Goal: Task Accomplishment & Management: Manage account settings

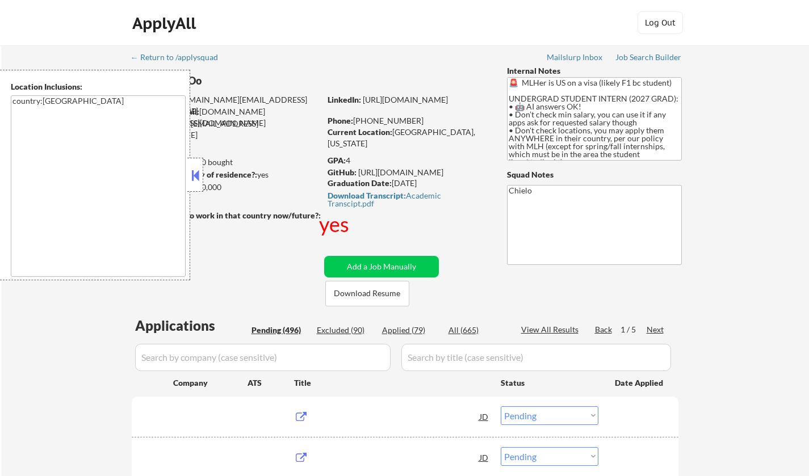
select select ""pending""
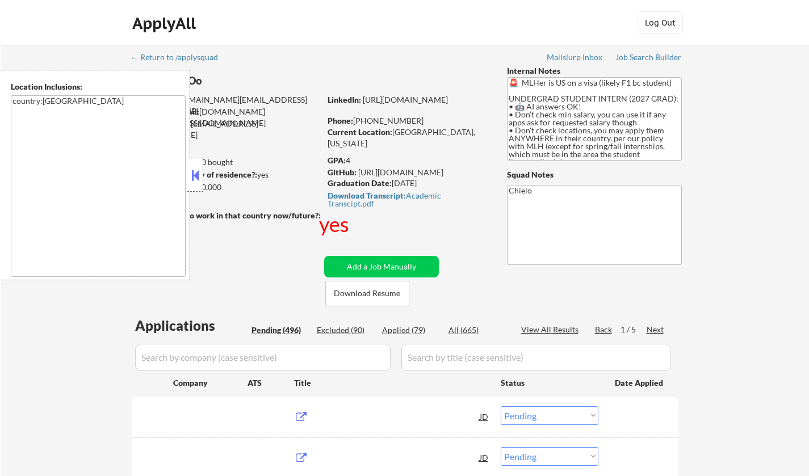
select select ""pending""
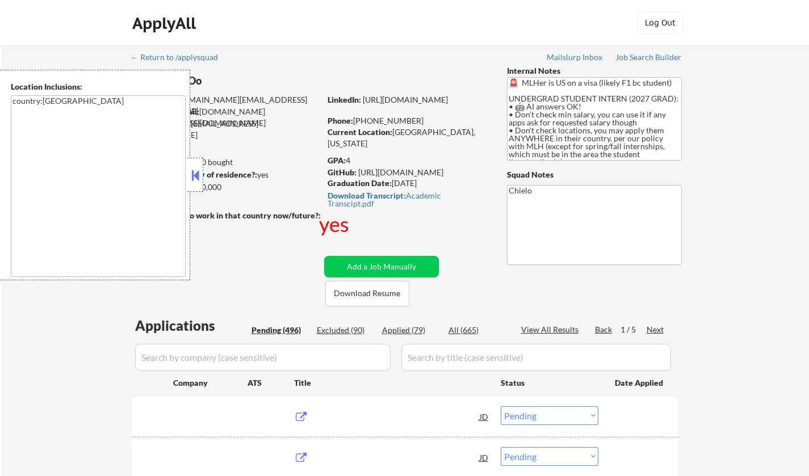
select select ""pending""
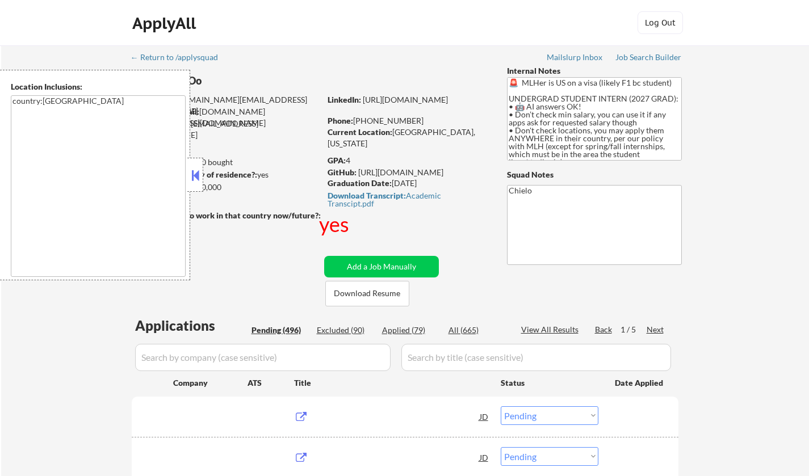
select select ""pending""
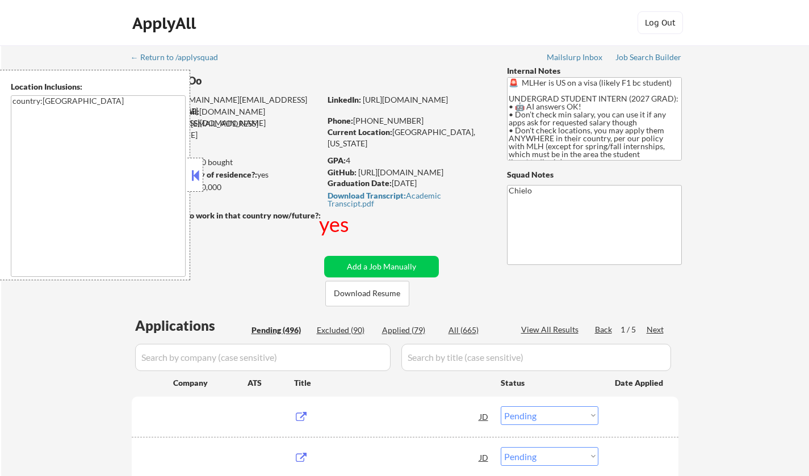
select select ""pending""
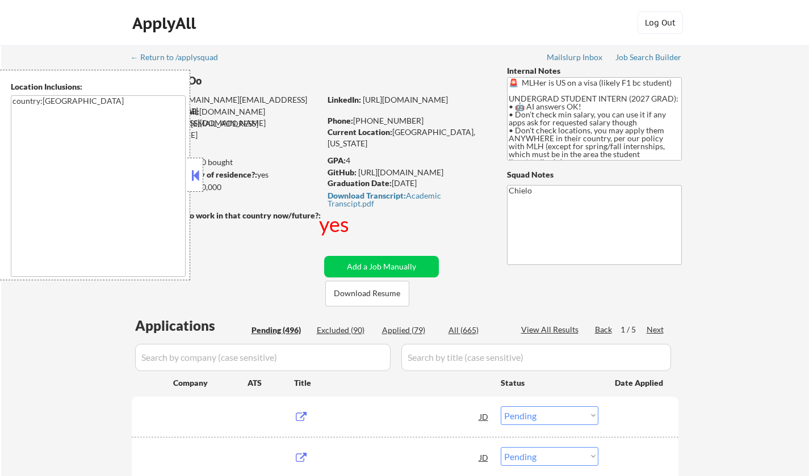
select select ""pending""
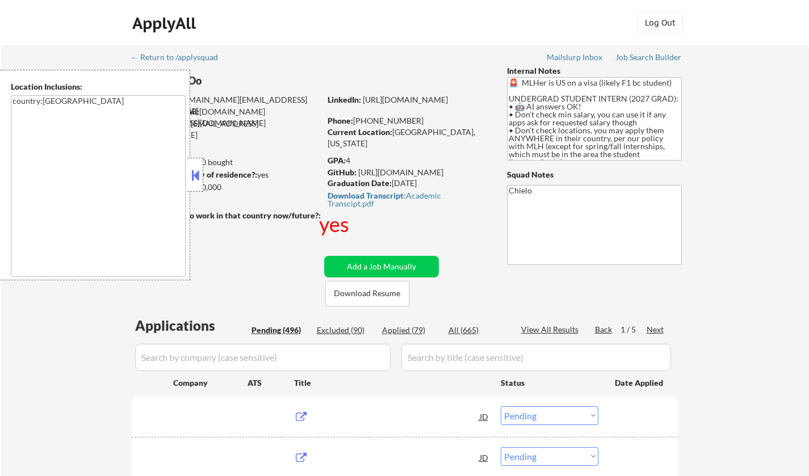
select select ""pending""
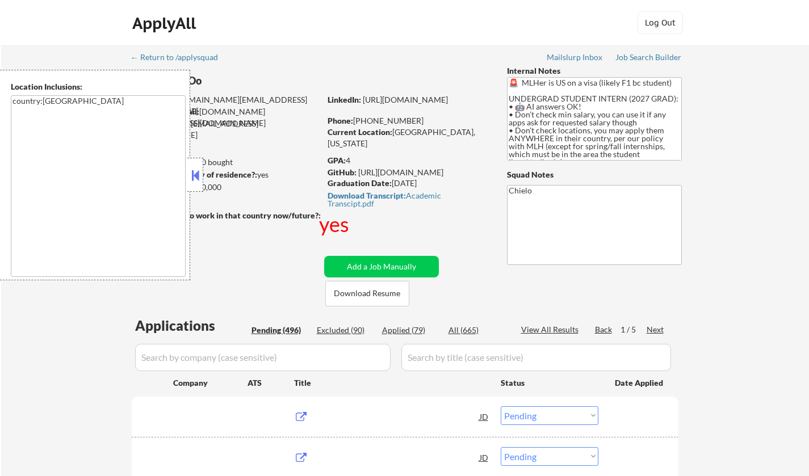
select select ""pending""
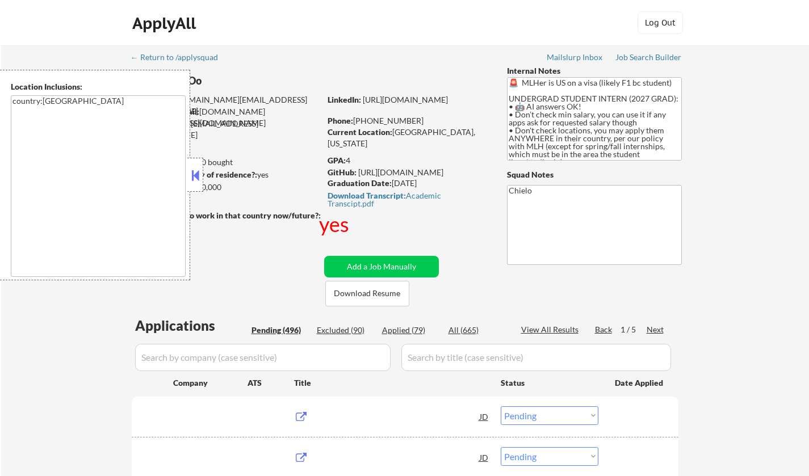
select select ""pending""
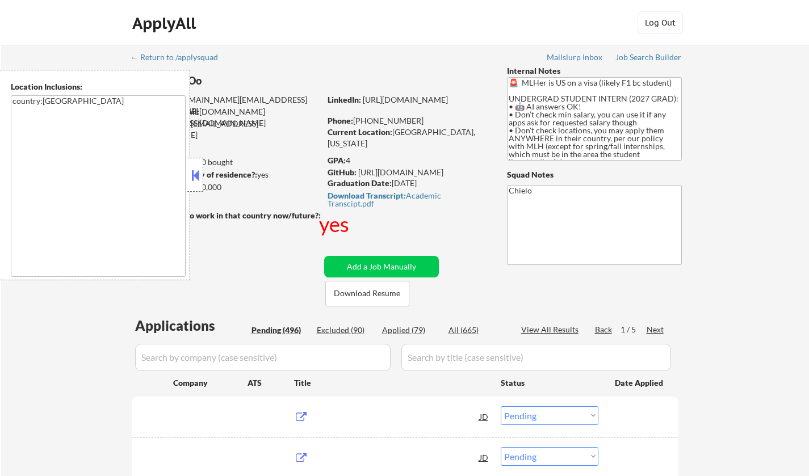
select select ""pending""
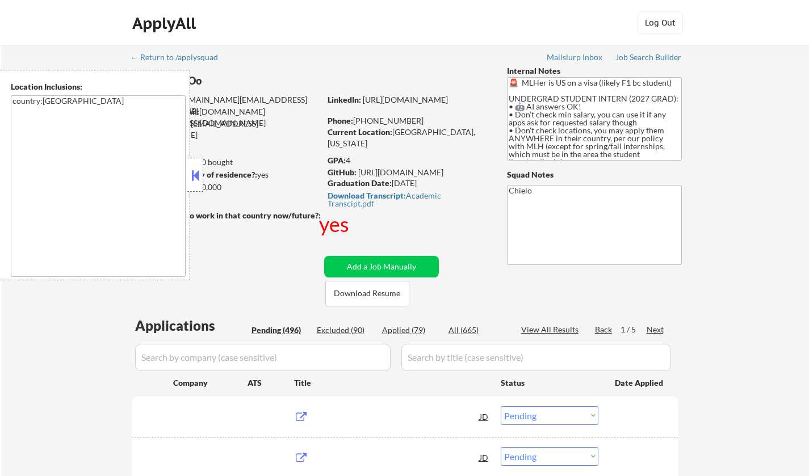
select select ""pending""
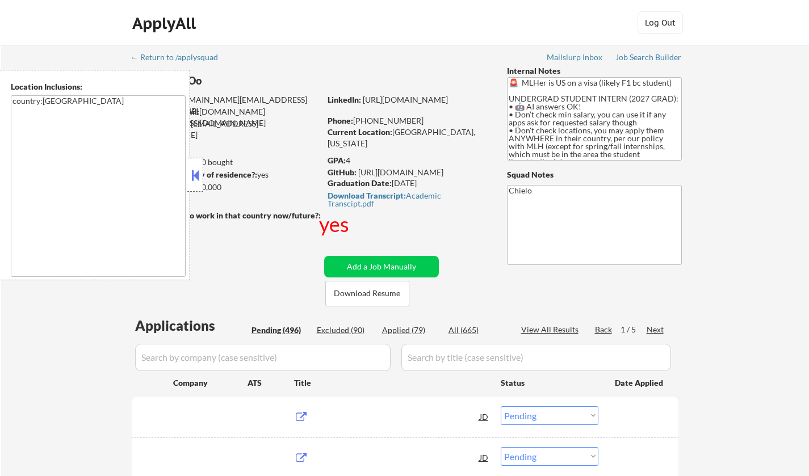
select select ""pending""
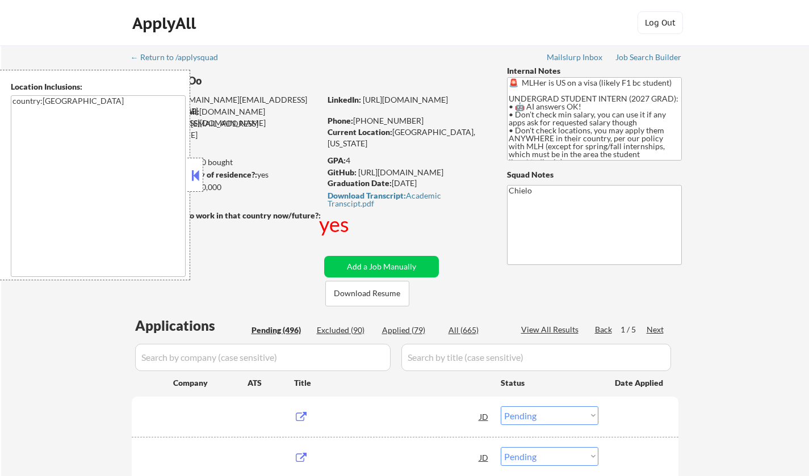
select select ""pending""
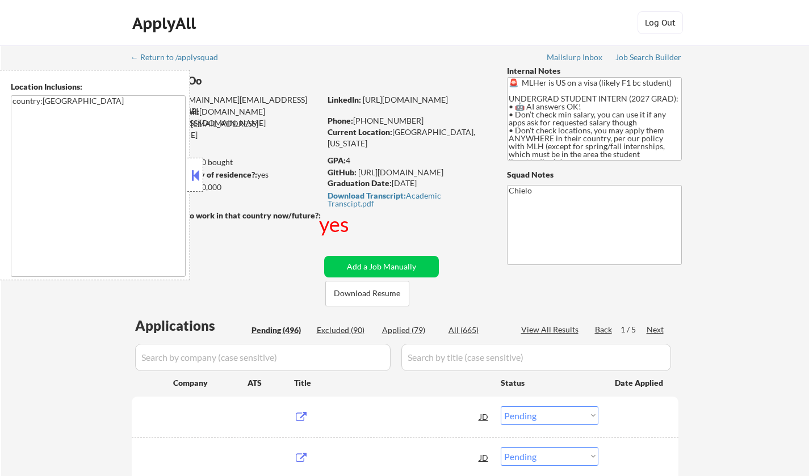
select select ""pending""
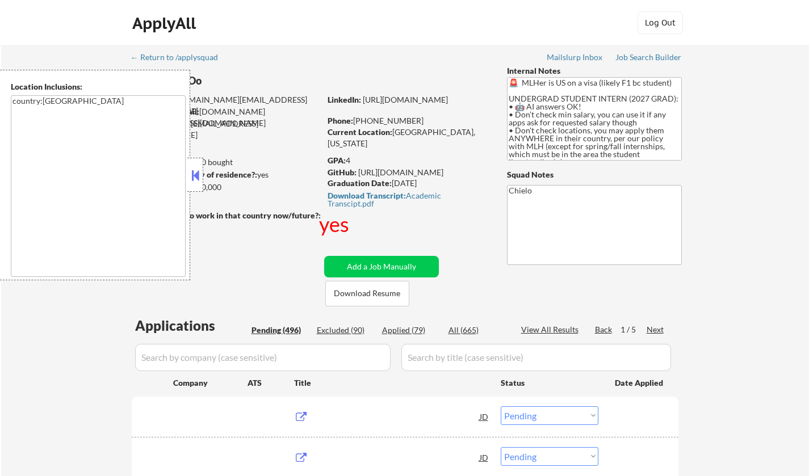
select select ""pending""
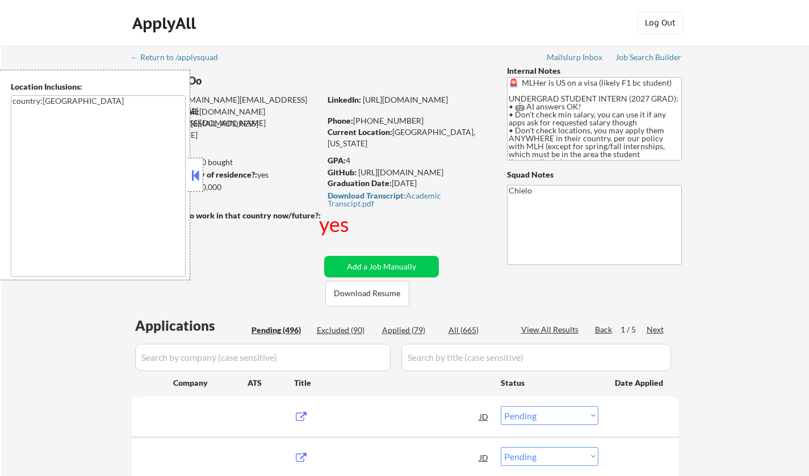
select select ""pending""
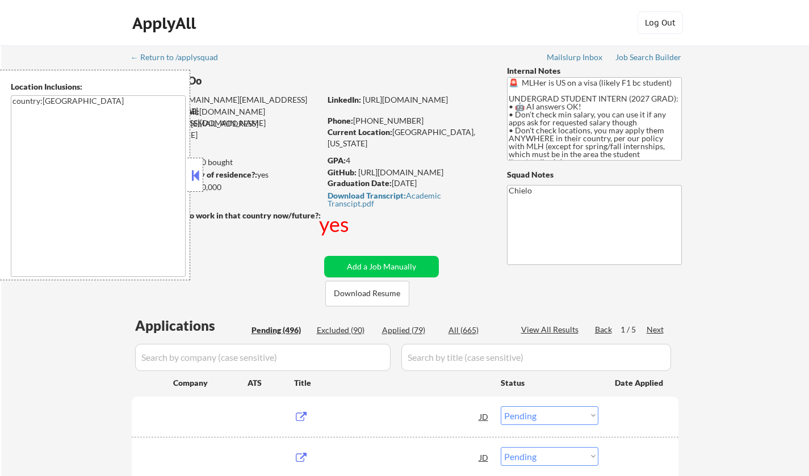
select select ""pending""
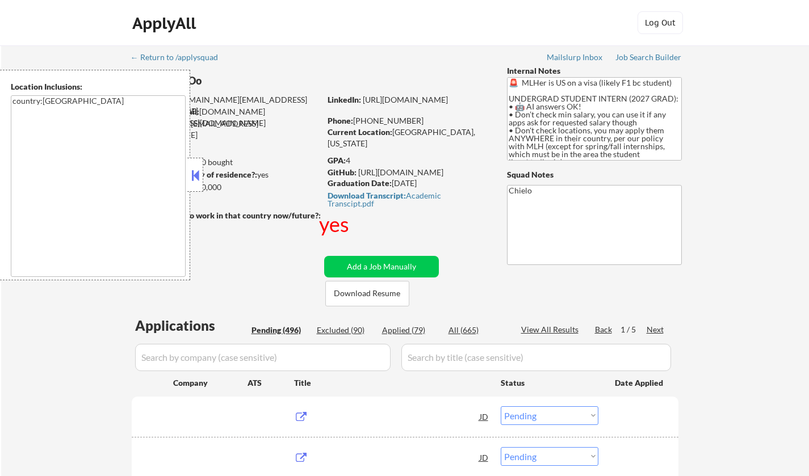
select select ""pending""
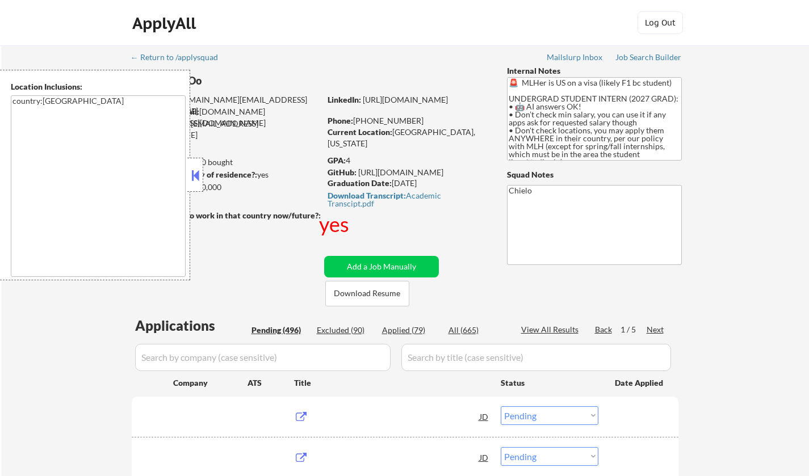
select select ""pending""
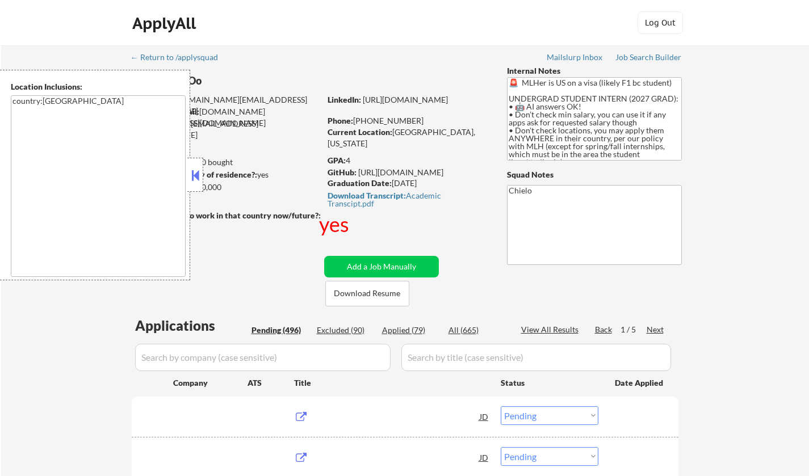
select select ""pending""
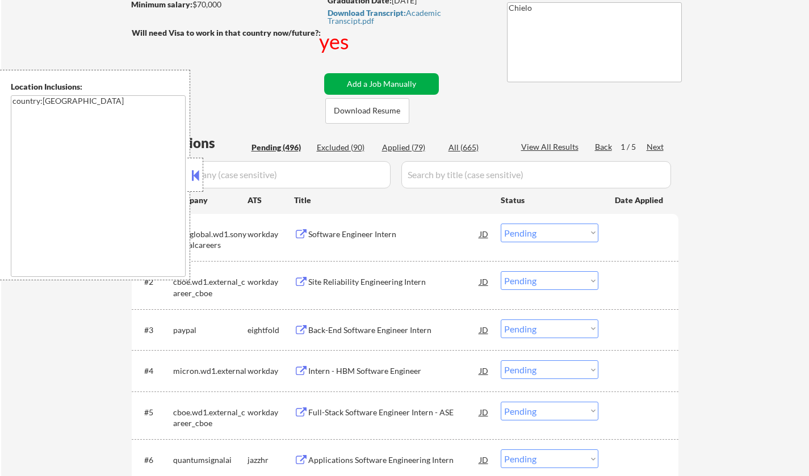
scroll to position [227, 0]
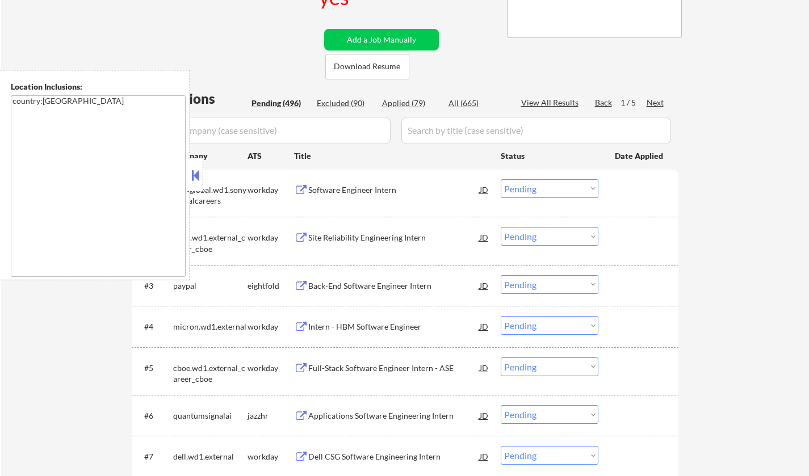
click at [195, 177] on button at bounding box center [195, 175] width 12 height 17
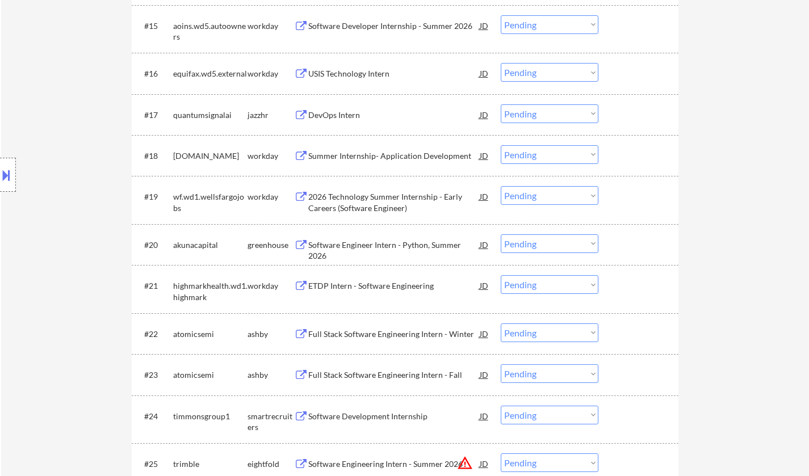
scroll to position [1248, 0]
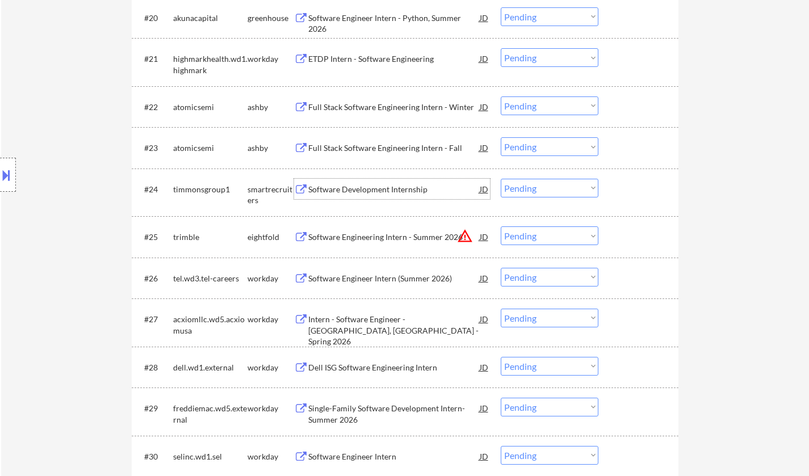
click at [342, 179] on div "Software Development Internship" at bounding box center [393, 189] width 171 height 20
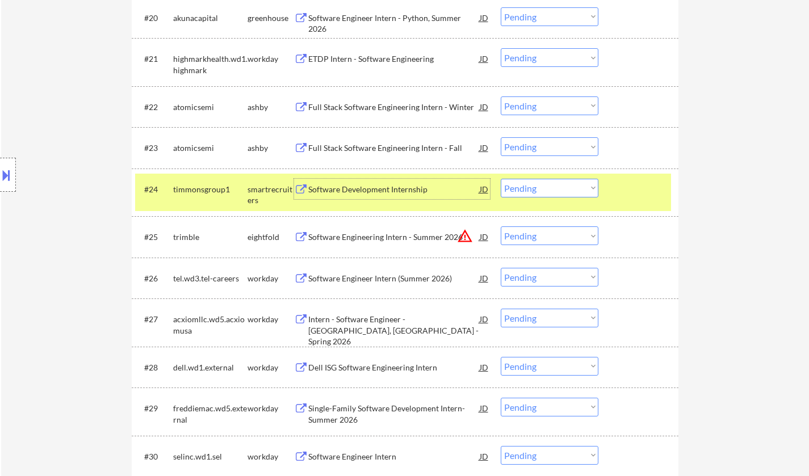
click at [554, 188] on select "Choose an option... Pending Applied Excluded (Questions) Excluded (Expired) Exc…" at bounding box center [549, 188] width 98 height 19
click at [500, 179] on select "Choose an option... Pending Applied Excluded (Questions) Excluded (Expired) Exc…" at bounding box center [549, 188] width 98 height 19
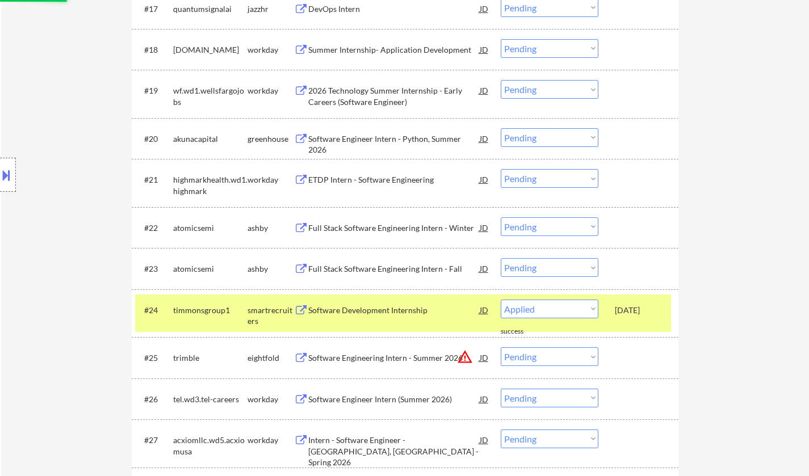
select select ""pending""
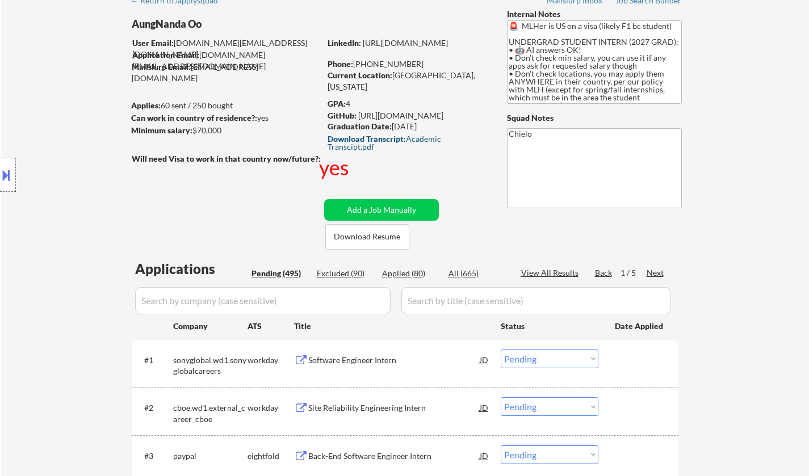
scroll to position [0, 0]
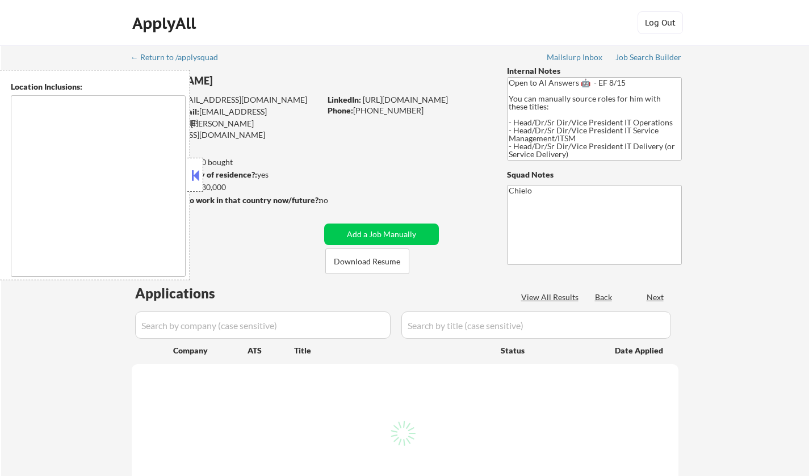
type textarea "Dallas, TX University Park, TX Highland Park, TX Irving, TX Mesquite, TX Garlan…"
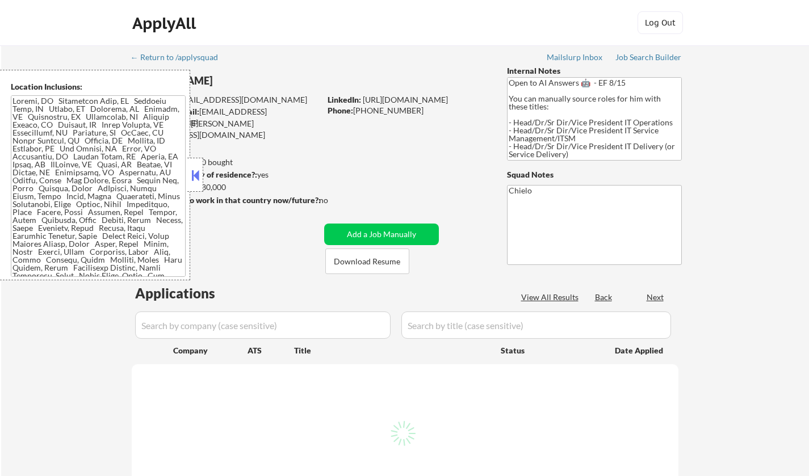
select select ""pending""
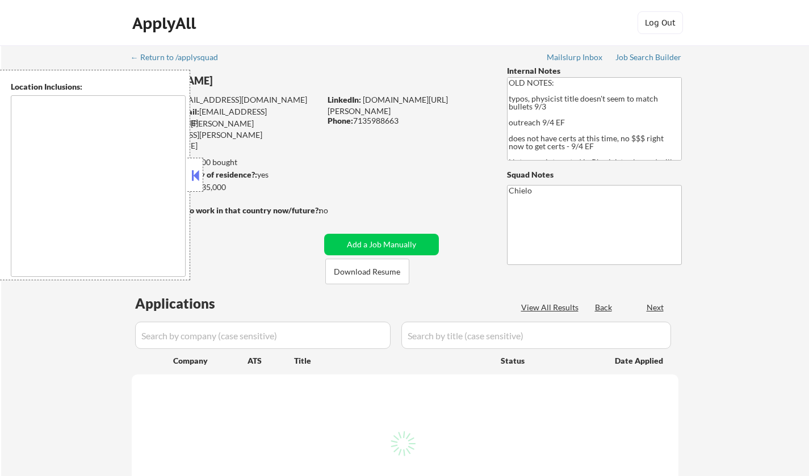
type textarea "Houston, TX Bellaire, TX West University Place, TX Southside Place, TX Hunters …"
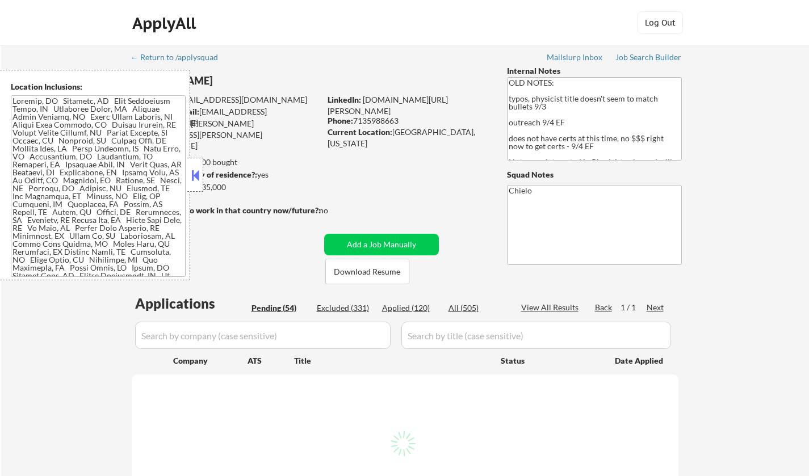
click at [196, 174] on button at bounding box center [195, 175] width 12 height 17
select select ""pending""
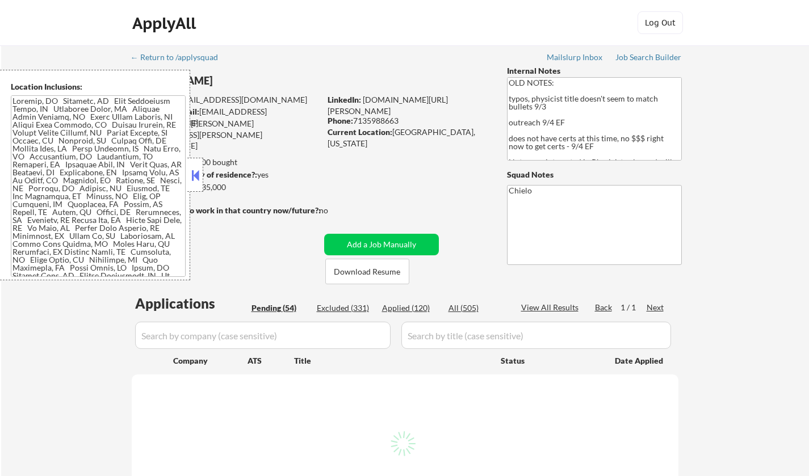
select select ""pending""
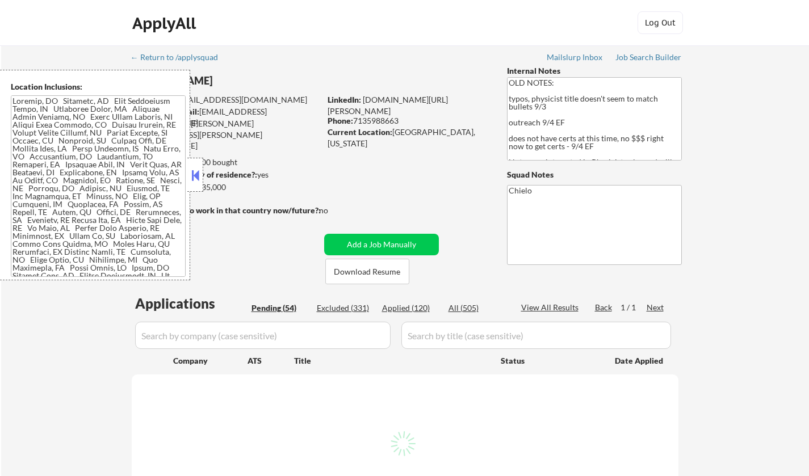
select select ""pending""
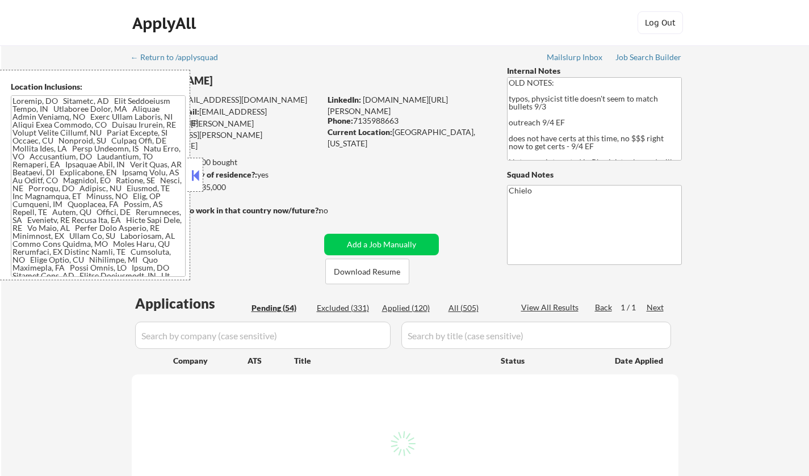
select select ""pending""
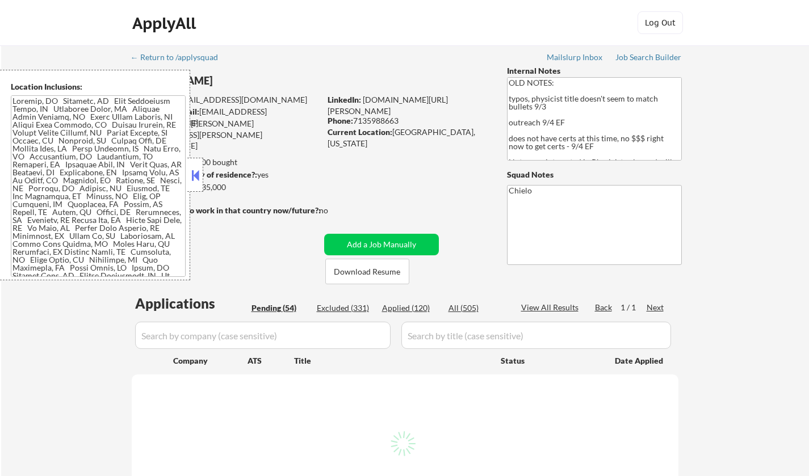
select select ""pending""
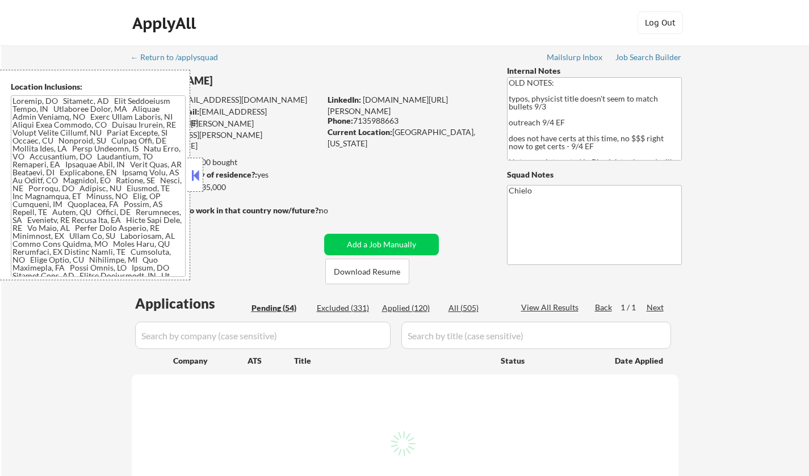
select select ""pending""
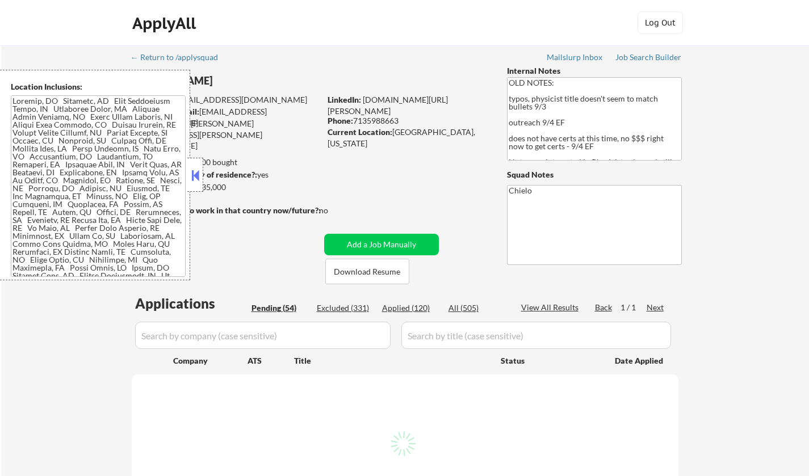
select select ""pending""
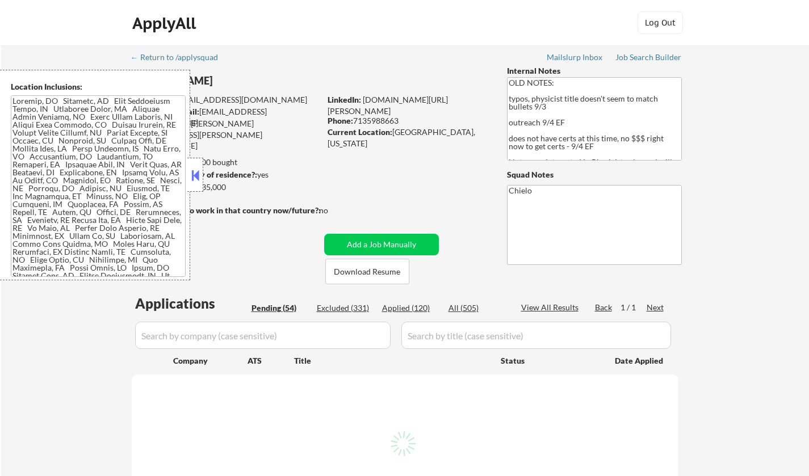
select select ""pending""
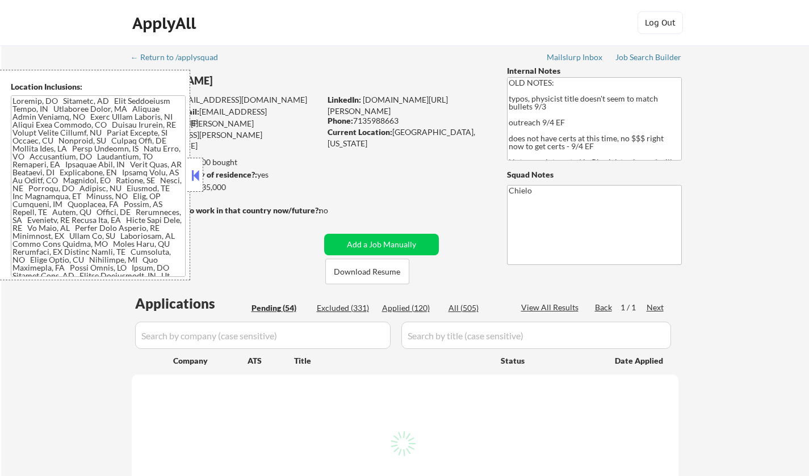
select select ""pending""
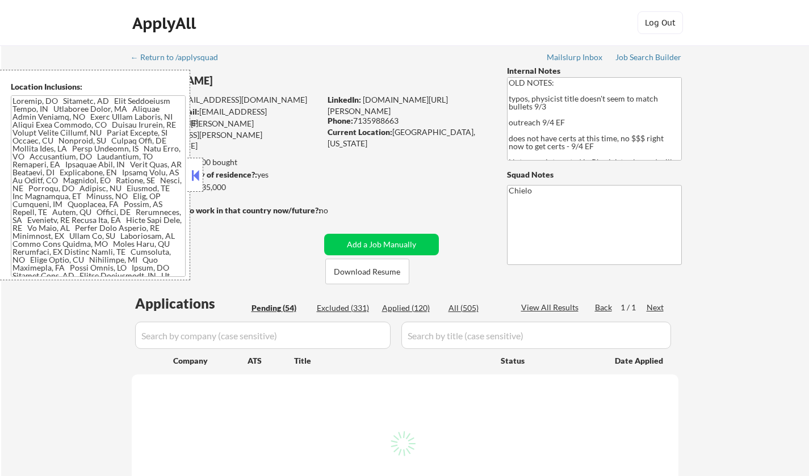
select select ""pending""
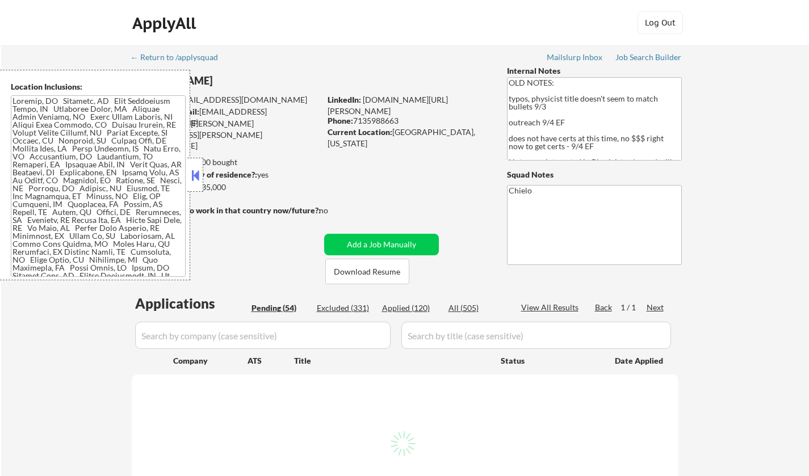
select select ""pending""
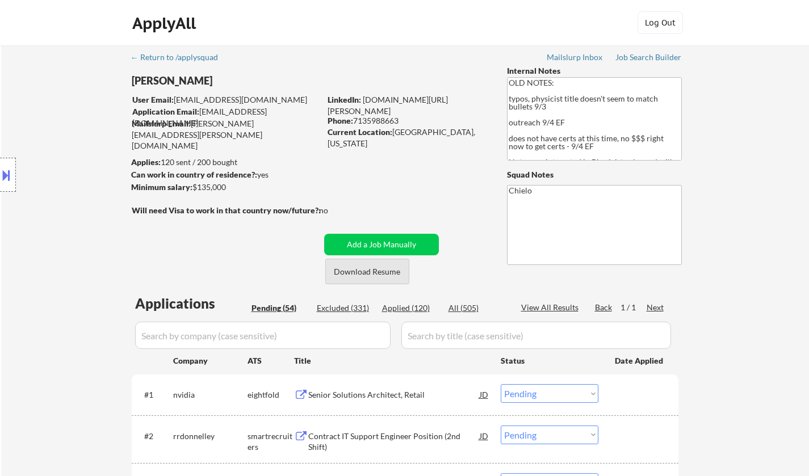
click at [358, 275] on button "Download Resume" at bounding box center [367, 272] width 84 height 26
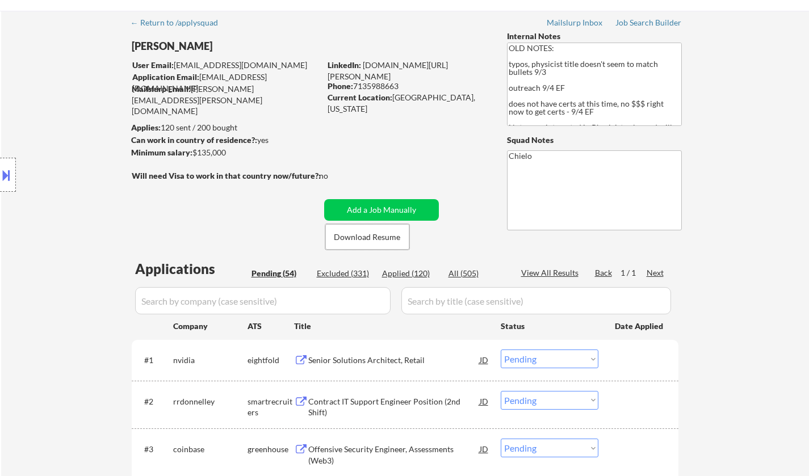
scroll to position [57, 0]
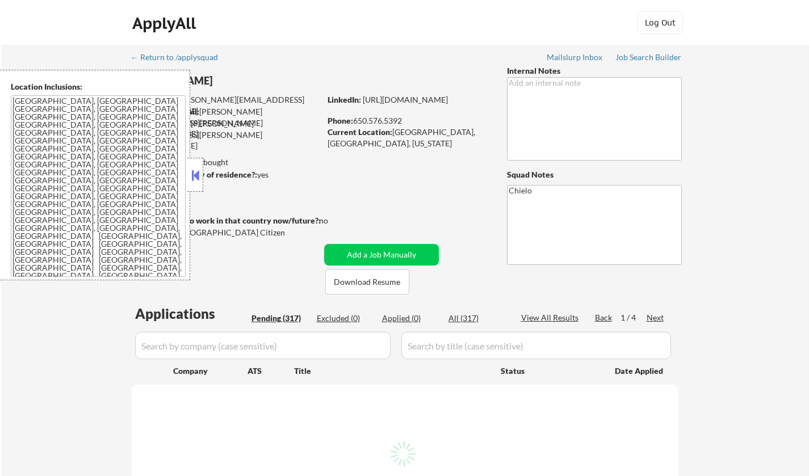
select select ""pending""
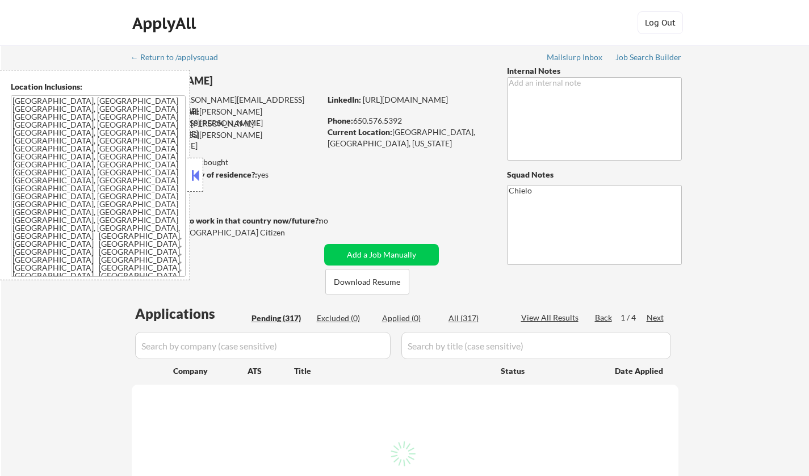
select select ""pending""
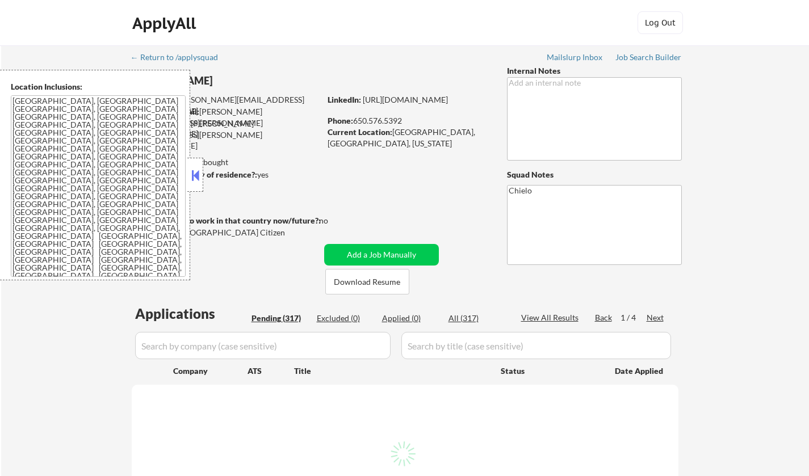
select select ""pending""
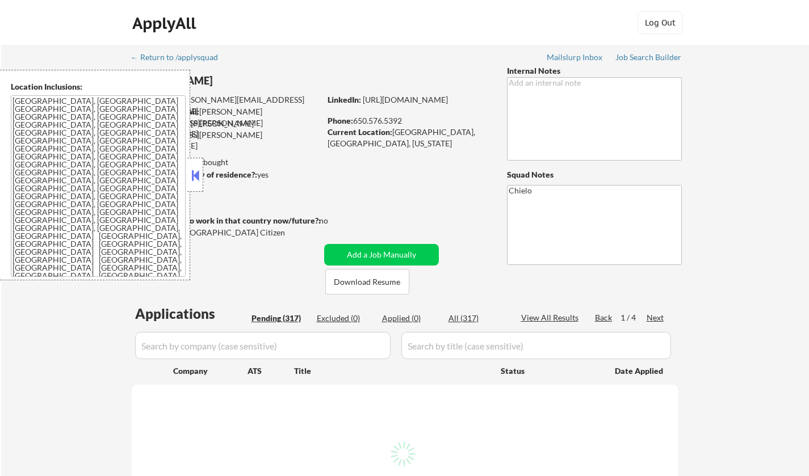
select select ""pending""
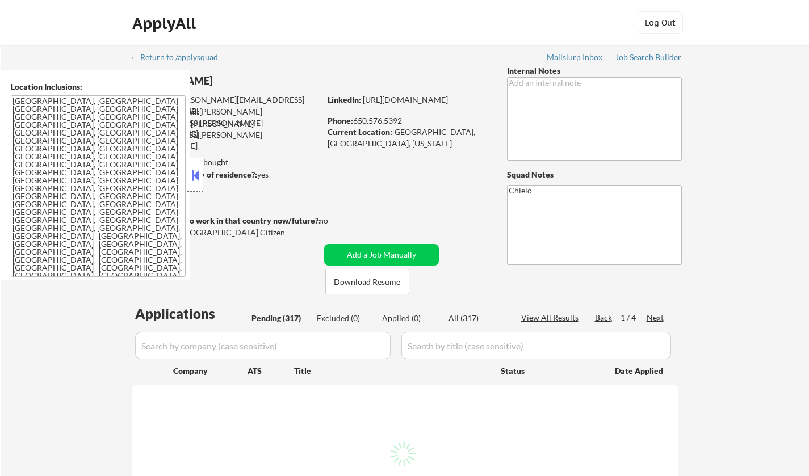
select select ""pending""
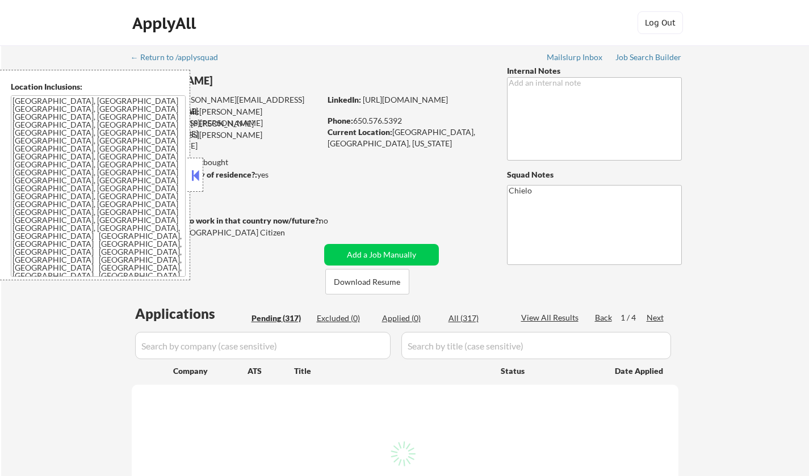
select select ""pending""
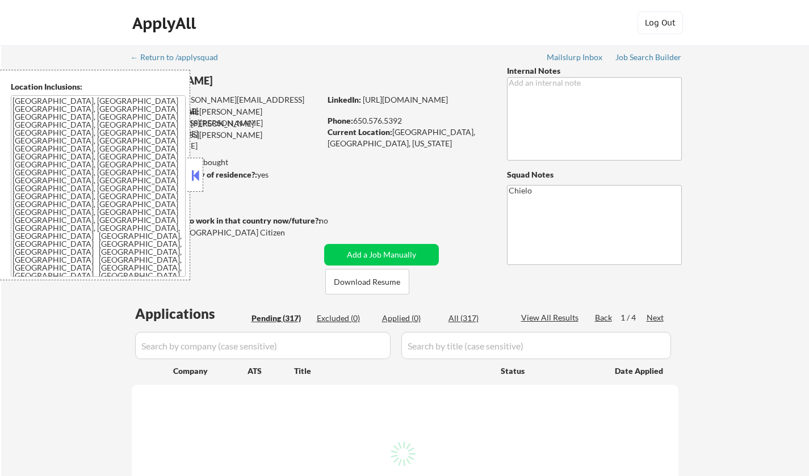
select select ""pending""
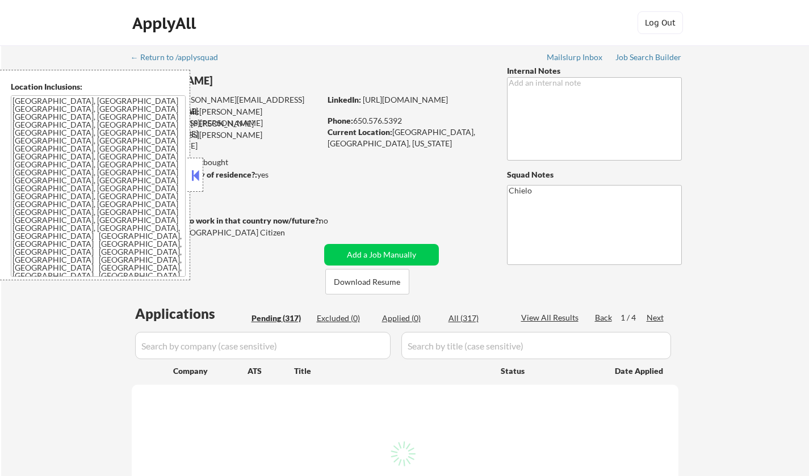
select select ""pending""
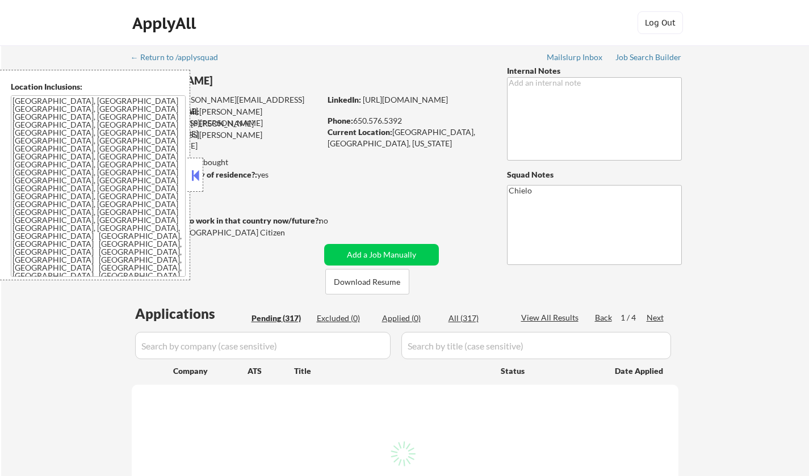
select select ""pending""
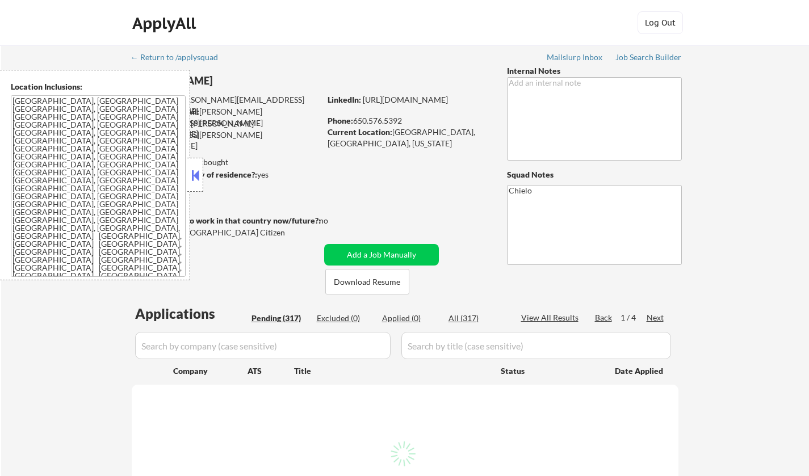
select select ""pending""
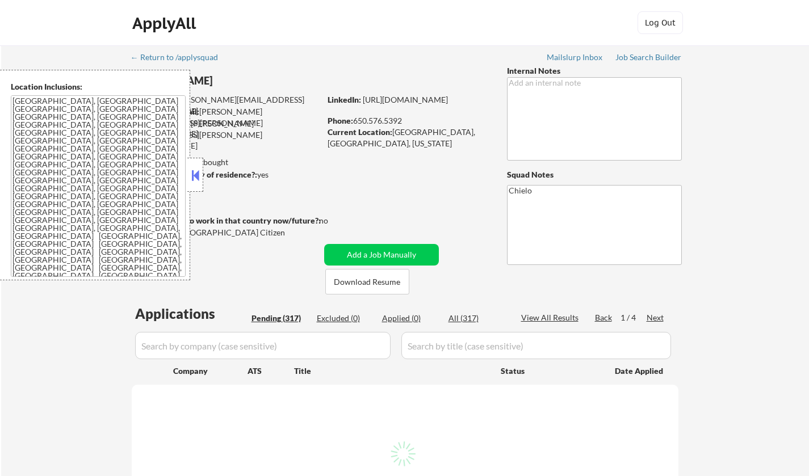
select select ""pending""
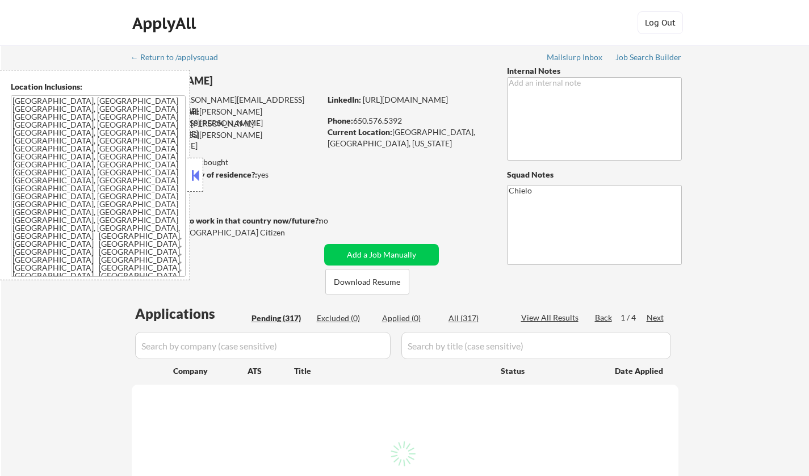
select select ""pending""
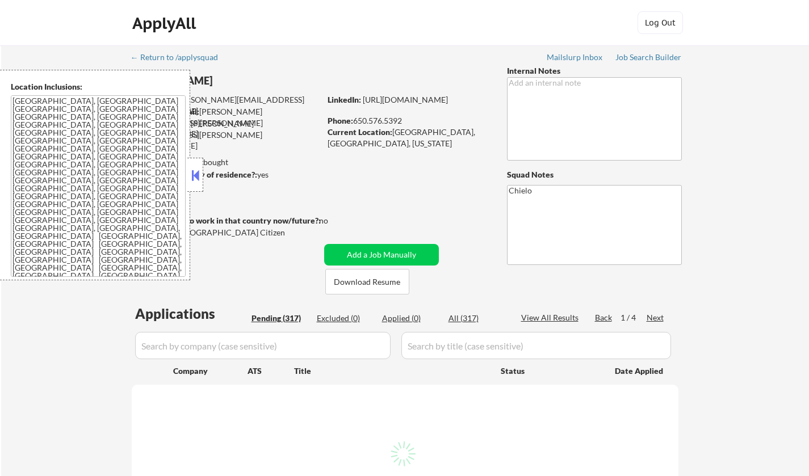
select select ""pending""
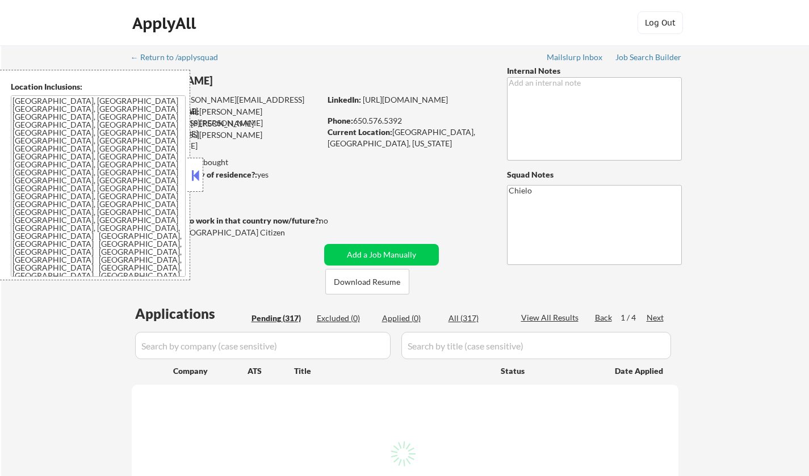
select select ""pending""
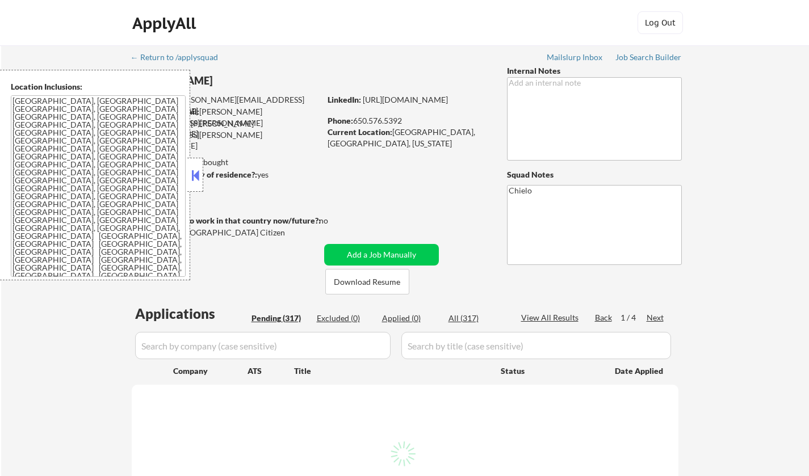
select select ""pending""
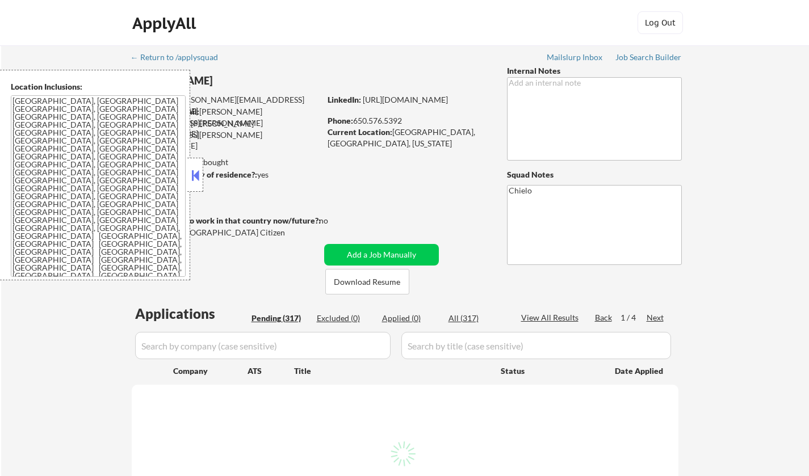
select select ""pending""
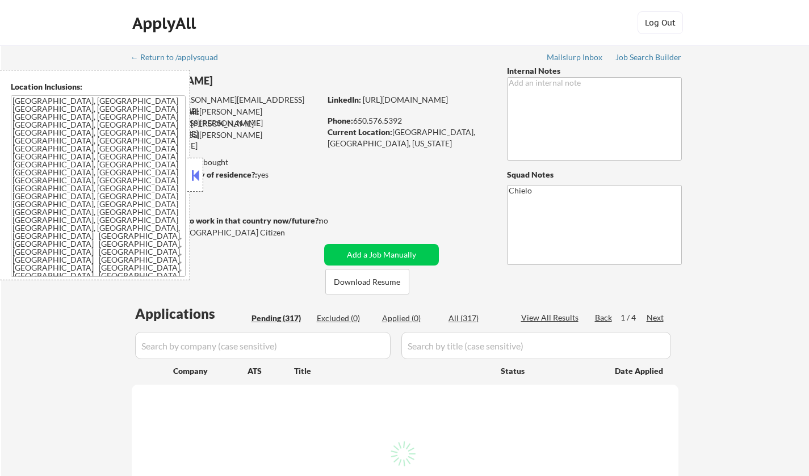
select select ""pending""
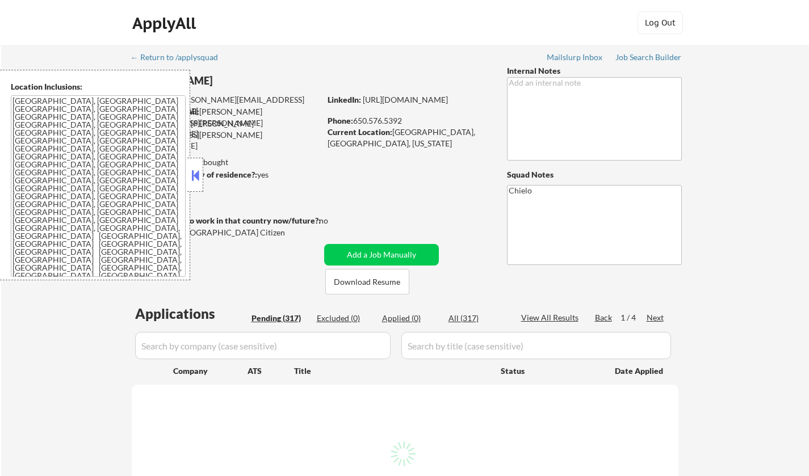
select select ""pending""
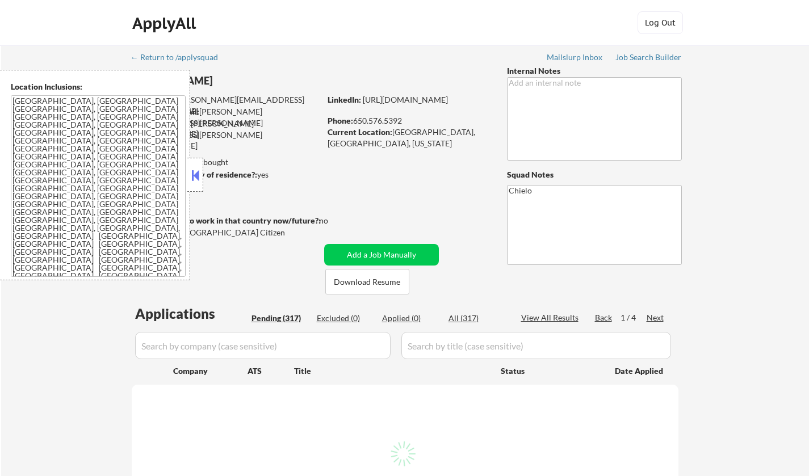
select select ""pending""
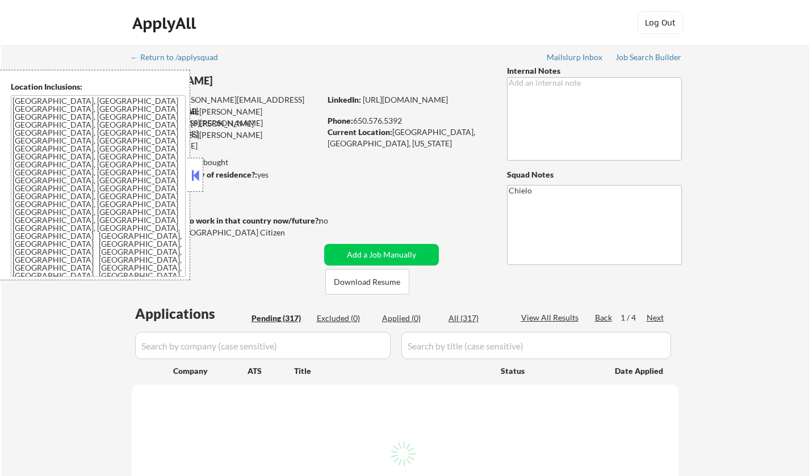
select select ""pending""
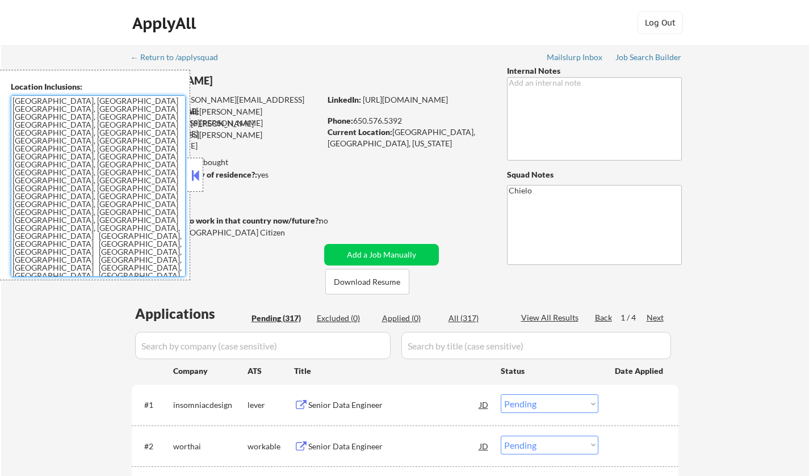
drag, startPoint x: 60, startPoint y: 180, endPoint x: 64, endPoint y: 234, distance: 53.4
click at [64, 234] on textarea "[GEOGRAPHIC_DATA], [GEOGRAPHIC_DATA] [GEOGRAPHIC_DATA], [GEOGRAPHIC_DATA] [GEOG…" at bounding box center [98, 186] width 175 height 182
click at [195, 172] on button at bounding box center [195, 175] width 12 height 17
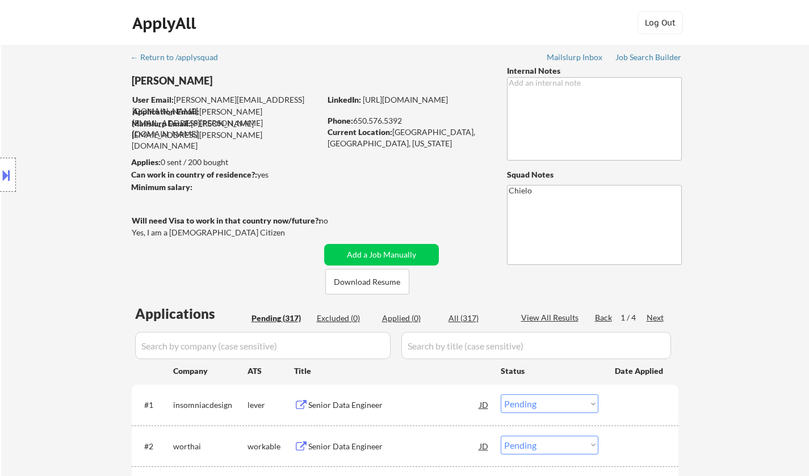
scroll to position [227, 0]
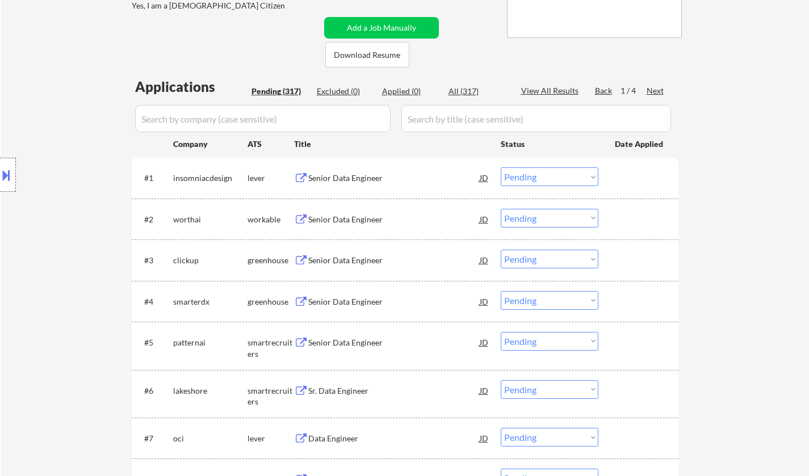
click at [336, 171] on div "Senior Data Engineer" at bounding box center [393, 177] width 171 height 20
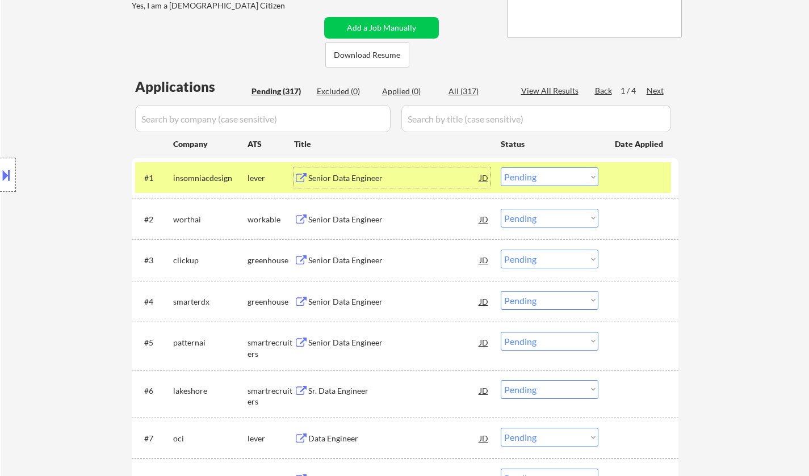
click at [536, 178] on select "Choose an option... Pending Applied Excluded (Questions) Excluded (Expired) Exc…" at bounding box center [549, 176] width 98 height 19
click at [500, 167] on select "Choose an option... Pending Applied Excluded (Questions) Excluded (Expired) Exc…" at bounding box center [549, 176] width 98 height 19
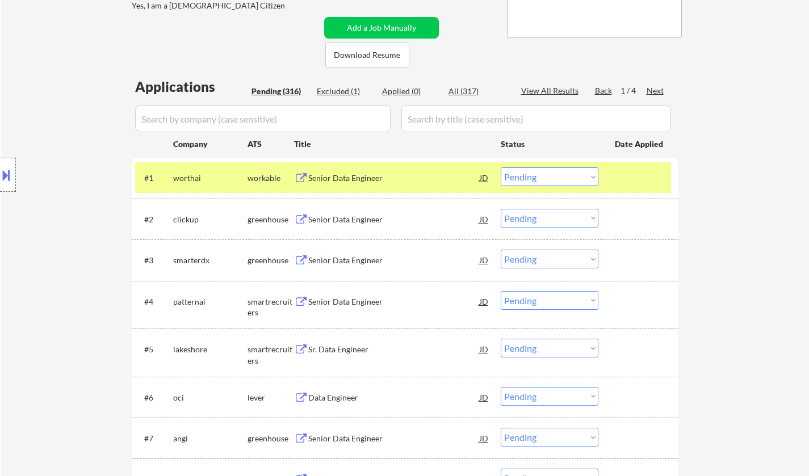
click at [351, 179] on div "Senior Data Engineer" at bounding box center [393, 177] width 171 height 11
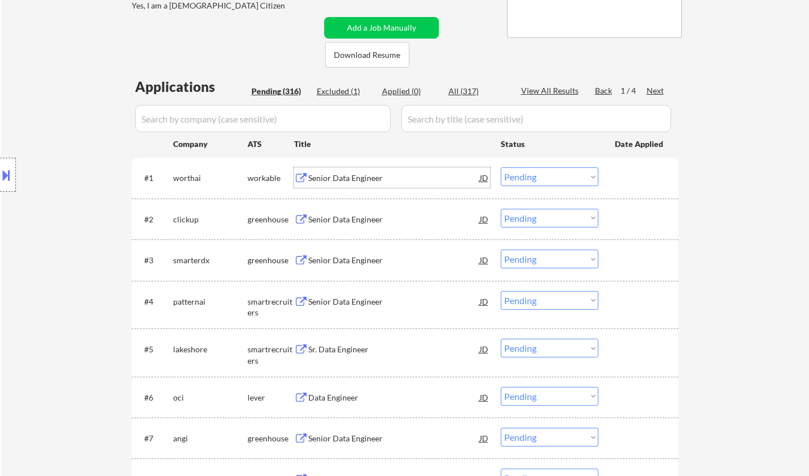
click at [569, 175] on select "Choose an option... Pending Applied Excluded (Questions) Excluded (Expired) Exc…" at bounding box center [549, 176] width 98 height 19
click at [500, 167] on select "Choose an option... Pending Applied Excluded (Questions) Excluded (Expired) Exc…" at bounding box center [549, 176] width 98 height 19
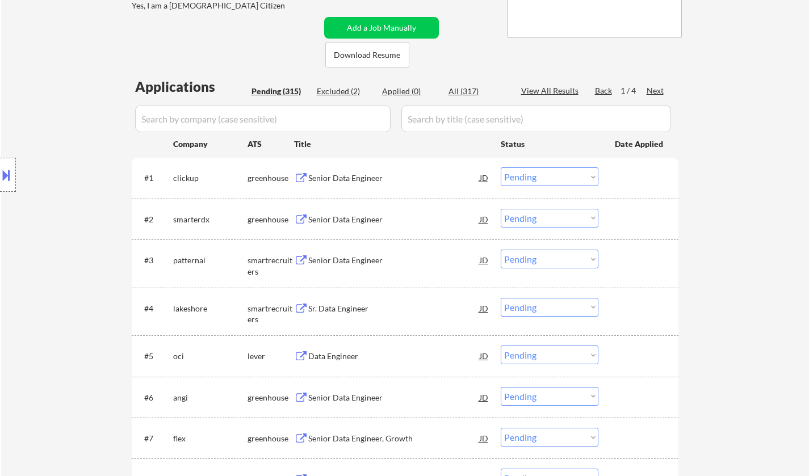
click at [339, 179] on div "Senior Data Engineer" at bounding box center [393, 177] width 171 height 11
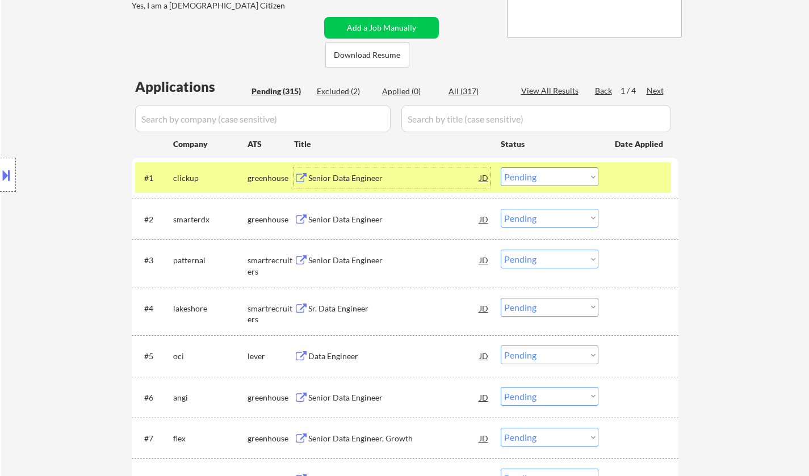
click at [543, 167] on select "Choose an option... Pending Applied Excluded (Questions) Excluded (Expired) Exc…" at bounding box center [549, 176] width 98 height 19
click at [500, 167] on select "Choose an option... Pending Applied Excluded (Questions) Excluded (Expired) Exc…" at bounding box center [549, 176] width 98 height 19
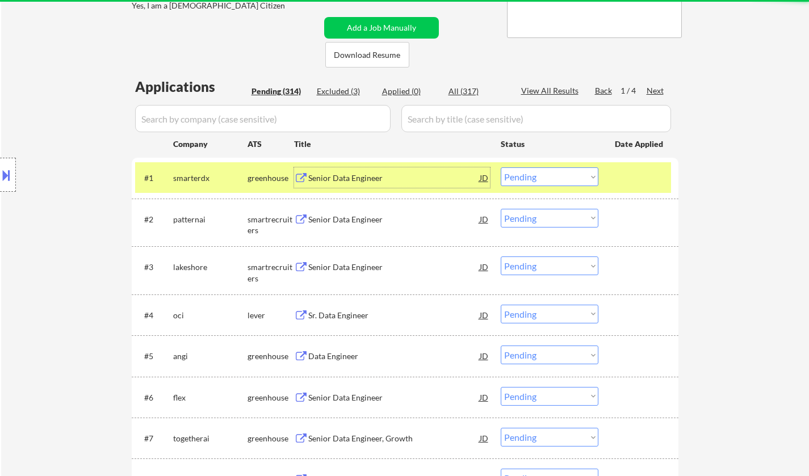
click at [352, 174] on div "Senior Data Engineer" at bounding box center [393, 177] width 171 height 11
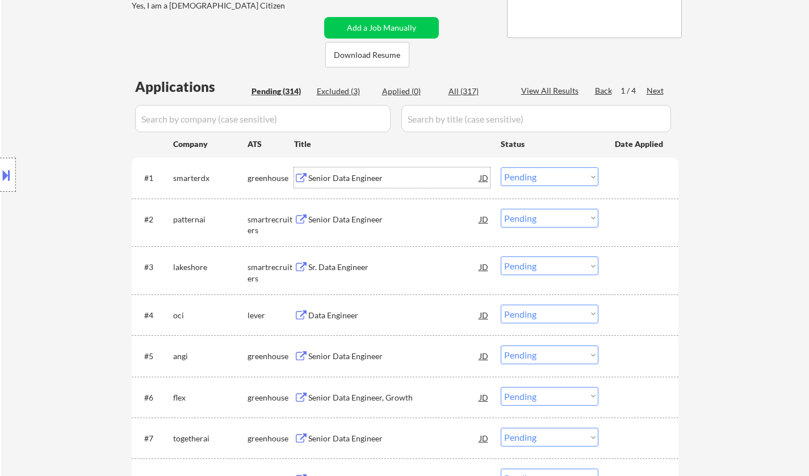
click at [337, 89] on div "Excluded (3)" at bounding box center [345, 91] width 57 height 11
select select ""excluded__bad_match_""
select select ""excluded__expired_""
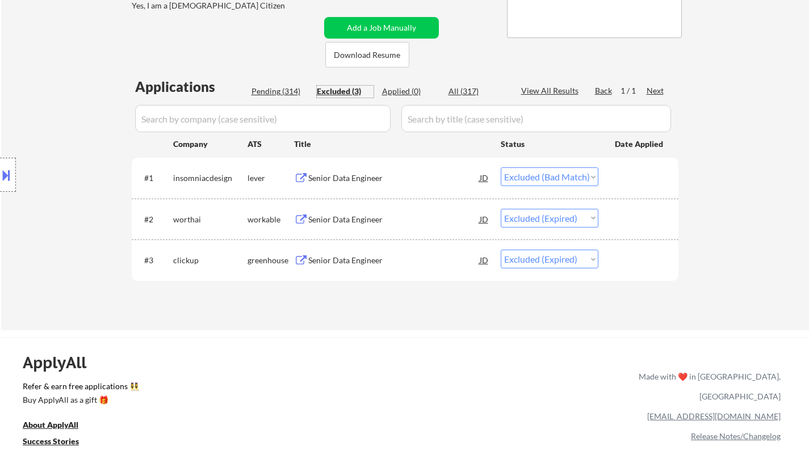
click at [271, 89] on div "Pending (314)" at bounding box center [279, 91] width 57 height 11
select select ""pending""
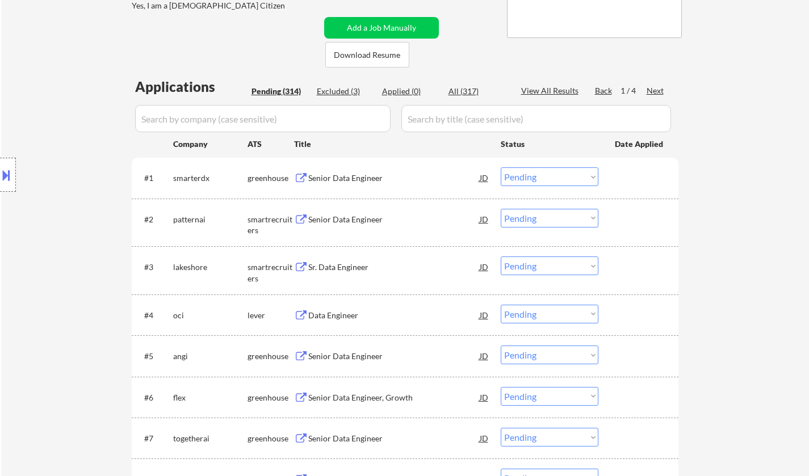
click at [354, 178] on div "Senior Data Engineer" at bounding box center [393, 177] width 171 height 11
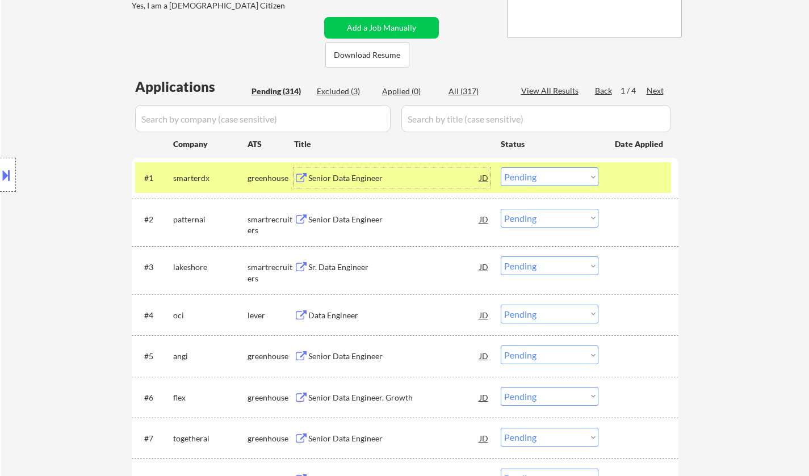
click at [558, 178] on select "Choose an option... Pending Applied Excluded (Questions) Excluded (Expired) Exc…" at bounding box center [549, 176] width 98 height 19
click at [500, 167] on select "Choose an option... Pending Applied Excluded (Questions) Excluded (Expired) Exc…" at bounding box center [549, 176] width 98 height 19
select select ""pending""
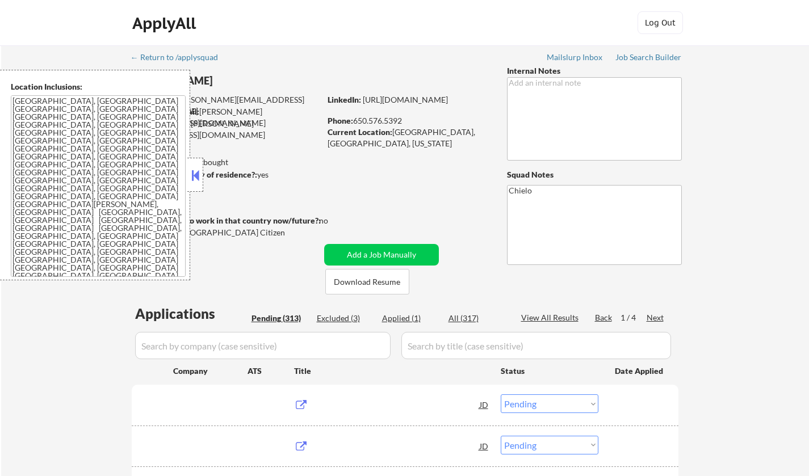
select select ""pending""
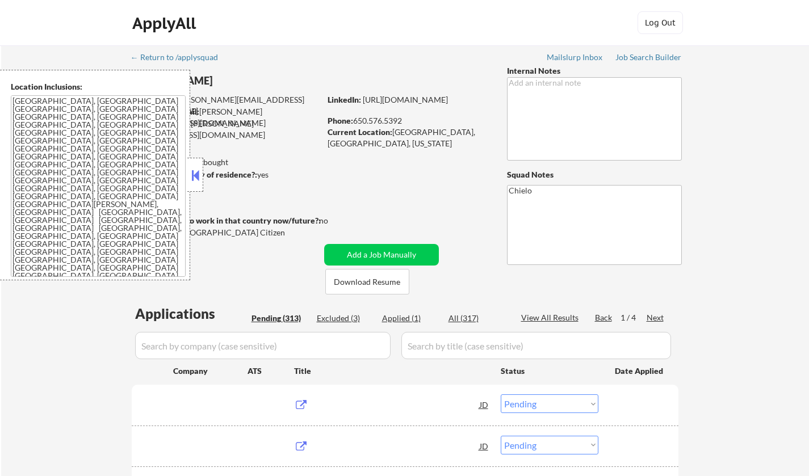
select select ""pending""
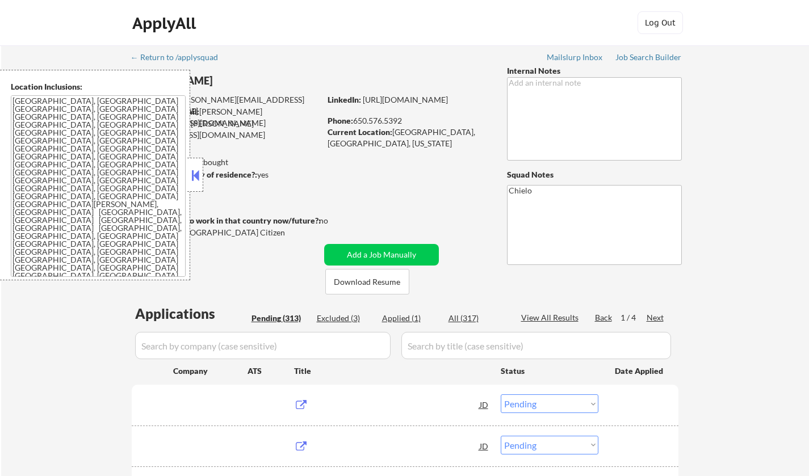
select select ""pending""
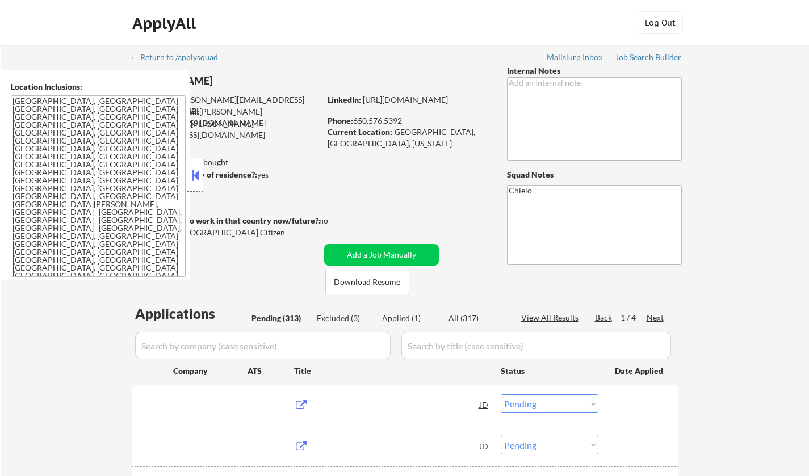
select select ""pending""
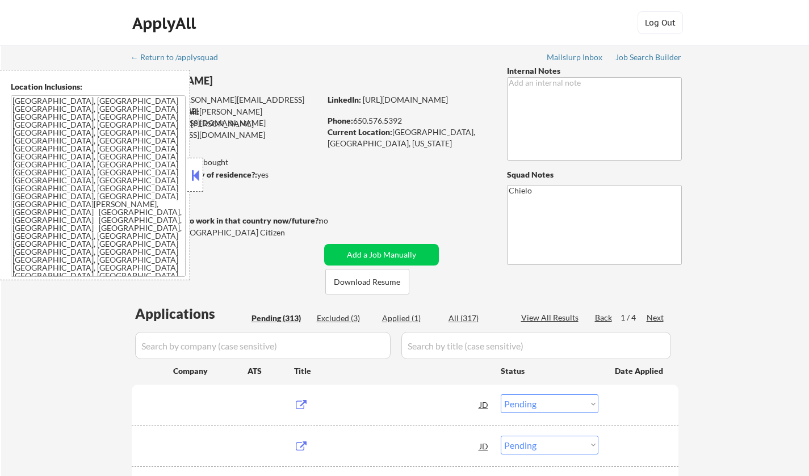
select select ""pending""
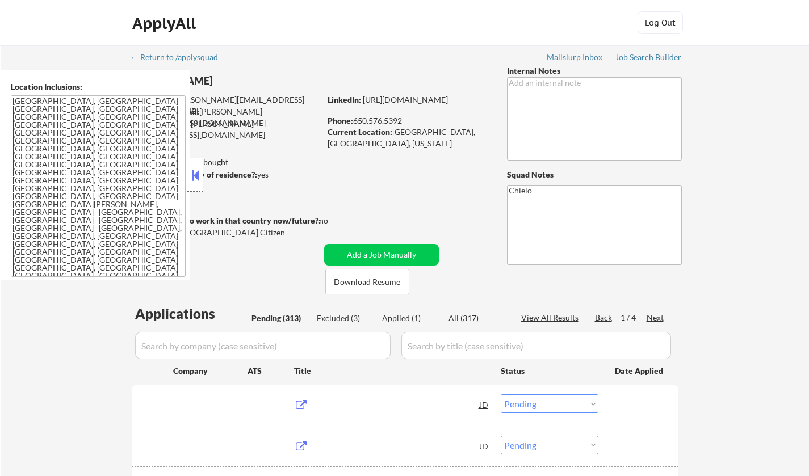
select select ""pending""
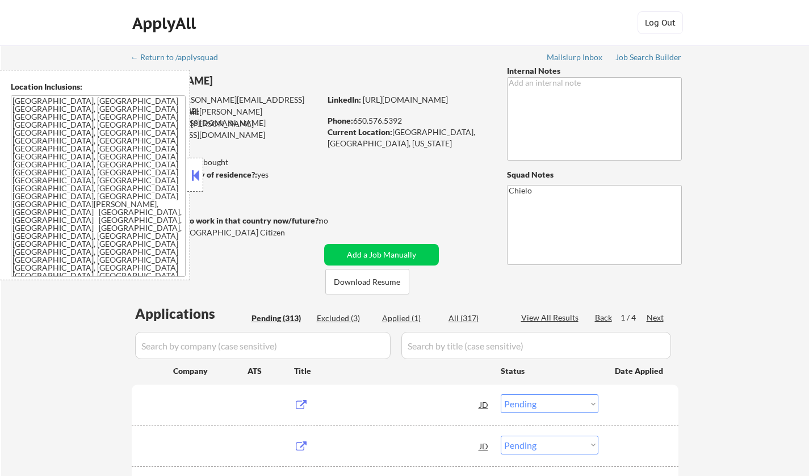
select select ""pending""
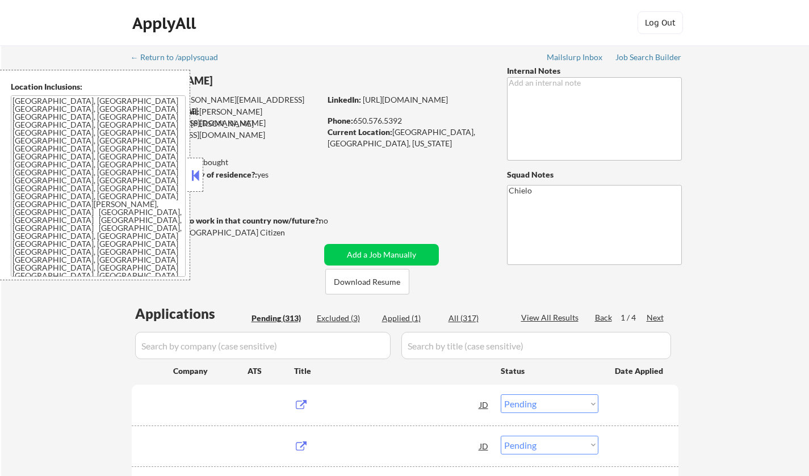
select select ""pending""
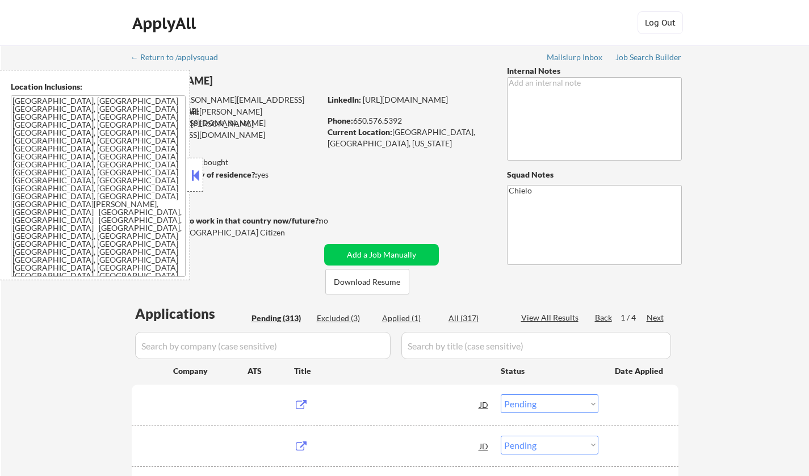
select select ""pending""
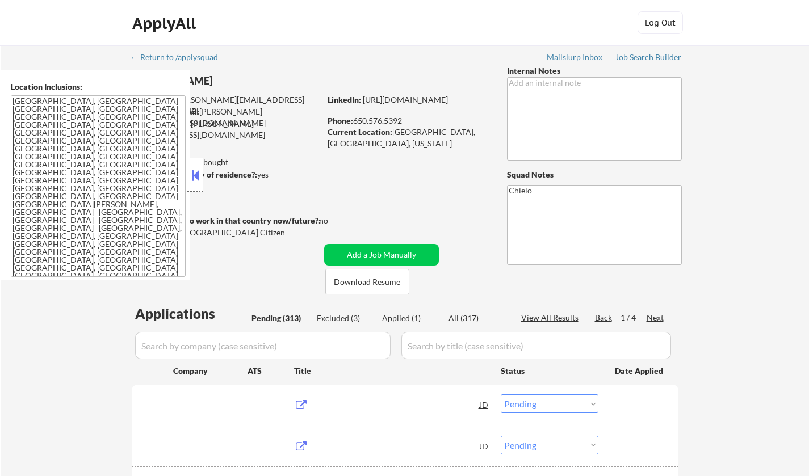
select select ""pending""
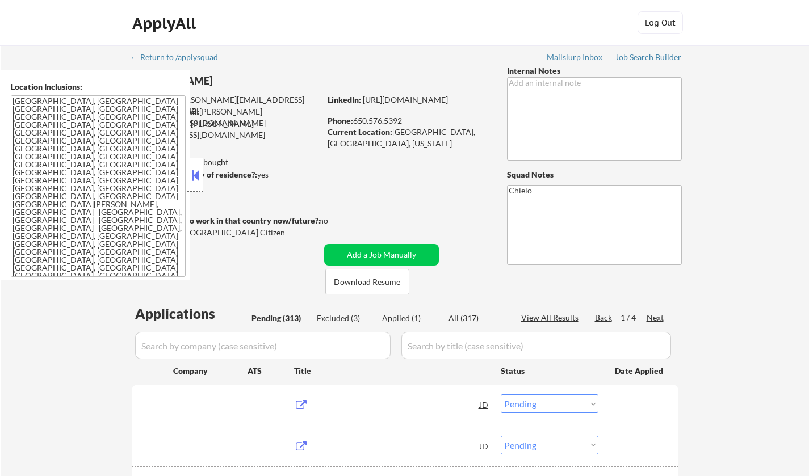
select select ""pending""
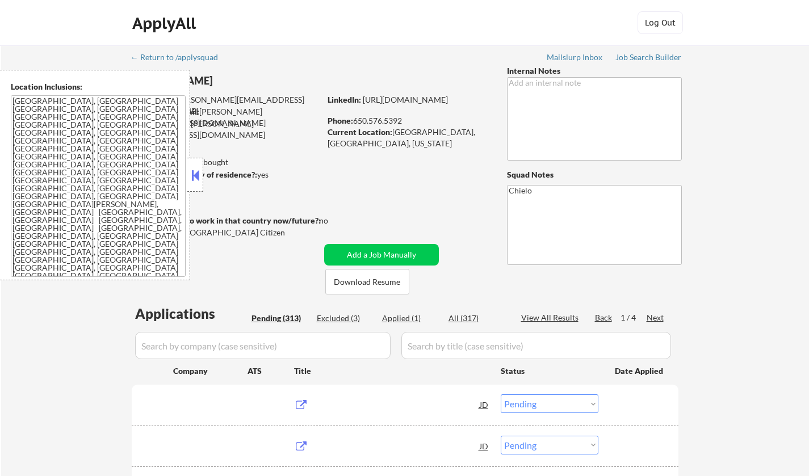
select select ""pending""
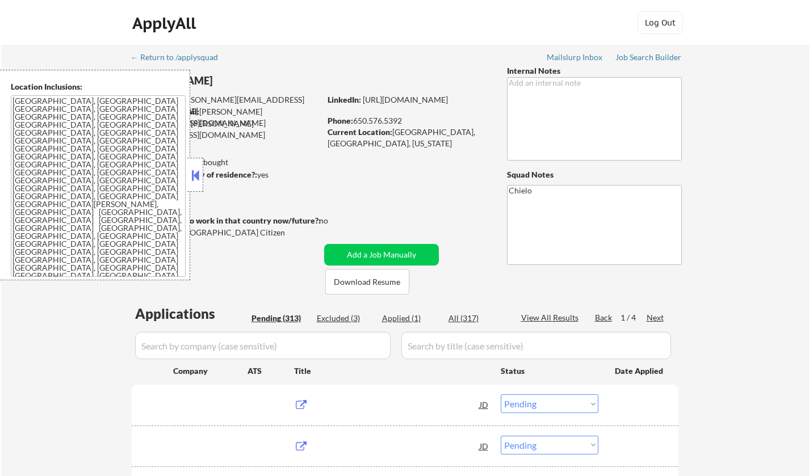
select select ""pending""
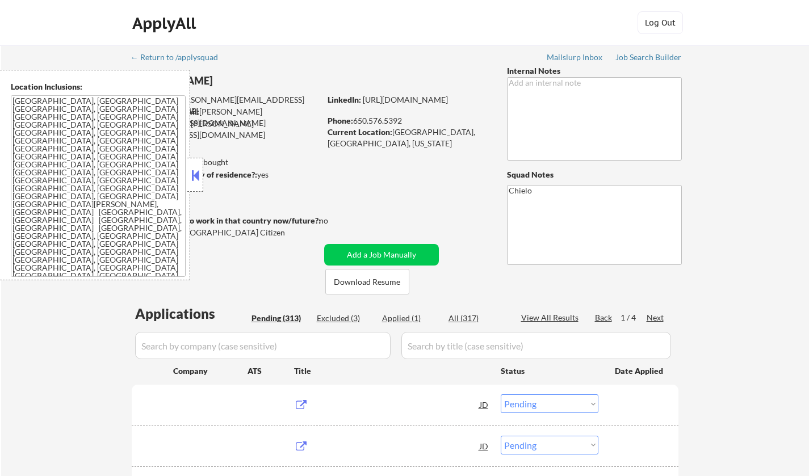
select select ""pending""
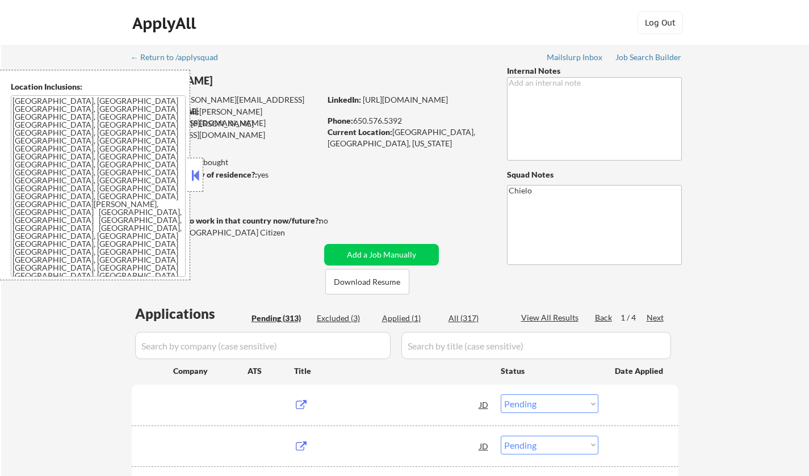
select select ""pending""
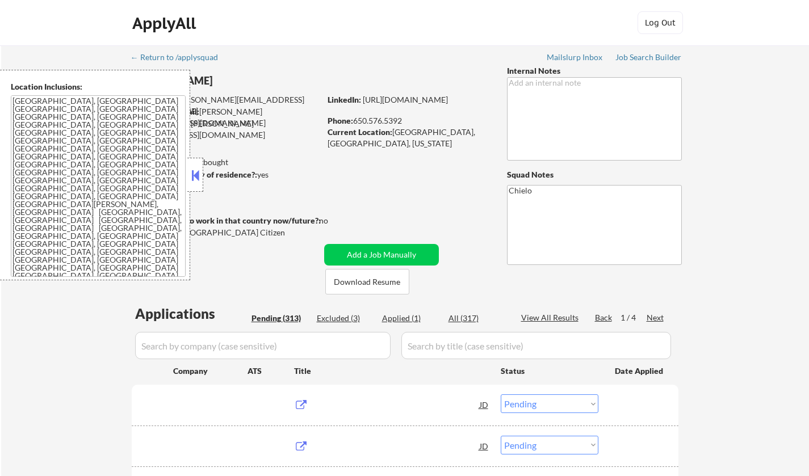
select select ""pending""
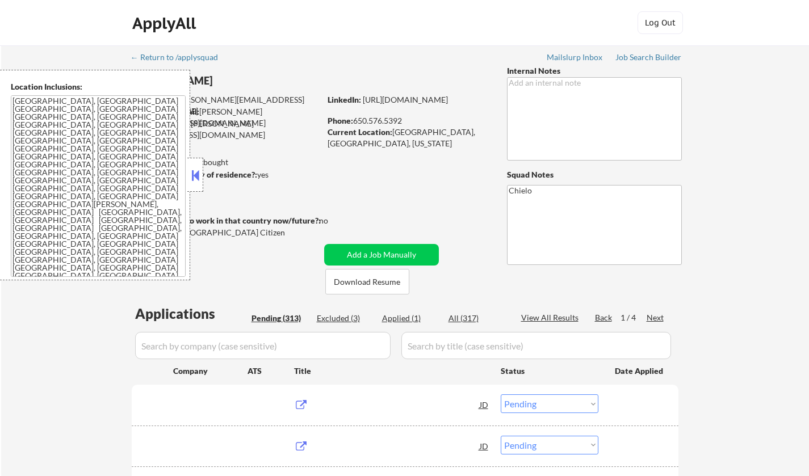
select select ""pending""
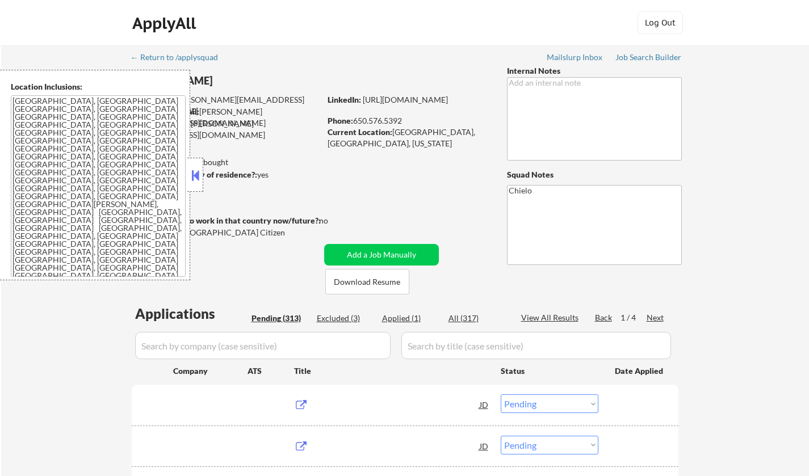
select select ""pending""
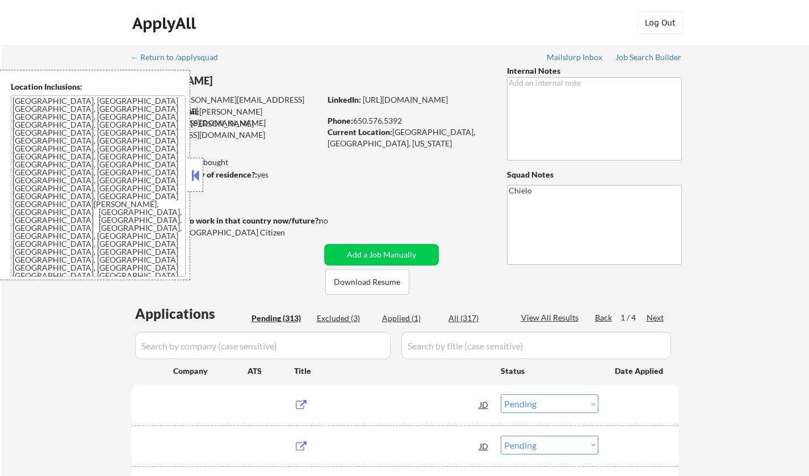
select select ""pending""
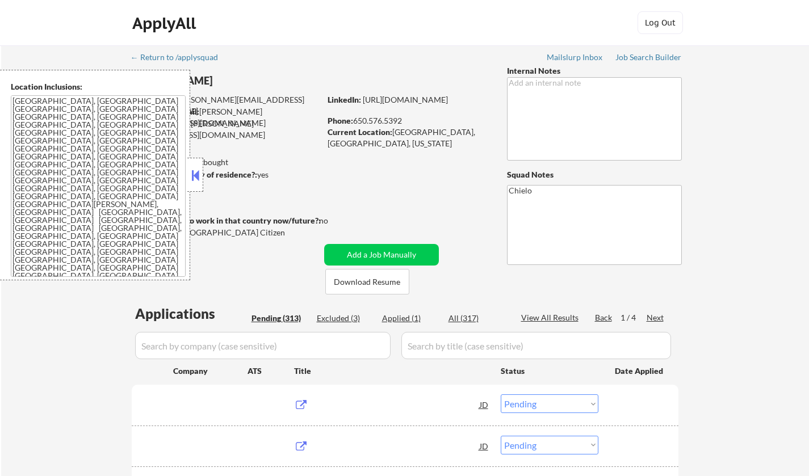
select select ""pending""
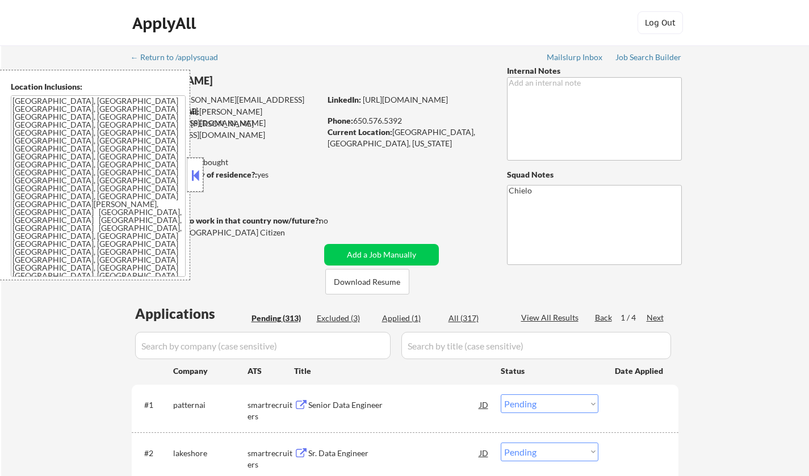
click at [188, 172] on div at bounding box center [195, 175] width 16 height 34
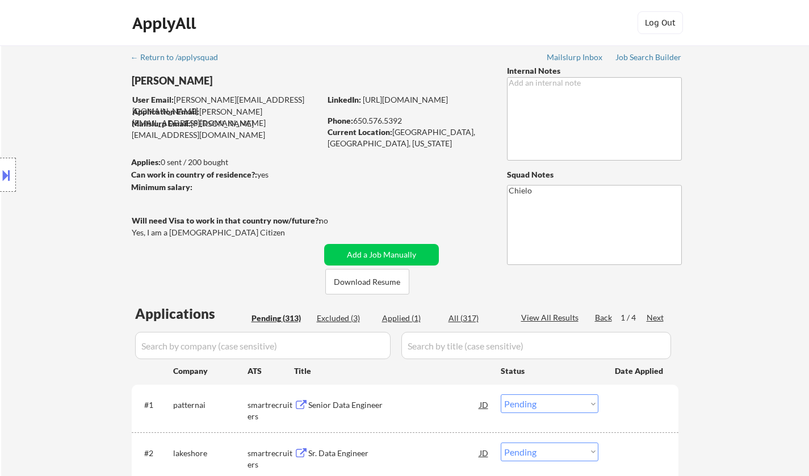
scroll to position [227, 0]
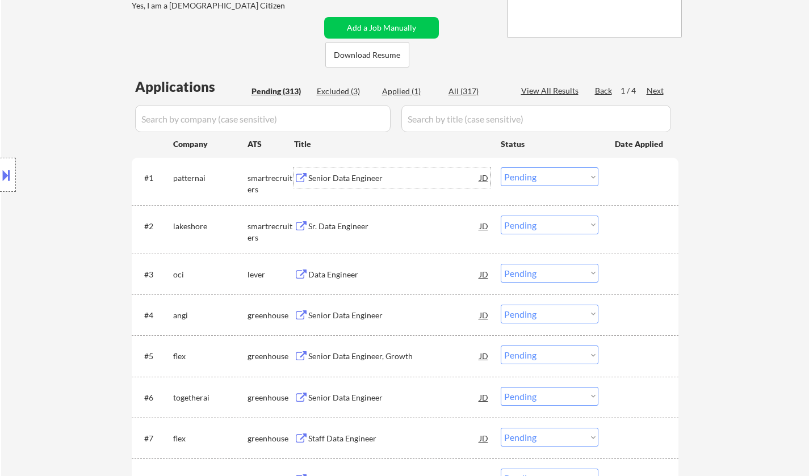
click at [352, 175] on div "Senior Data Engineer" at bounding box center [393, 177] width 171 height 11
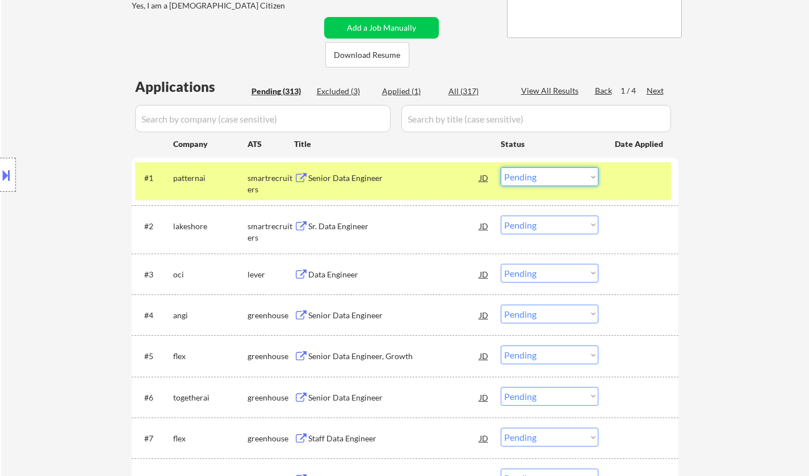
click at [532, 178] on select "Choose an option... Pending Applied Excluded (Questions) Excluded (Expired) Exc…" at bounding box center [549, 176] width 98 height 19
click at [500, 167] on select "Choose an option... Pending Applied Excluded (Questions) Excluded (Expired) Exc…" at bounding box center [549, 176] width 98 height 19
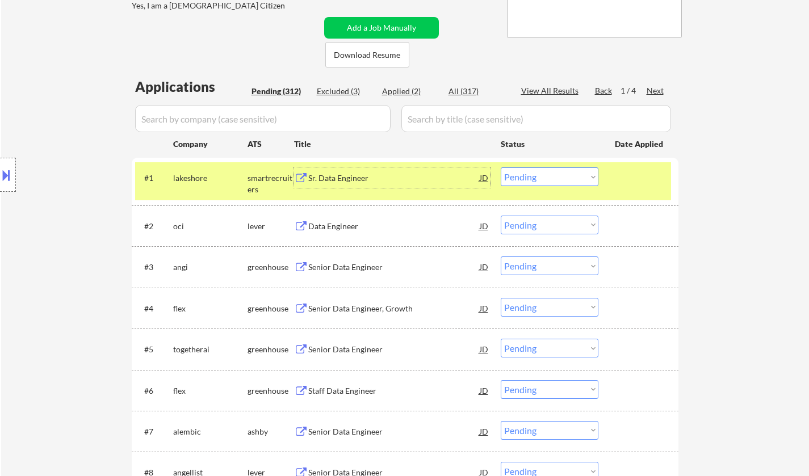
click at [340, 178] on div "Sr. Data Engineer" at bounding box center [393, 177] width 171 height 11
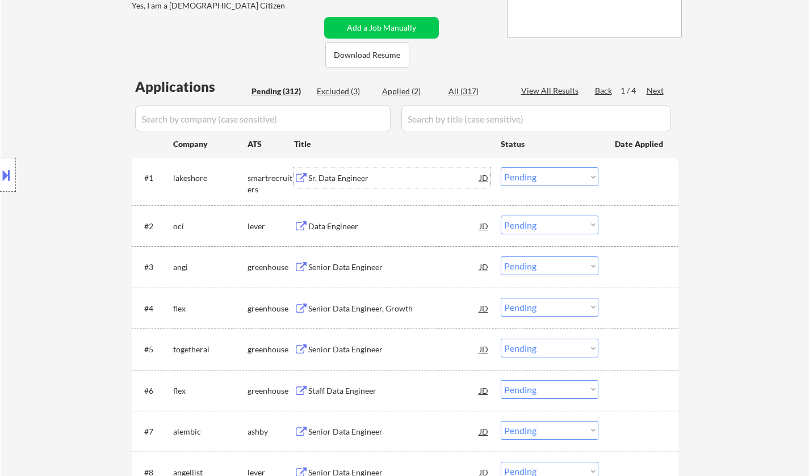
click at [541, 175] on select "Choose an option... Pending Applied Excluded (Questions) Excluded (Expired) Exc…" at bounding box center [549, 176] width 98 height 19
click at [500, 167] on select "Choose an option... Pending Applied Excluded (Questions) Excluded (Expired) Exc…" at bounding box center [549, 176] width 98 height 19
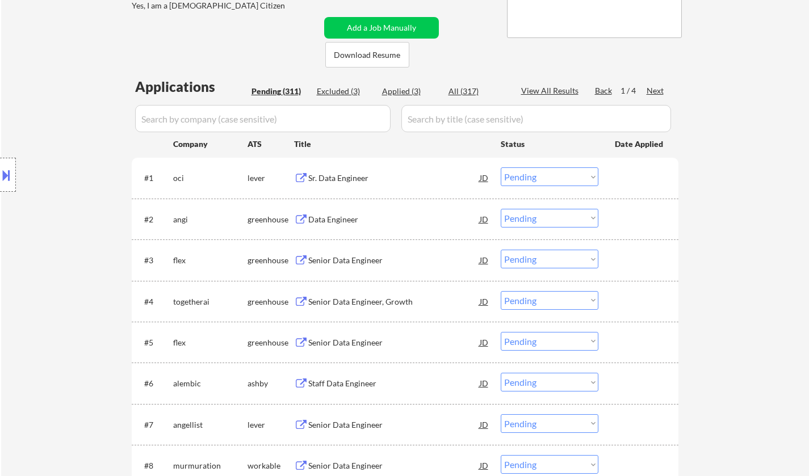
click at [346, 174] on div "Sr. Data Engineer" at bounding box center [393, 177] width 171 height 11
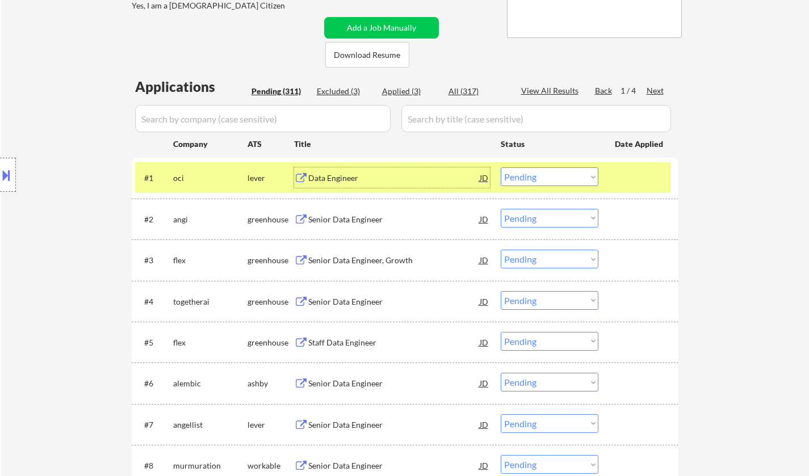
click at [528, 179] on select "Choose an option... Pending Applied Excluded (Questions) Excluded (Expired) Exc…" at bounding box center [549, 176] width 98 height 19
click at [500, 167] on select "Choose an option... Pending Applied Excluded (Questions) Excluded (Expired) Exc…" at bounding box center [549, 176] width 98 height 19
click at [335, 187] on div "Senior Data Engineer" at bounding box center [393, 177] width 171 height 20
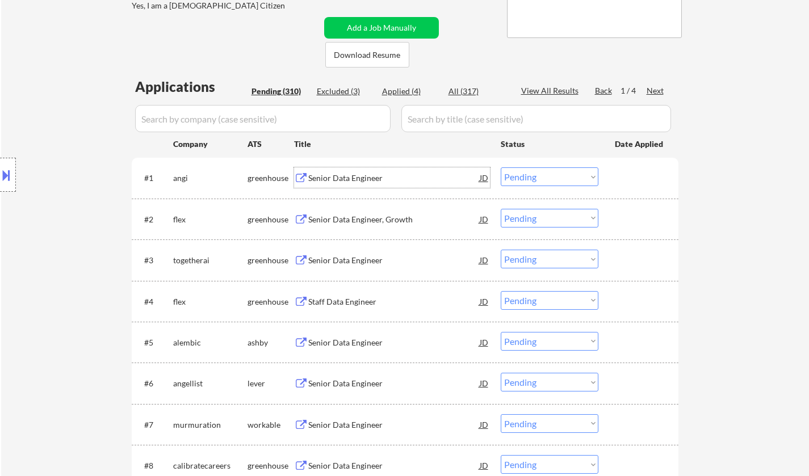
click at [531, 183] on select "Choose an option... Pending Applied Excluded (Questions) Excluded (Expired) Exc…" at bounding box center [549, 176] width 98 height 19
click at [500, 167] on select "Choose an option... Pending Applied Excluded (Questions) Excluded (Expired) Exc…" at bounding box center [549, 176] width 98 height 19
click at [331, 176] on div "Senior Data Engineer" at bounding box center [393, 177] width 171 height 11
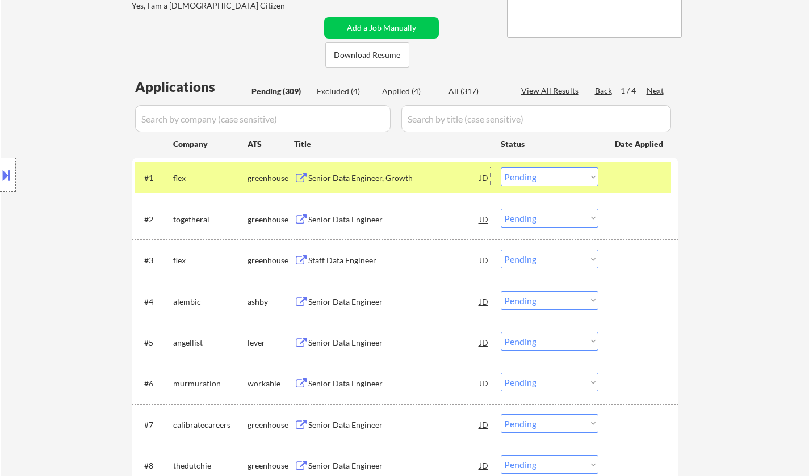
click at [562, 178] on select "Choose an option... Pending Applied Excluded (Questions) Excluded (Expired) Exc…" at bounding box center [549, 176] width 98 height 19
drag, startPoint x: 544, startPoint y: 172, endPoint x: 553, endPoint y: 184, distance: 14.5
click at [544, 172] on select "Choose an option... Pending Applied Excluded (Questions) Excluded (Expired) Exc…" at bounding box center [549, 176] width 98 height 19
click at [500, 167] on select "Choose an option... Pending Applied Excluded (Questions) Excluded (Expired) Exc…" at bounding box center [549, 176] width 98 height 19
click at [368, 172] on div "Senior Data Engineer, Growth" at bounding box center [393, 177] width 171 height 11
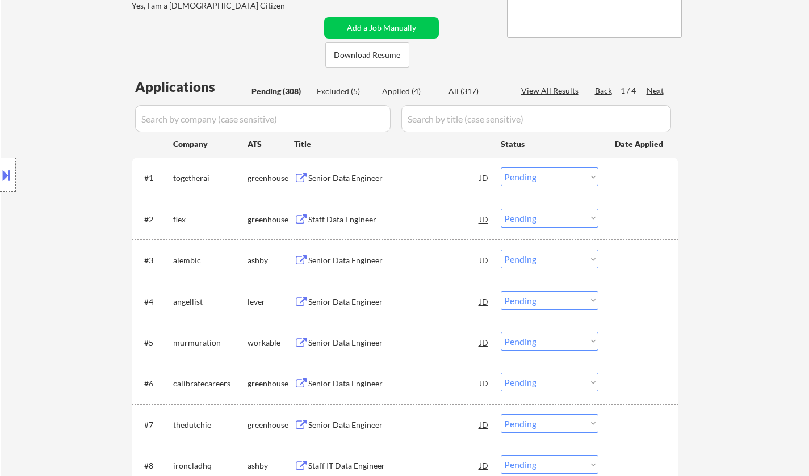
click at [553, 180] on select "Choose an option... Pending Applied Excluded (Questions) Excluded (Expired) Exc…" at bounding box center [549, 176] width 98 height 19
click at [500, 167] on select "Choose an option... Pending Applied Excluded (Questions) Excluded (Expired) Exc…" at bounding box center [549, 176] width 98 height 19
click at [344, 178] on div "Staff Data Engineer" at bounding box center [393, 177] width 171 height 11
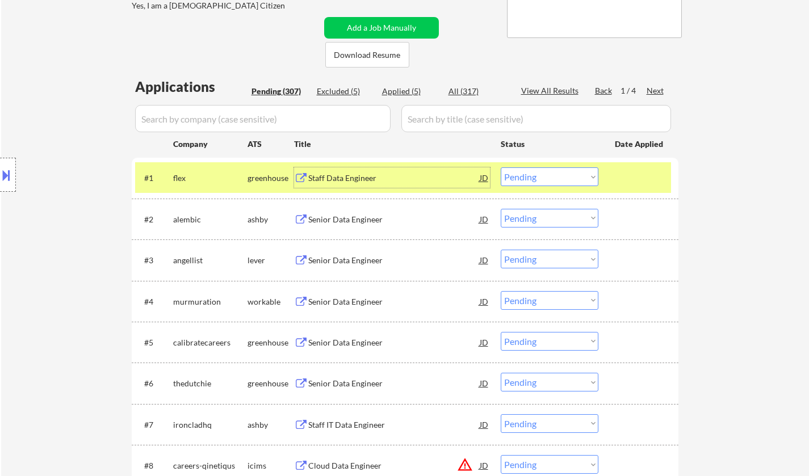
click at [557, 169] on select "Choose an option... Pending Applied Excluded (Questions) Excluded (Expired) Exc…" at bounding box center [549, 176] width 98 height 19
click at [500, 167] on select "Choose an option... Pending Applied Excluded (Questions) Excluded (Expired) Exc…" at bounding box center [549, 176] width 98 height 19
click at [335, 171] on div "Staff Data Engineer" at bounding box center [393, 177] width 171 height 20
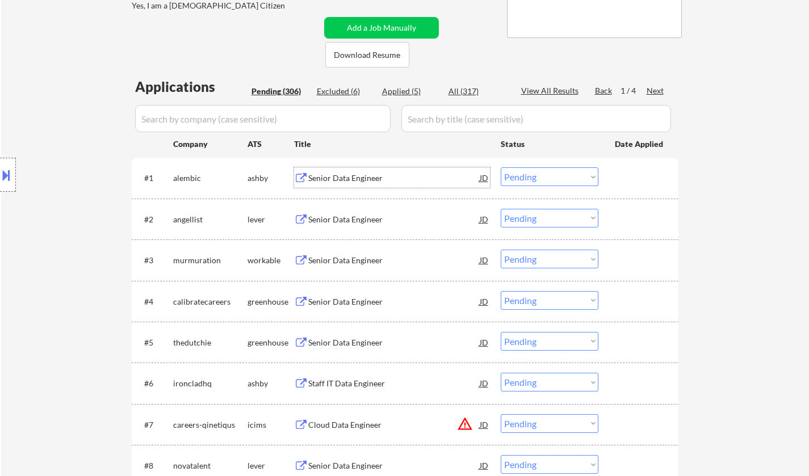
click at [566, 176] on select "Choose an option... Pending Applied Excluded (Questions) Excluded (Expired) Exc…" at bounding box center [549, 176] width 98 height 19
click at [500, 167] on select "Choose an option... Pending Applied Excluded (Questions) Excluded (Expired) Exc…" at bounding box center [549, 176] width 98 height 19
click at [336, 173] on div "Senior Data Engineer" at bounding box center [393, 177] width 171 height 11
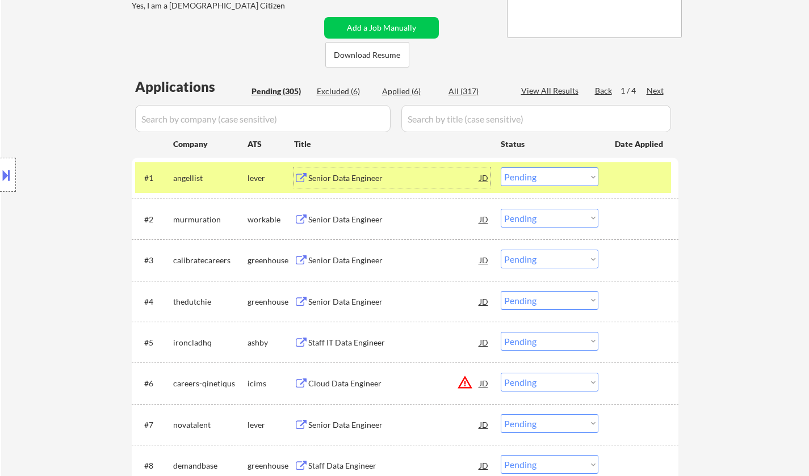
click at [550, 175] on select "Choose an option... Pending Applied Excluded (Questions) Excluded (Expired) Exc…" at bounding box center [549, 176] width 98 height 19
click at [500, 167] on select "Choose an option... Pending Applied Excluded (Questions) Excluded (Expired) Exc…" at bounding box center [549, 176] width 98 height 19
select select ""pending""
click at [356, 175] on div "Senior Data Engineer" at bounding box center [393, 177] width 171 height 11
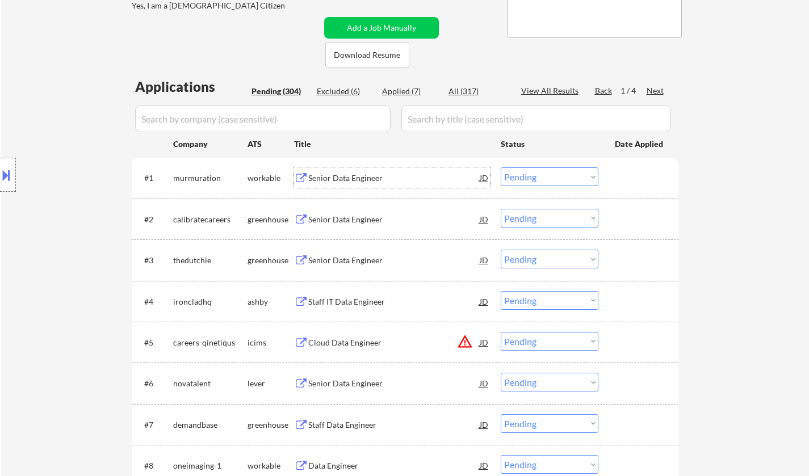
click at [344, 220] on div "Senior Data Engineer" at bounding box center [393, 219] width 171 height 11
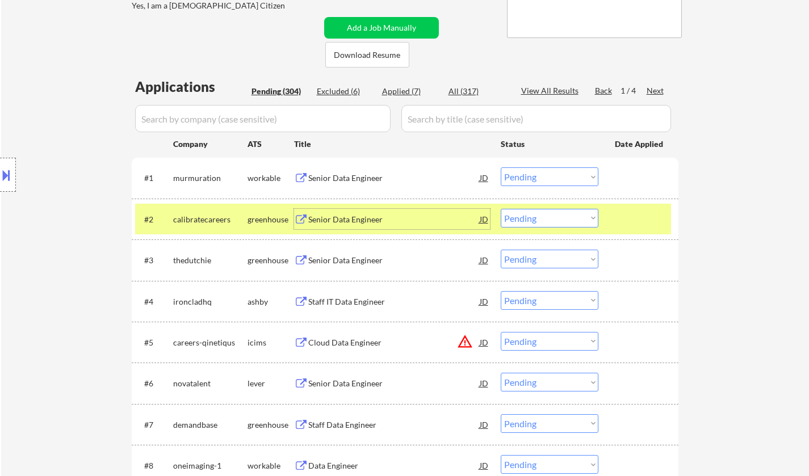
click at [580, 222] on select "Choose an option... Pending Applied Excluded (Questions) Excluded (Expired) Exc…" at bounding box center [549, 218] width 98 height 19
click at [500, 209] on select "Choose an option... Pending Applied Excluded (Questions) Excluded (Expired) Exc…" at bounding box center [549, 218] width 98 height 19
click at [355, 222] on div "Senior Data Engineer" at bounding box center [393, 219] width 171 height 11
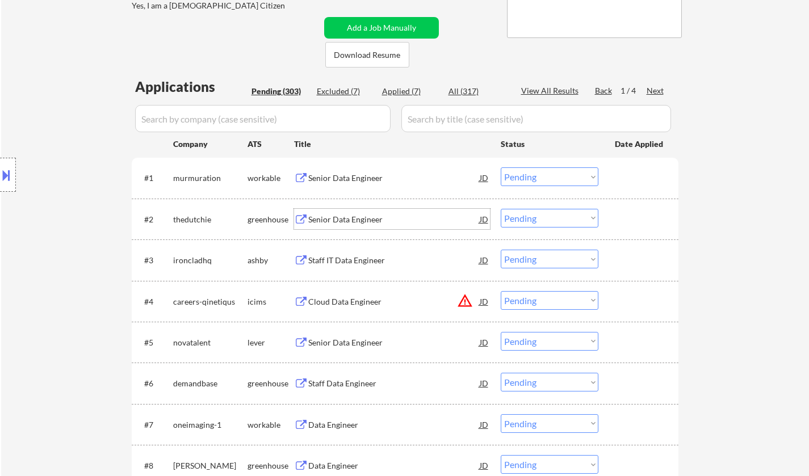
click at [530, 226] on select "Choose an option... Pending Applied Excluded (Questions) Excluded (Expired) Exc…" at bounding box center [549, 218] width 98 height 19
click at [535, 221] on select "Choose an option... Pending Applied Excluded (Questions) Excluded (Expired) Exc…" at bounding box center [549, 218] width 98 height 19
click at [562, 213] on select "Choose an option... Pending Applied Excluded (Questions) Excluded (Expired) Exc…" at bounding box center [549, 218] width 98 height 19
click at [500, 209] on select "Choose an option... Pending Applied Excluded (Questions) Excluded (Expired) Exc…" at bounding box center [549, 218] width 98 height 19
click at [344, 222] on div "Staff IT Data Engineer" at bounding box center [393, 219] width 171 height 11
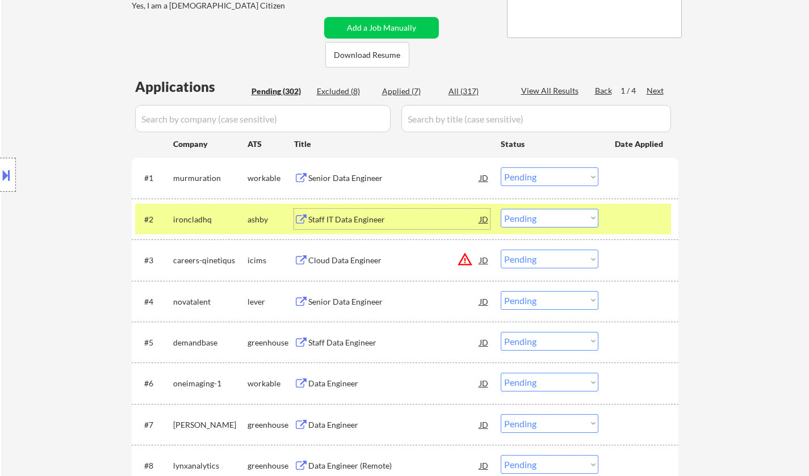
click at [0, 179] on button at bounding box center [6, 175] width 12 height 19
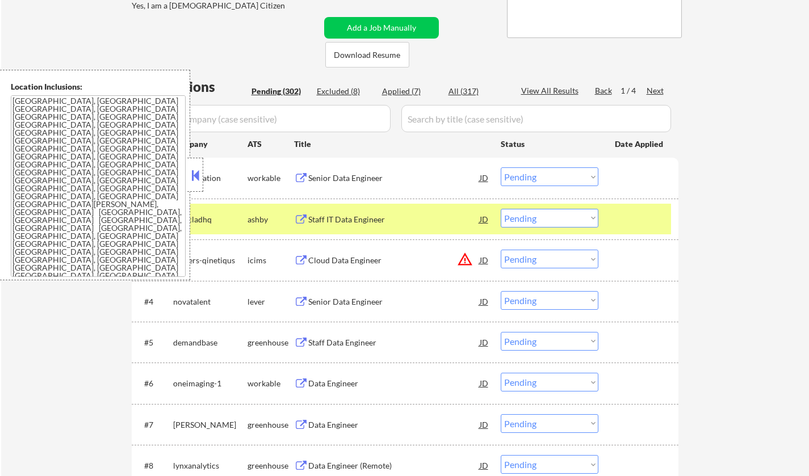
click at [197, 171] on button at bounding box center [195, 175] width 12 height 17
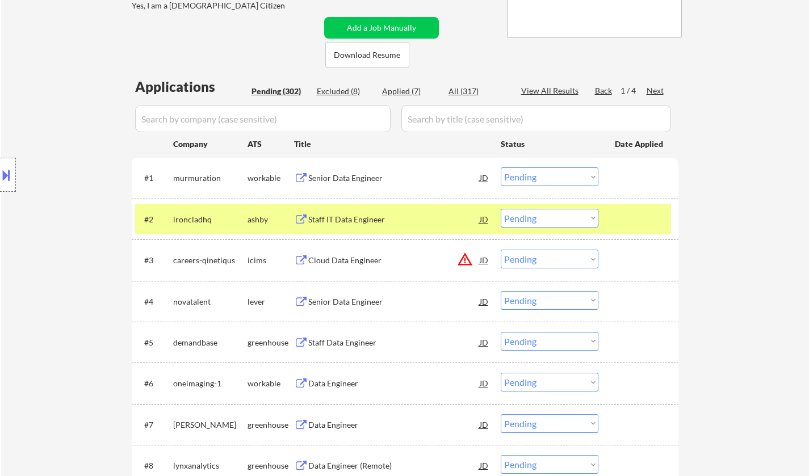
drag, startPoint x: 550, startPoint y: 221, endPoint x: 552, endPoint y: 227, distance: 6.3
click at [550, 221] on select "Choose an option... Pending Applied Excluded (Questions) Excluded (Expired) Exc…" at bounding box center [549, 218] width 98 height 19
click at [500, 209] on select "Choose an option... Pending Applied Excluded (Questions) Excluded (Expired) Exc…" at bounding box center [549, 218] width 98 height 19
drag, startPoint x: 536, startPoint y: 213, endPoint x: 540, endPoint y: 218, distance: 6.8
click at [536, 213] on select "Choose an option... Pending Applied Excluded (Questions) Excluded (Expired) Exc…" at bounding box center [549, 218] width 98 height 19
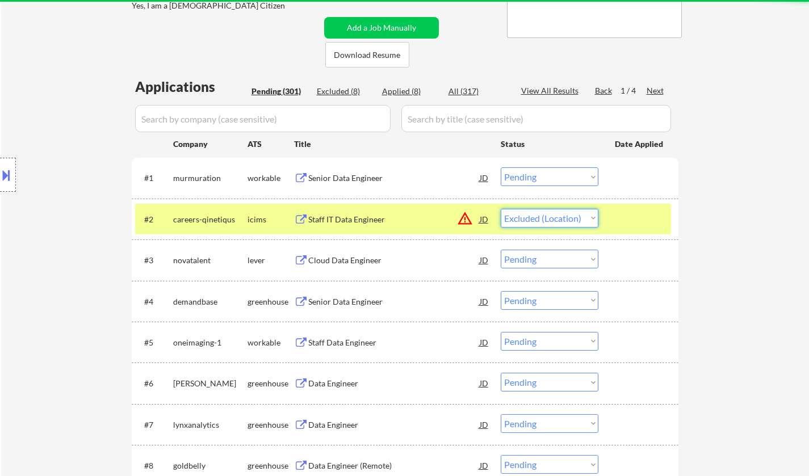
click at [500, 209] on select "Choose an option... Pending Applied Excluded (Questions) Excluded (Expired) Exc…" at bounding box center [549, 218] width 98 height 19
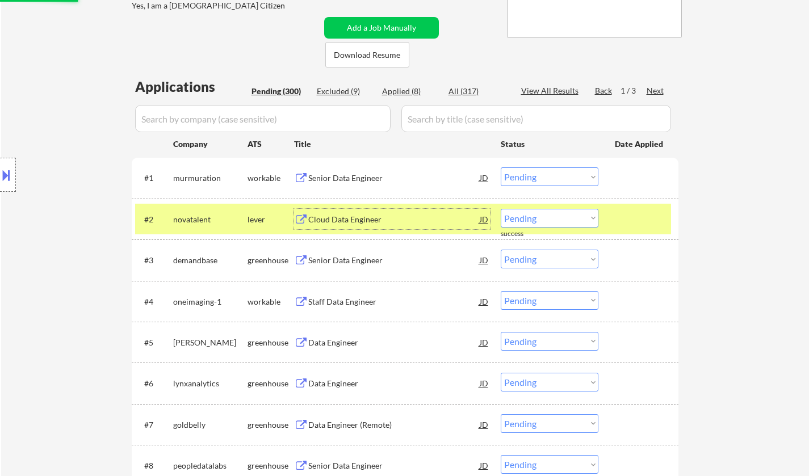
click at [372, 218] on div "Cloud Data Engineer" at bounding box center [393, 219] width 171 height 11
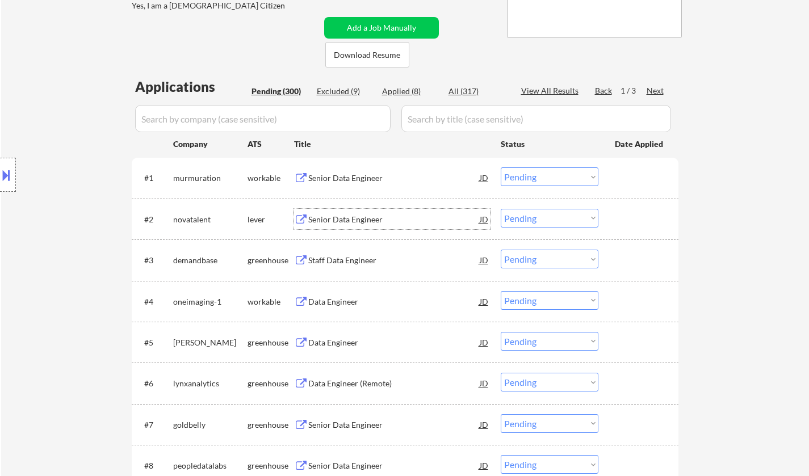
drag, startPoint x: 577, startPoint y: 218, endPoint x: 581, endPoint y: 225, distance: 8.2
click at [577, 218] on select "Choose an option... Pending Applied Excluded (Questions) Excluded (Expired) Exc…" at bounding box center [549, 218] width 98 height 19
click at [500, 209] on select "Choose an option... Pending Applied Excluded (Questions) Excluded (Expired) Exc…" at bounding box center [549, 218] width 98 height 19
click at [323, 218] on div "Senior Data Engineer" at bounding box center [393, 219] width 171 height 11
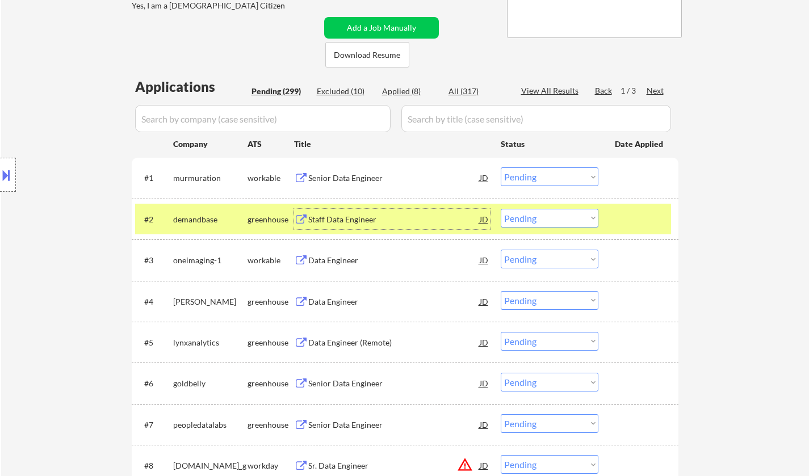
click at [550, 221] on select "Choose an option... Pending Applied Excluded (Questions) Excluded (Expired) Exc…" at bounding box center [549, 218] width 98 height 19
click at [500, 209] on select "Choose an option... Pending Applied Excluded (Questions) Excluded (Expired) Exc…" at bounding box center [549, 218] width 98 height 19
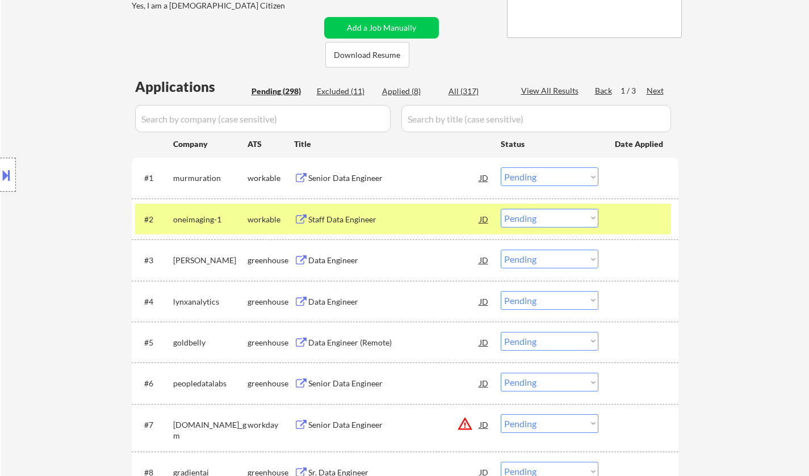
click at [340, 218] on div "Staff Data Engineer" at bounding box center [393, 219] width 171 height 11
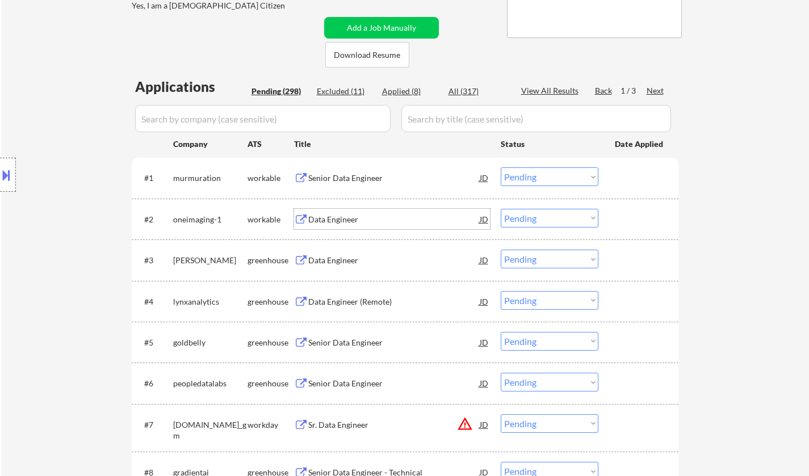
click at [537, 218] on select "Choose an option... Pending Applied Excluded (Questions) Excluded (Expired) Exc…" at bounding box center [549, 218] width 98 height 19
click at [500, 209] on select "Choose an option... Pending Applied Excluded (Questions) Excluded (Expired) Exc…" at bounding box center [549, 218] width 98 height 19
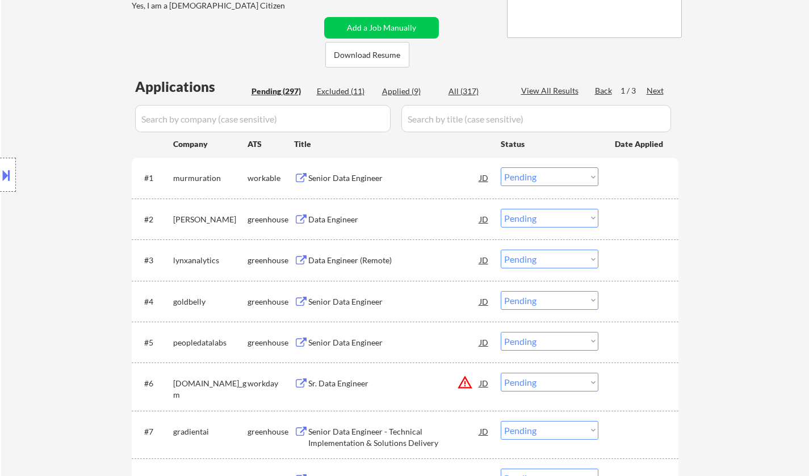
click at [346, 221] on div "Data Engineer" at bounding box center [393, 219] width 171 height 11
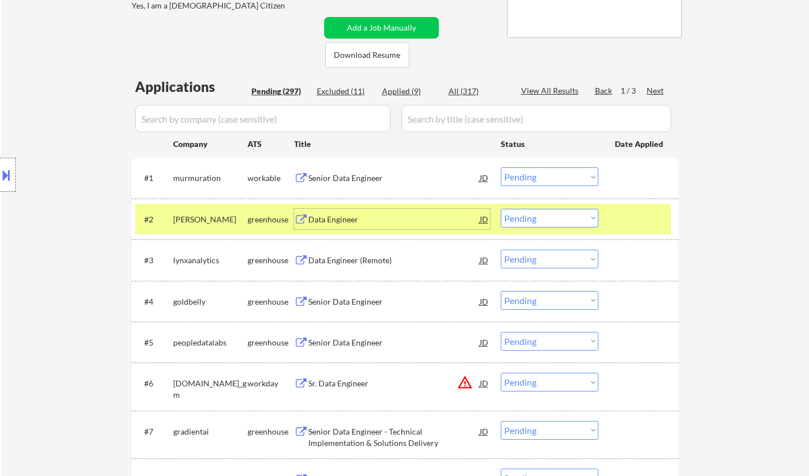
click at [524, 219] on select "Choose an option... Pending Applied Excluded (Questions) Excluded (Expired) Exc…" at bounding box center [549, 218] width 98 height 19
click at [500, 209] on select "Choose an option... Pending Applied Excluded (Questions) Excluded (Expired) Exc…" at bounding box center [549, 218] width 98 height 19
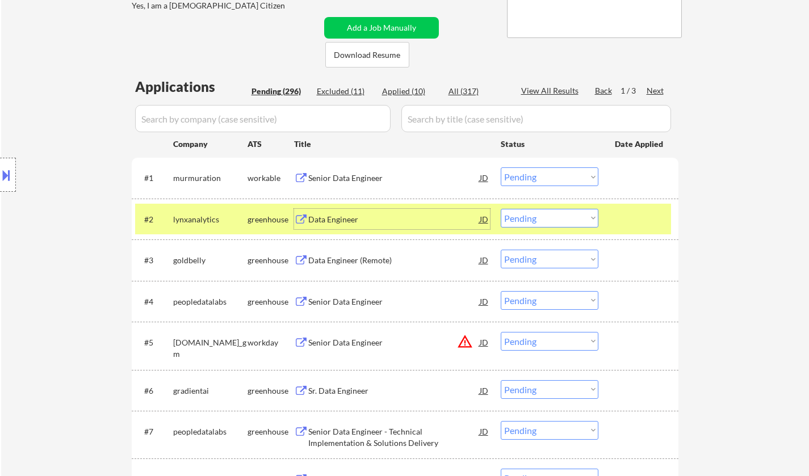
click at [330, 217] on div "Data Engineer" at bounding box center [393, 219] width 171 height 11
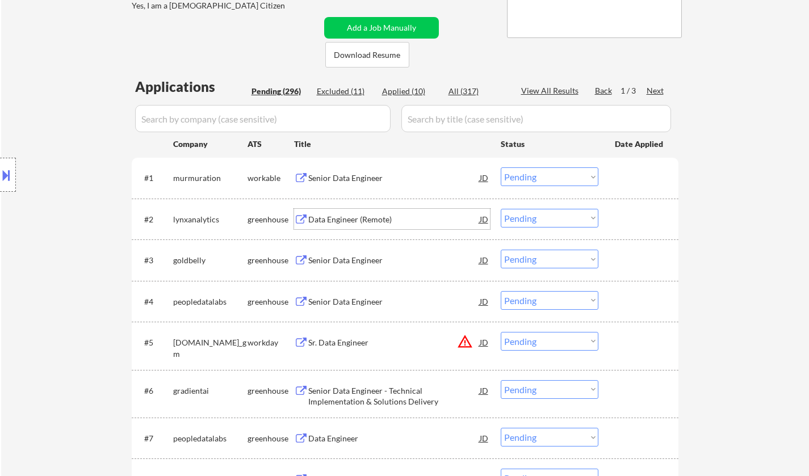
drag, startPoint x: 523, startPoint y: 214, endPoint x: 529, endPoint y: 224, distance: 11.0
click at [523, 214] on select "Choose an option... Pending Applied Excluded (Questions) Excluded (Expired) Exc…" at bounding box center [549, 218] width 98 height 19
click at [500, 209] on select "Choose an option... Pending Applied Excluded (Questions) Excluded (Expired) Exc…" at bounding box center [549, 218] width 98 height 19
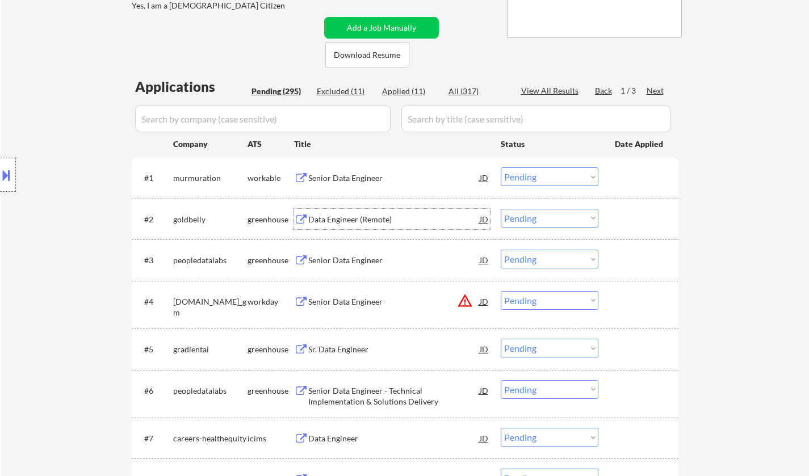
click at [360, 216] on div "Data Engineer (Remote)" at bounding box center [393, 219] width 171 height 11
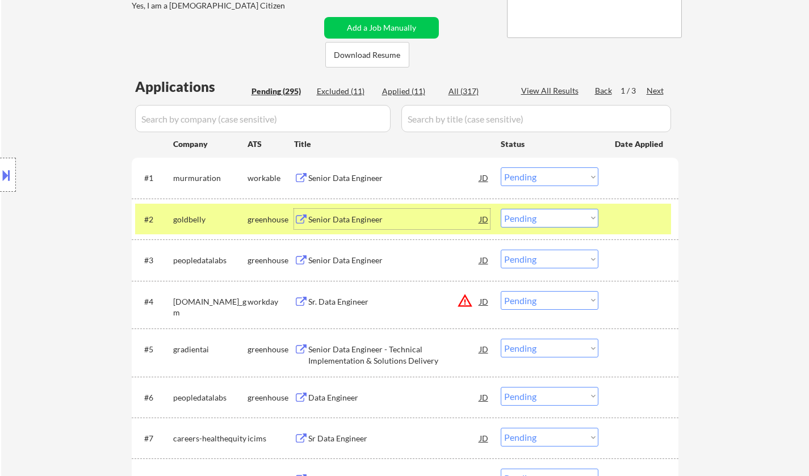
click at [552, 220] on select "Choose an option... Pending Applied Excluded (Questions) Excluded (Expired) Exc…" at bounding box center [549, 218] width 98 height 19
click at [500, 209] on select "Choose an option... Pending Applied Excluded (Questions) Excluded (Expired) Exc…" at bounding box center [549, 218] width 98 height 19
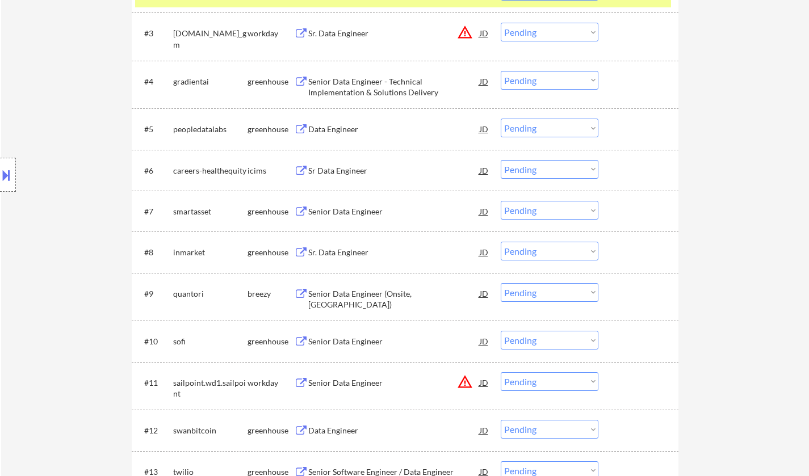
scroll to position [284, 0]
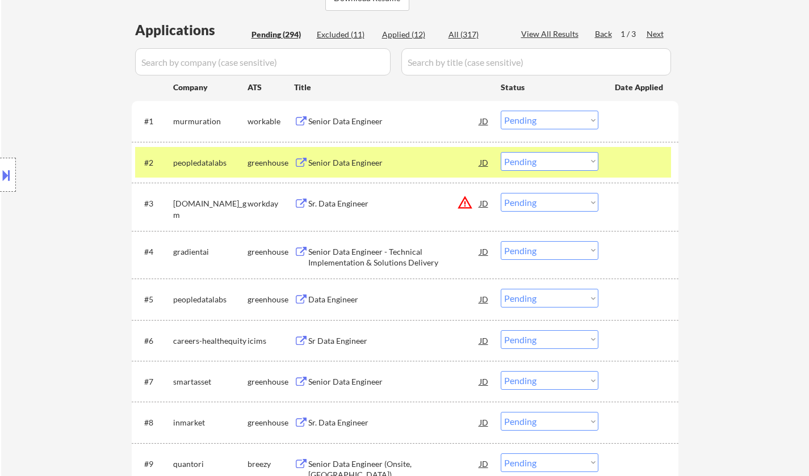
click at [338, 162] on div "Senior Data Engineer" at bounding box center [393, 162] width 171 height 11
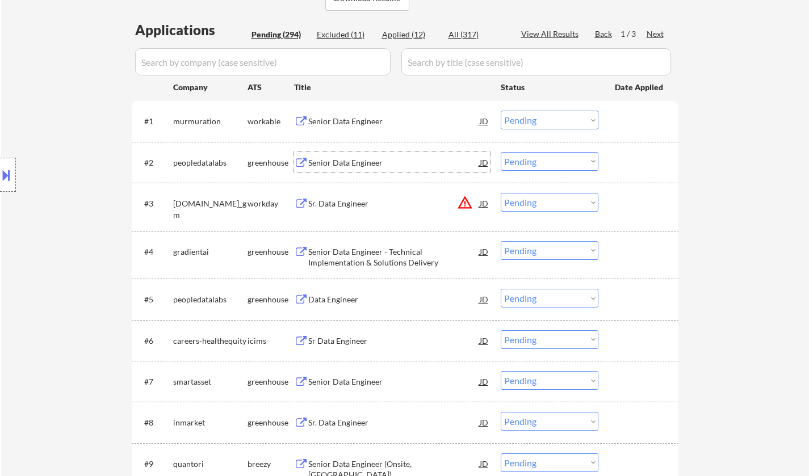
drag, startPoint x: 541, startPoint y: 155, endPoint x: 547, endPoint y: 166, distance: 13.0
click at [541, 155] on select "Choose an option... Pending Applied Excluded (Questions) Excluded (Expired) Exc…" at bounding box center [549, 161] width 98 height 19
click at [500, 152] on select "Choose an option... Pending Applied Excluded (Questions) Excluded (Expired) Exc…" at bounding box center [549, 161] width 98 height 19
select select ""pending""
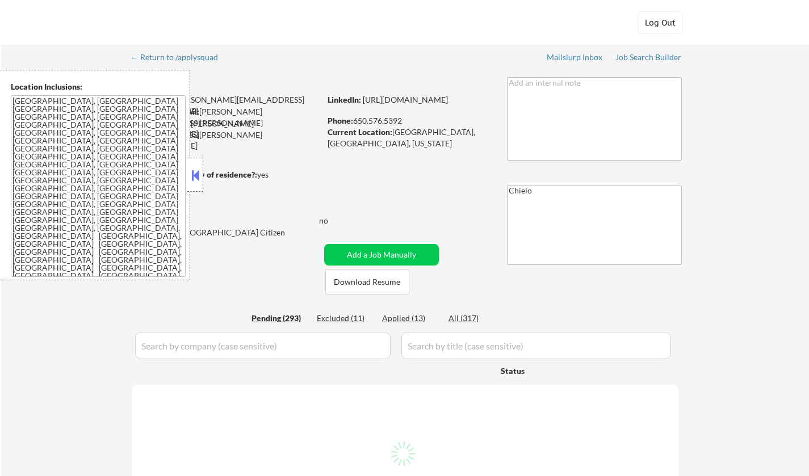
select select ""pending""
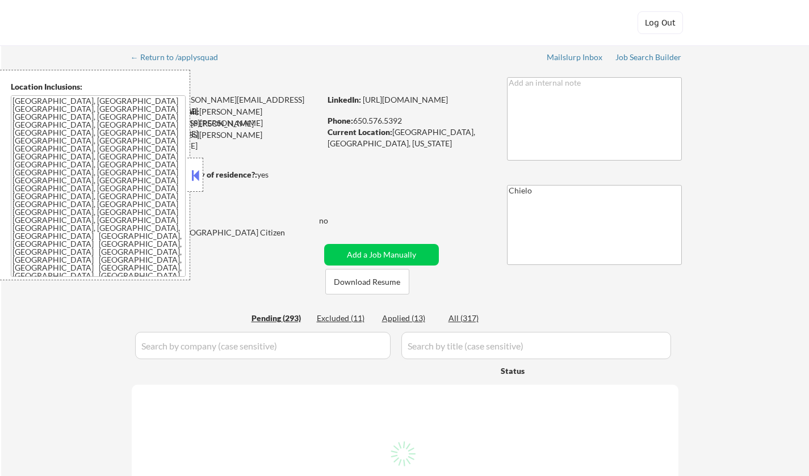
select select ""pending""
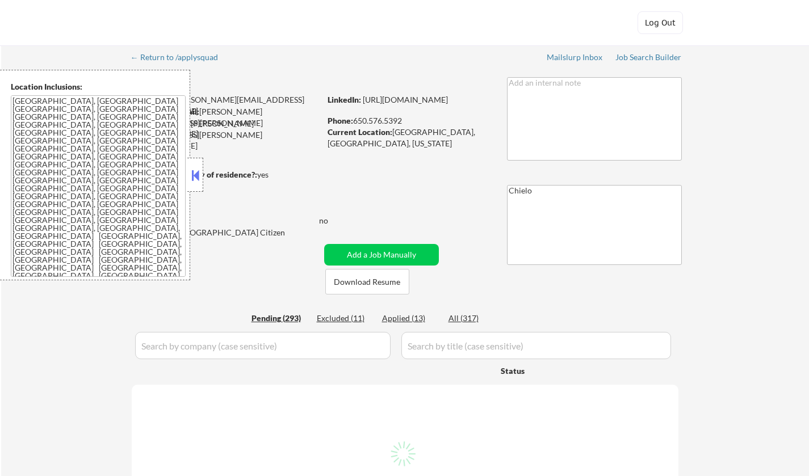
select select ""pending""
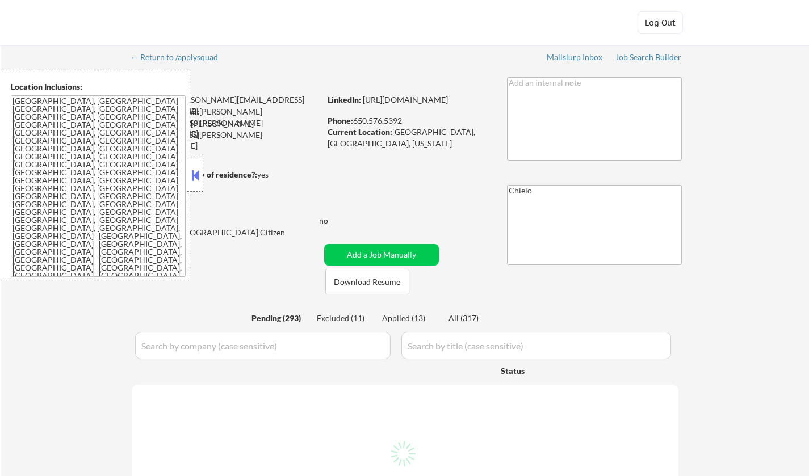
select select ""pending""
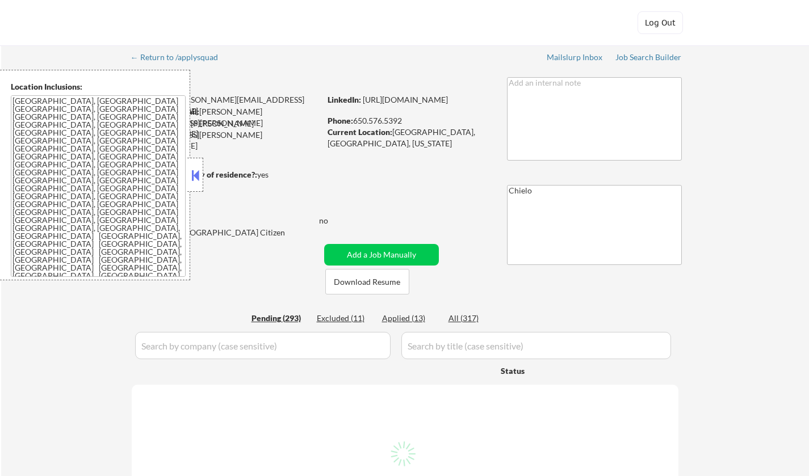
select select ""pending""
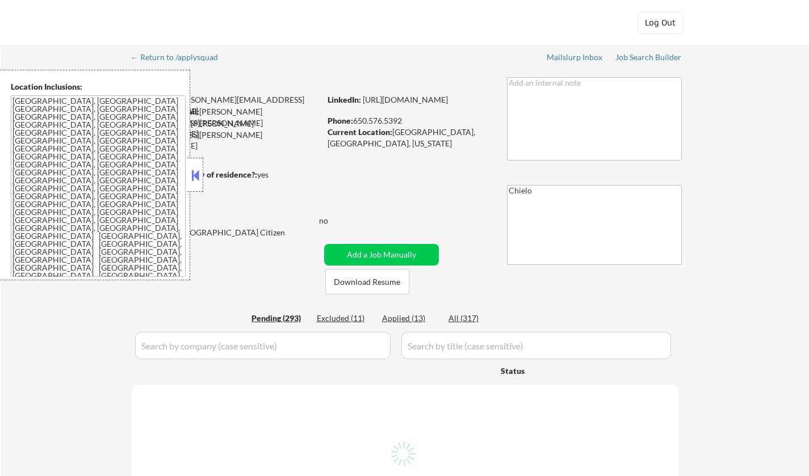
select select ""pending""
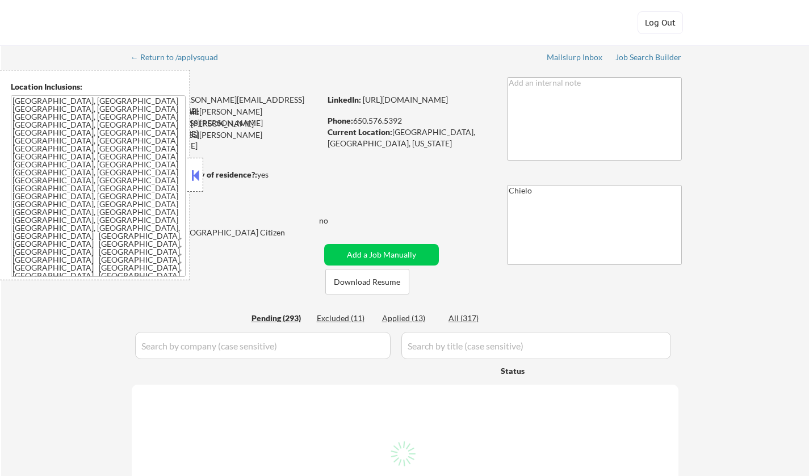
select select ""pending""
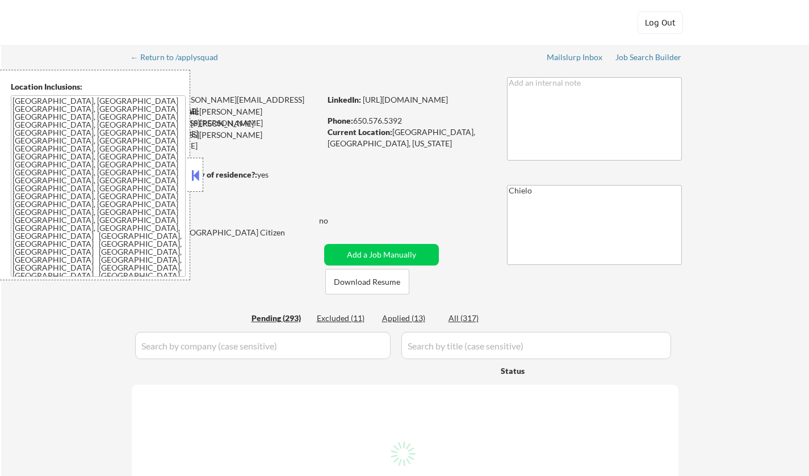
select select ""pending""
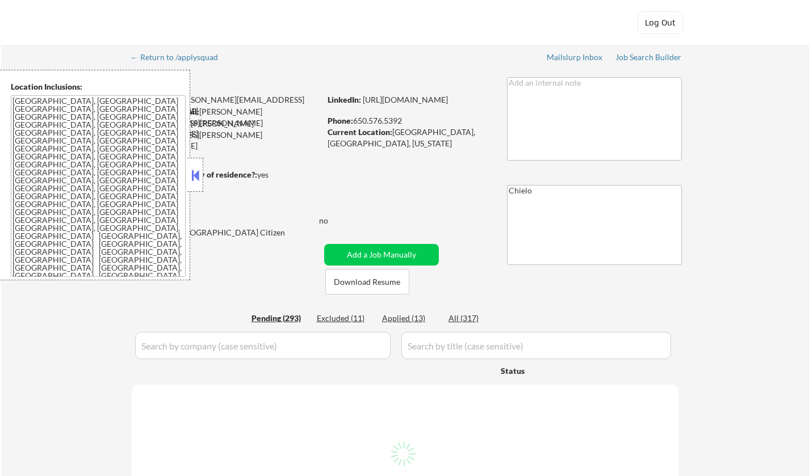
select select ""pending""
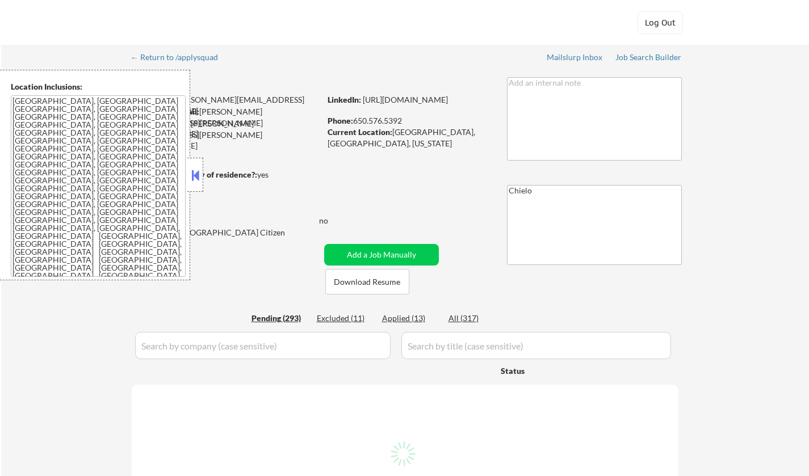
select select ""pending""
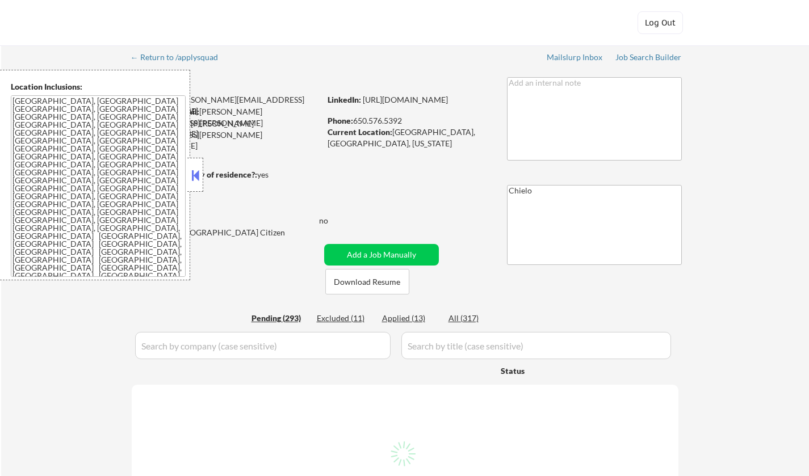
select select ""pending""
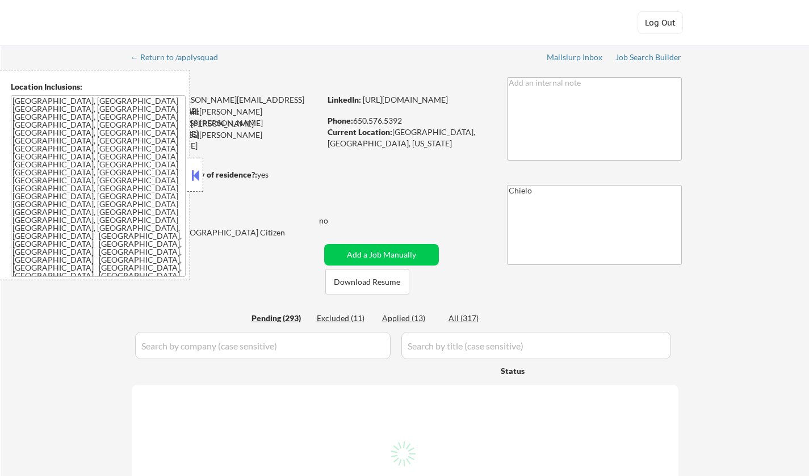
select select ""pending""
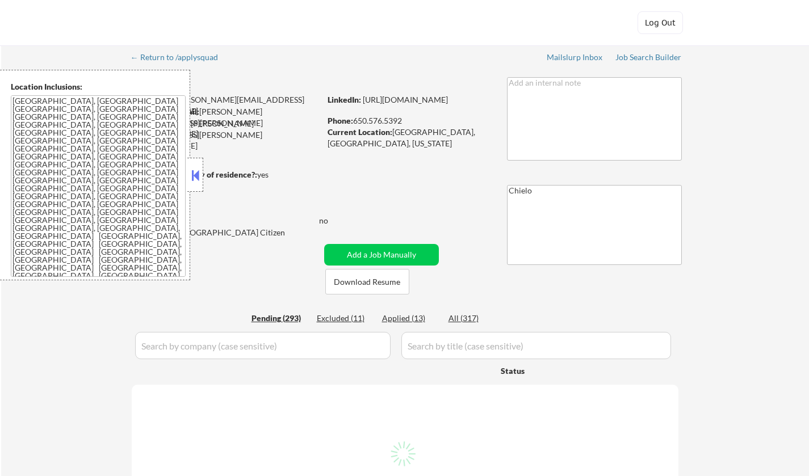
select select ""pending""
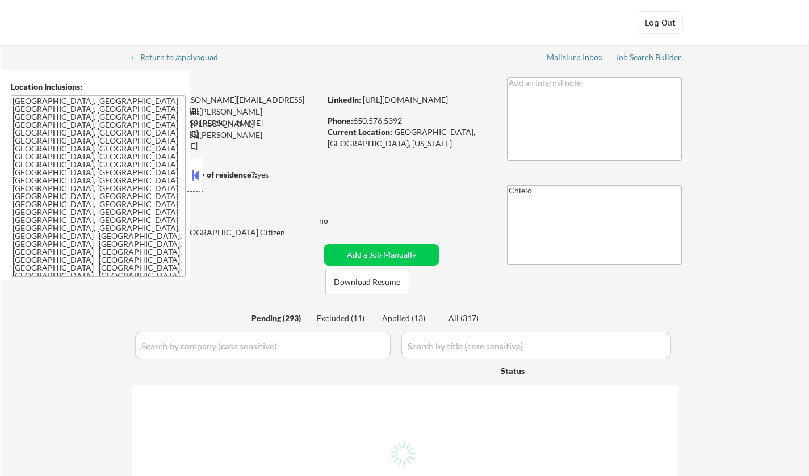
select select ""pending""
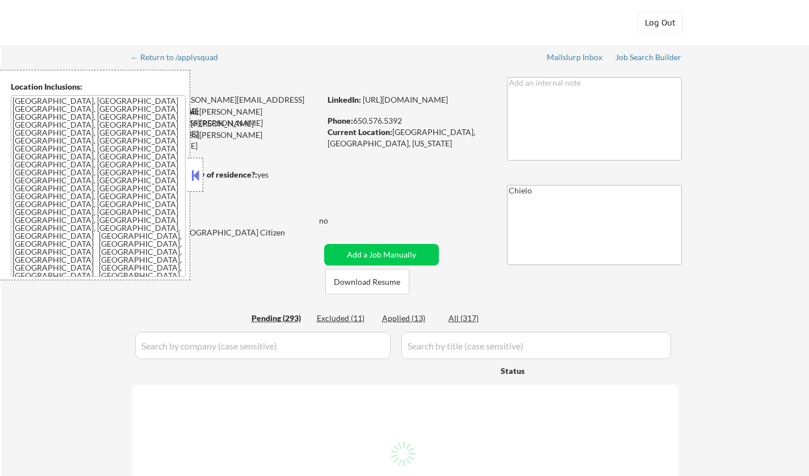
select select ""pending""
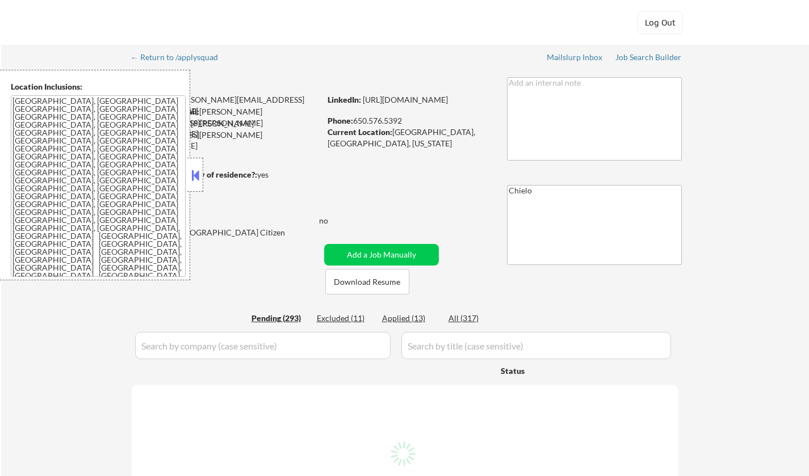
select select ""pending""
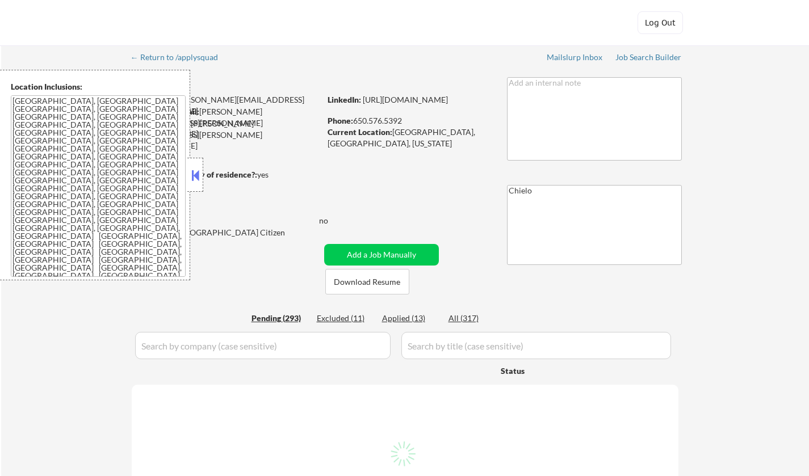
select select ""pending""
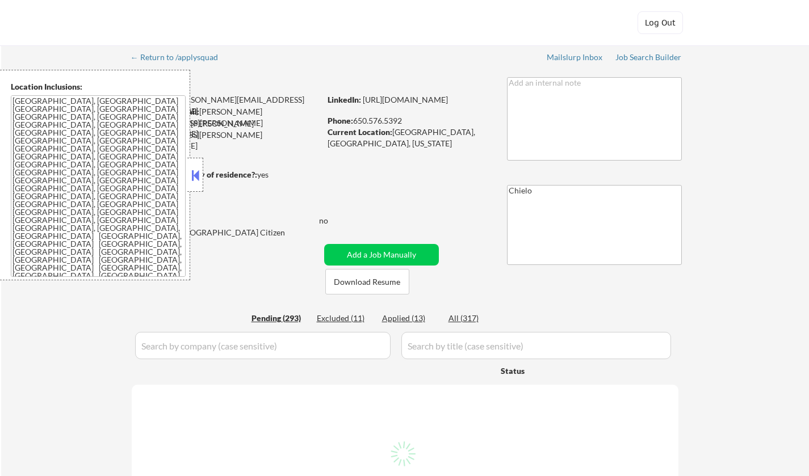
select select ""pending""
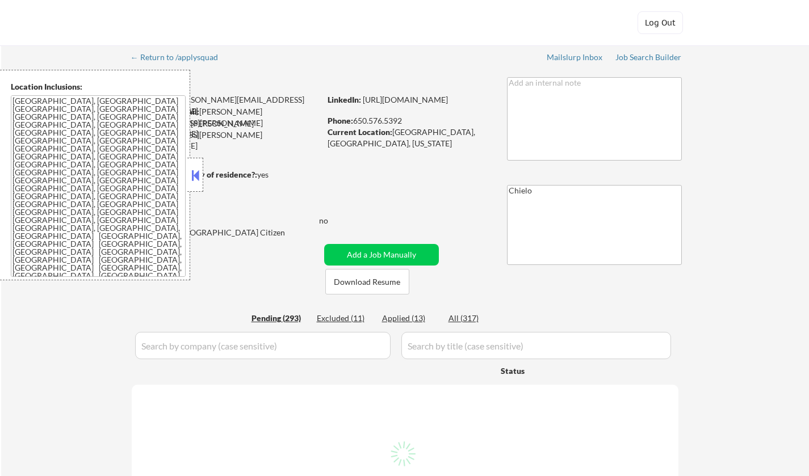
select select ""pending""
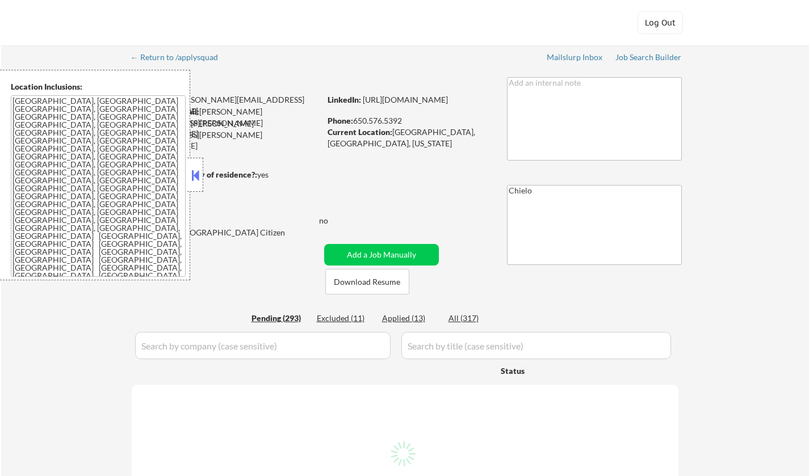
select select ""pending""
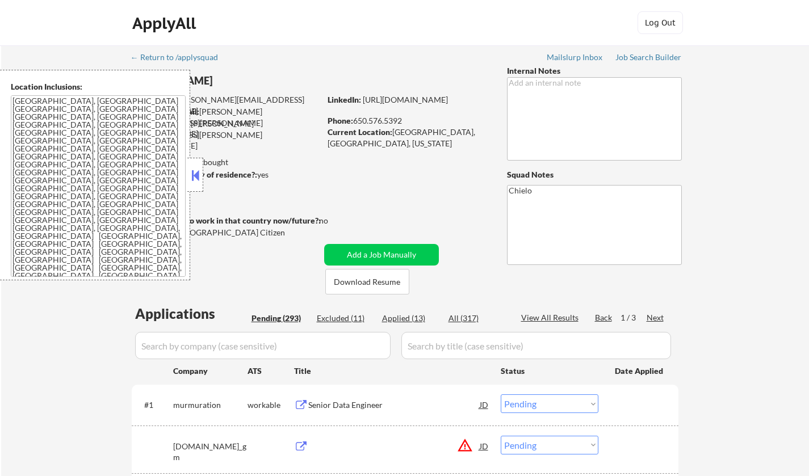
scroll to position [170, 0]
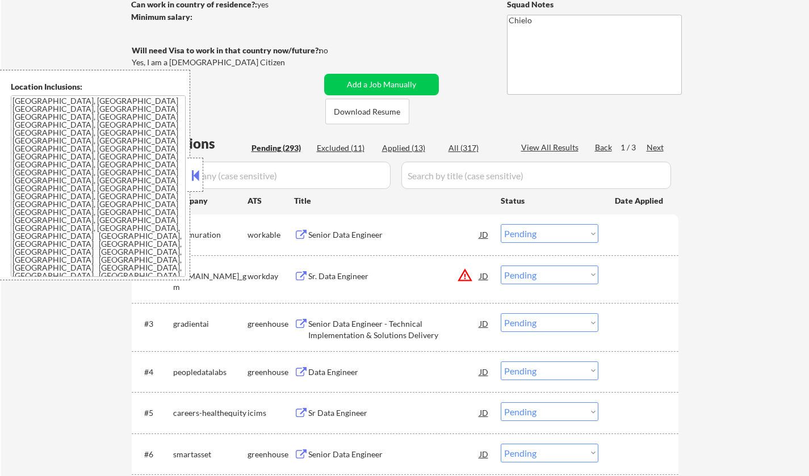
click at [190, 176] on button at bounding box center [195, 175] width 12 height 17
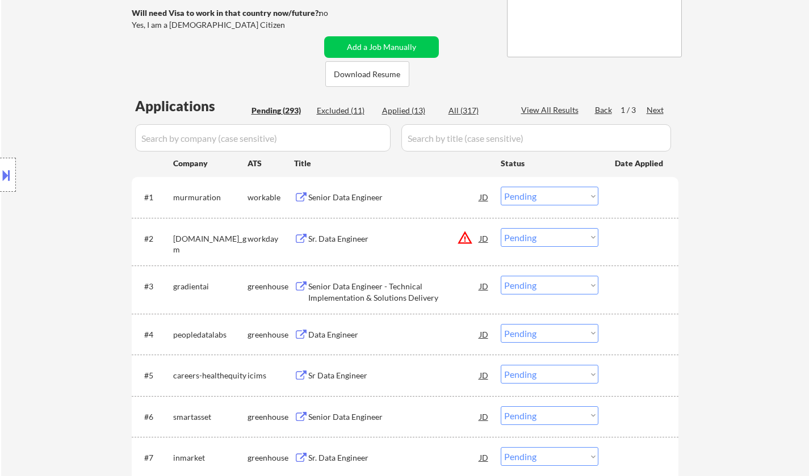
scroll to position [284, 0]
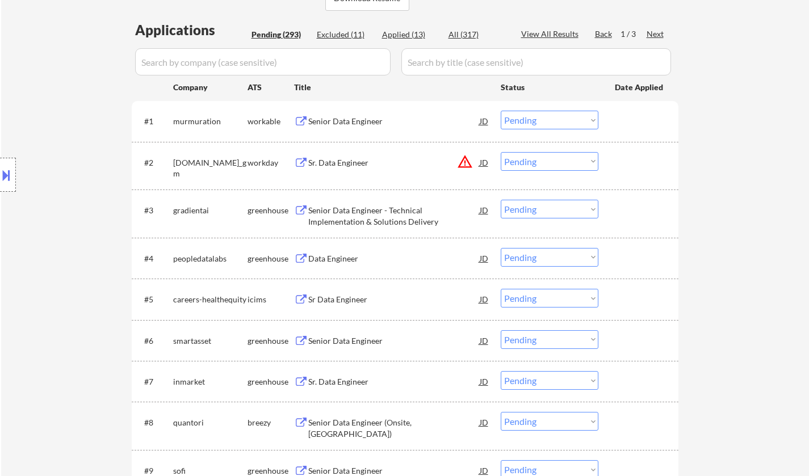
click at [337, 252] on div "Data Engineer" at bounding box center [393, 258] width 171 height 20
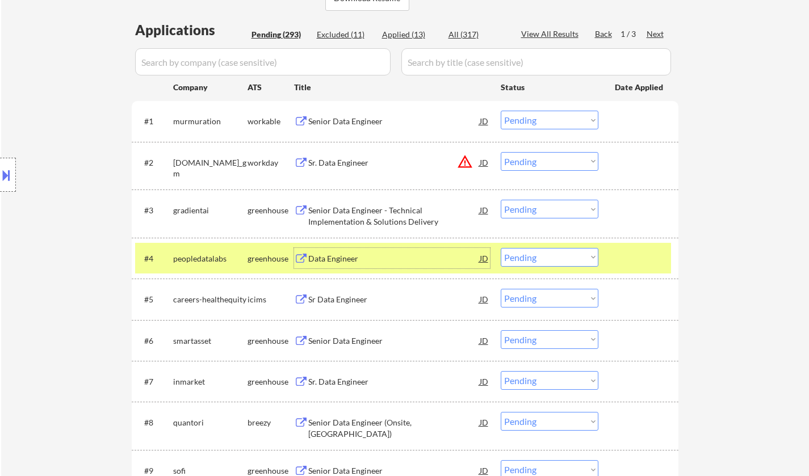
click at [536, 260] on select "Choose an option... Pending Applied Excluded (Questions) Excluded (Expired) Exc…" at bounding box center [549, 257] width 98 height 19
click at [500, 248] on select "Choose an option... Pending Applied Excluded (Questions) Excluded (Expired) Exc…" at bounding box center [549, 257] width 98 height 19
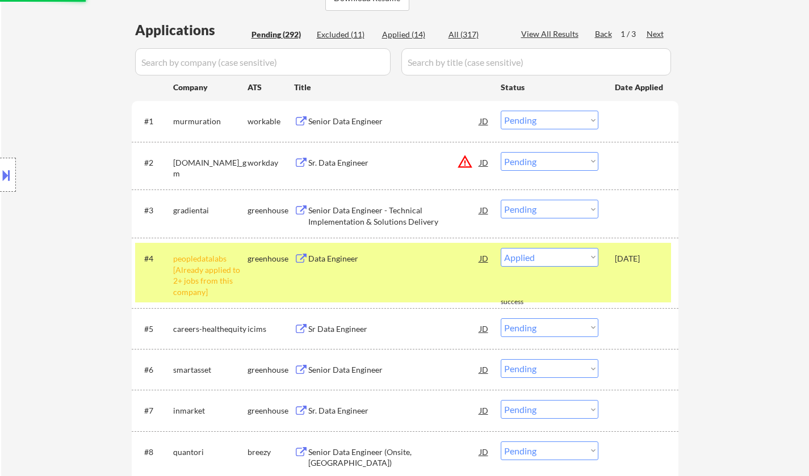
select select ""pending""
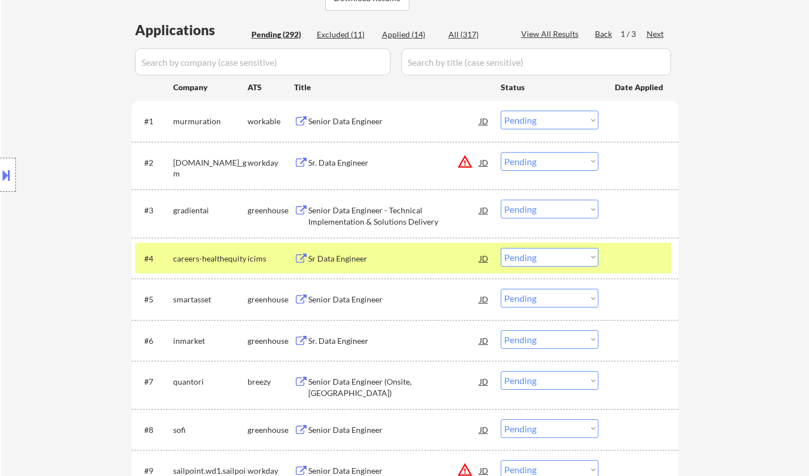
click at [360, 295] on div "Senior Data Engineer" at bounding box center [393, 299] width 171 height 11
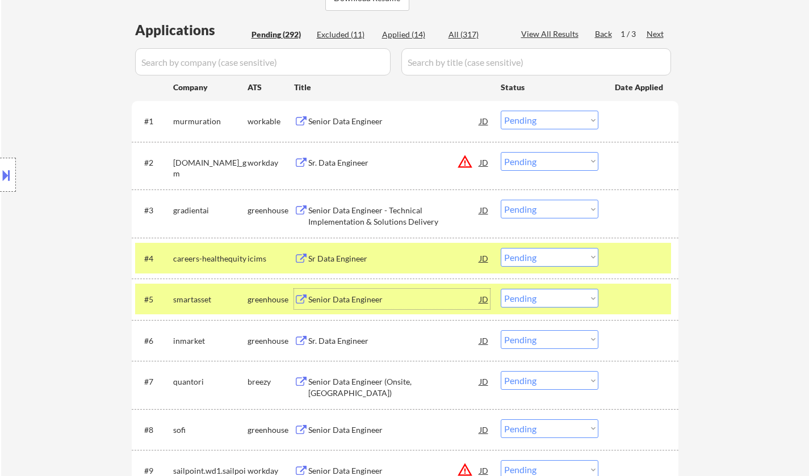
click at [567, 298] on select "Choose an option... Pending Applied Excluded (Questions) Excluded (Expired) Exc…" at bounding box center [549, 298] width 98 height 19
click at [500, 289] on select "Choose an option... Pending Applied Excluded (Questions) Excluded (Expired) Exc…" at bounding box center [549, 298] width 98 height 19
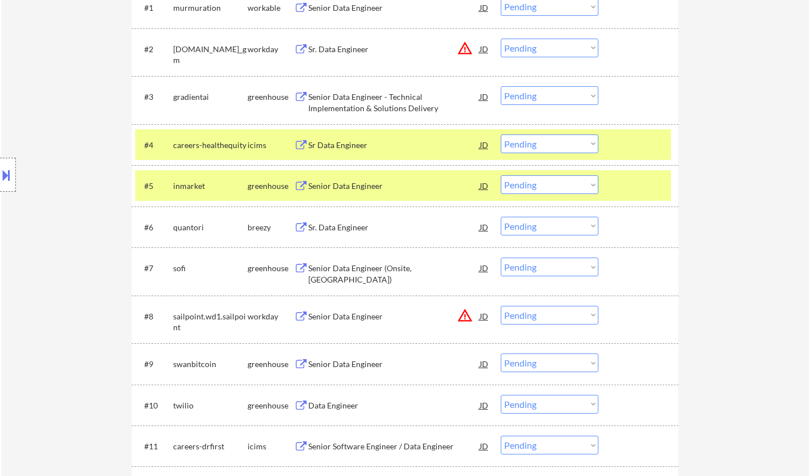
click at [342, 184] on div "Senior Data Engineer" at bounding box center [393, 185] width 171 height 11
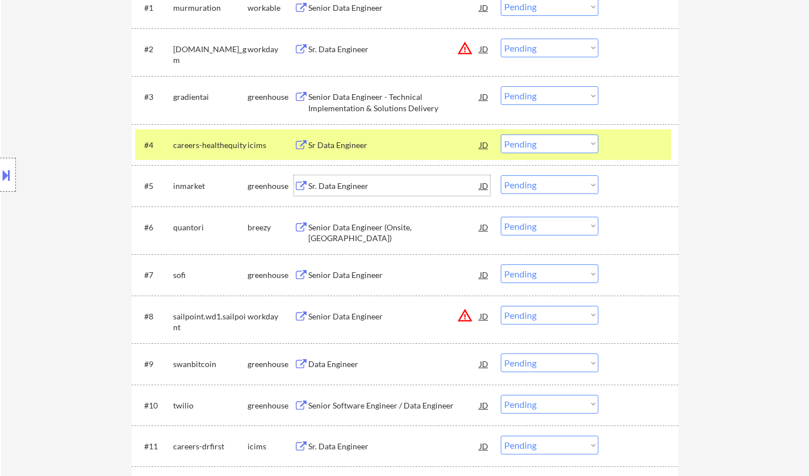
click at [545, 187] on select "Choose an option... Pending Applied Excluded (Questions) Excluded (Expired) Exc…" at bounding box center [549, 184] width 98 height 19
click at [500, 175] on select "Choose an option... Pending Applied Excluded (Questions) Excluded (Expired) Exc…" at bounding box center [549, 184] width 98 height 19
select select ""pending""
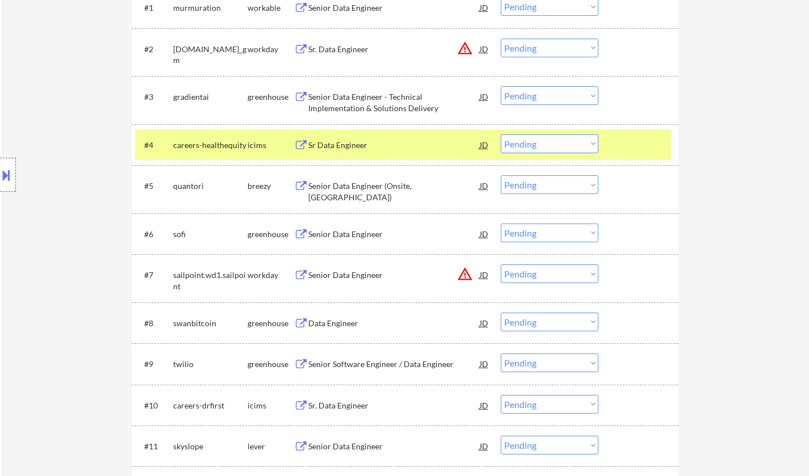
click at [361, 88] on div "Senior Data Engineer - Technical Implementation & Solutions Delivery" at bounding box center [393, 99] width 171 height 27
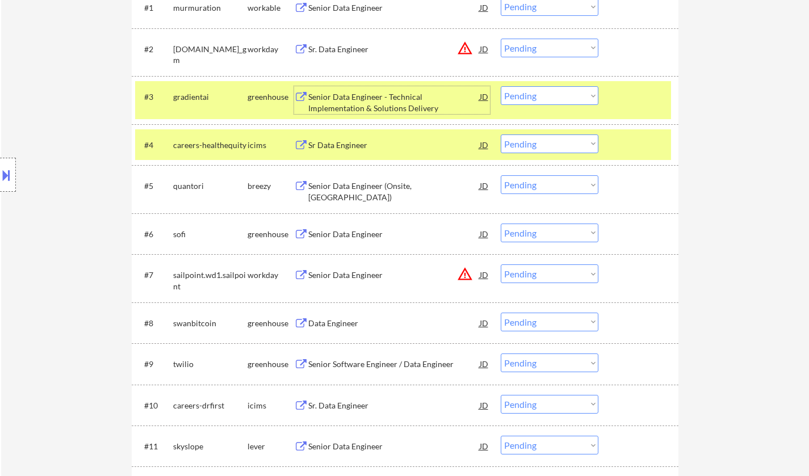
click at [558, 96] on select "Choose an option... Pending Applied Excluded (Questions) Excluded (Expired) Exc…" at bounding box center [549, 95] width 98 height 19
click at [500, 86] on select "Choose an option... Pending Applied Excluded (Questions) Excluded (Expired) Exc…" at bounding box center [549, 95] width 98 height 19
select select ""pending""
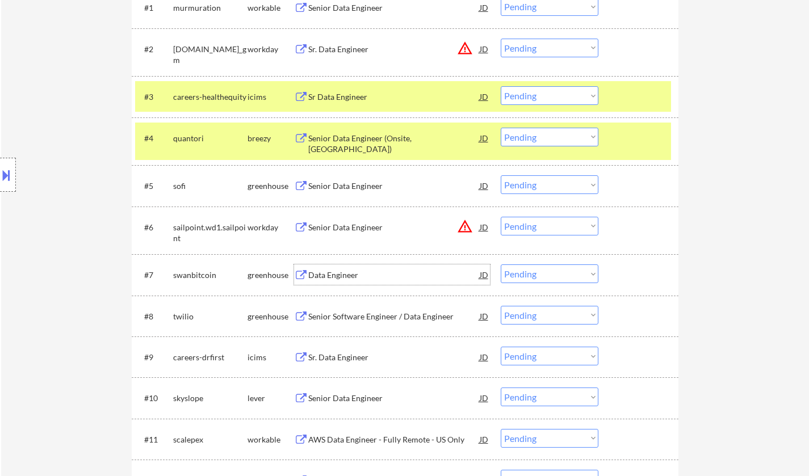
click at [337, 279] on div "Data Engineer" at bounding box center [393, 275] width 171 height 11
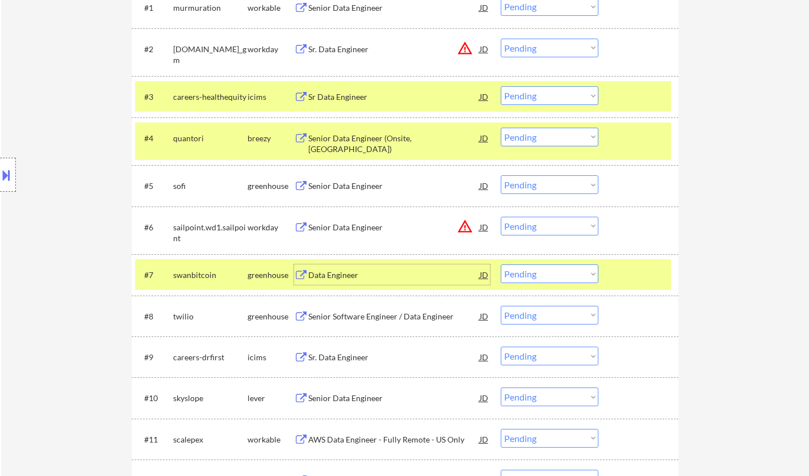
click at [552, 276] on select "Choose an option... Pending Applied Excluded (Questions) Excluded (Expired) Exc…" at bounding box center [549, 273] width 98 height 19
click at [500, 264] on select "Choose an option... Pending Applied Excluded (Questions) Excluded (Expired) Exc…" at bounding box center [549, 273] width 98 height 19
click at [481, 44] on div "JD" at bounding box center [483, 49] width 11 height 20
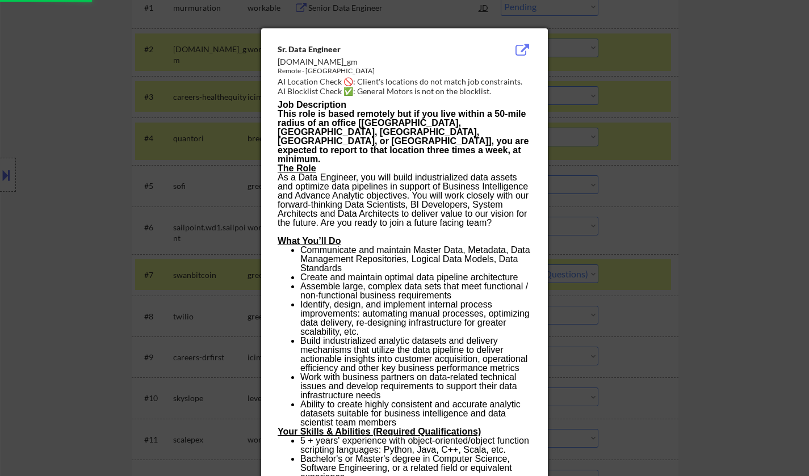
select select ""pending""
click at [608, 160] on div at bounding box center [404, 238] width 809 height 476
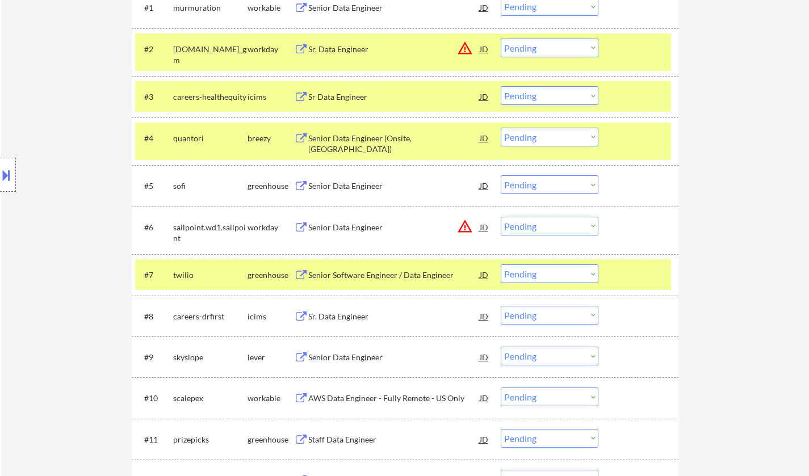
click at [481, 228] on div "JD" at bounding box center [483, 227] width 11 height 20
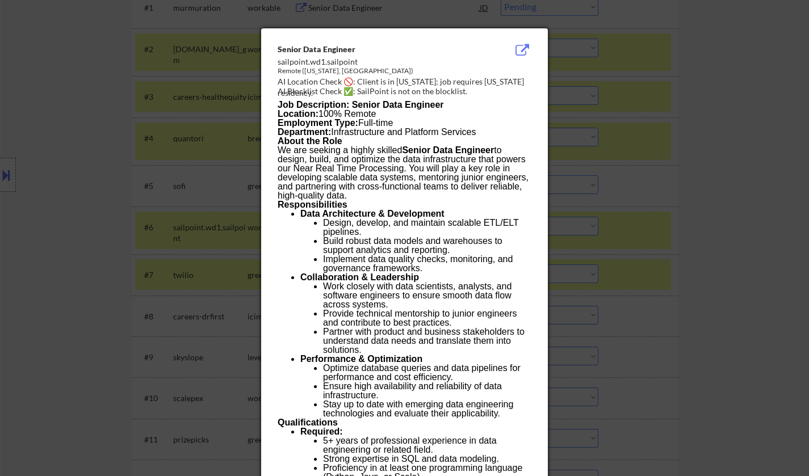
click at [712, 240] on div at bounding box center [404, 238] width 809 height 476
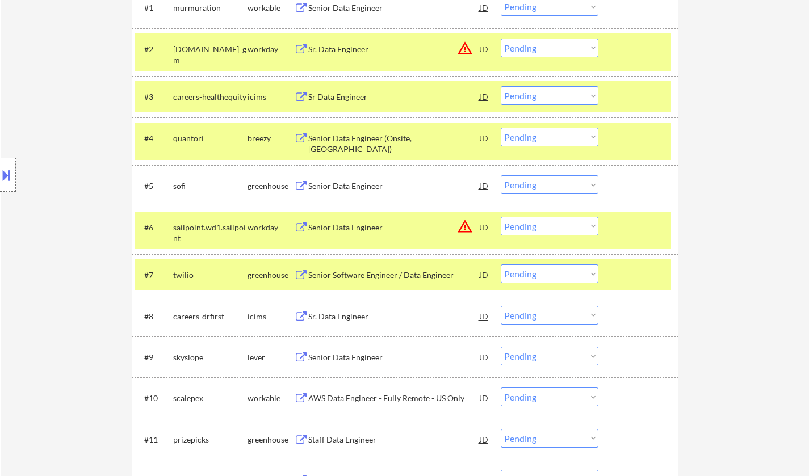
click at [566, 224] on select "Choose an option... Pending Applied Excluded (Questions) Excluded (Expired) Exc…" at bounding box center [549, 226] width 98 height 19
click at [500, 217] on select "Choose an option... Pending Applied Excluded (Questions) Excluded (Expired) Exc…" at bounding box center [549, 226] width 98 height 19
select select ""pending""
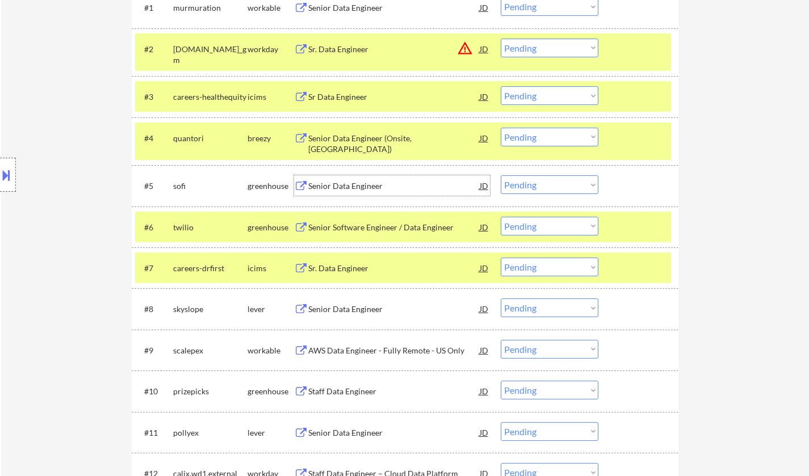
click at [348, 188] on div "Senior Data Engineer" at bounding box center [393, 185] width 171 height 11
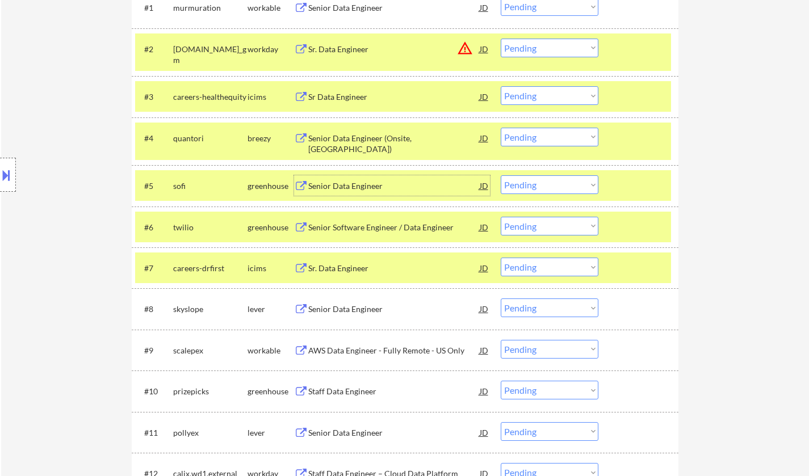
drag, startPoint x: 554, startPoint y: 184, endPoint x: 564, endPoint y: 191, distance: 11.8
click at [554, 184] on select "Choose an option... Pending Applied Excluded (Questions) Excluded (Expired) Exc…" at bounding box center [549, 184] width 98 height 19
click at [500, 175] on select "Choose an option... Pending Applied Excluded (Questions) Excluded (Expired) Exc…" at bounding box center [549, 184] width 98 height 19
click at [356, 184] on div "Senior Data Engineer" at bounding box center [393, 185] width 171 height 11
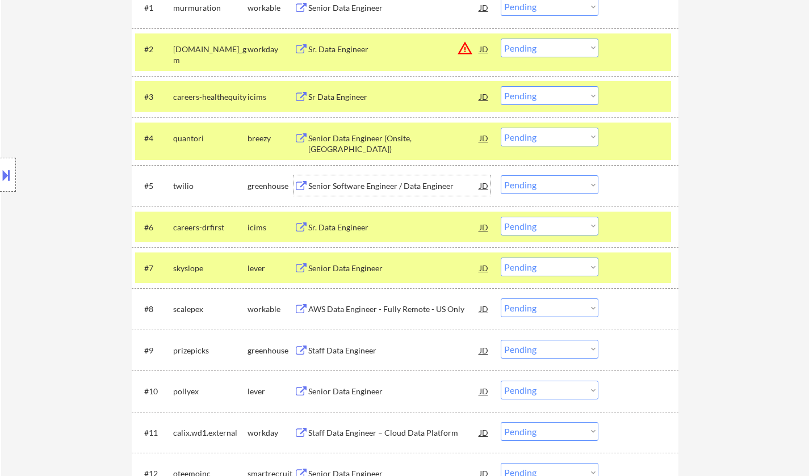
click at [540, 182] on select "Choose an option... Pending Applied Excluded (Questions) Excluded (Expired) Exc…" at bounding box center [549, 184] width 98 height 19
click at [500, 175] on select "Choose an option... Pending Applied Excluded (Questions) Excluded (Expired) Exc…" at bounding box center [549, 184] width 98 height 19
select select ""pending""
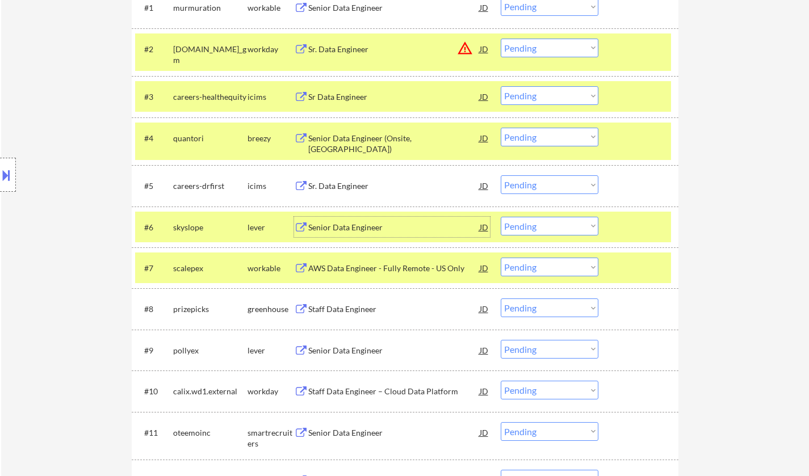
click at [353, 225] on div "Senior Data Engineer" at bounding box center [393, 227] width 171 height 11
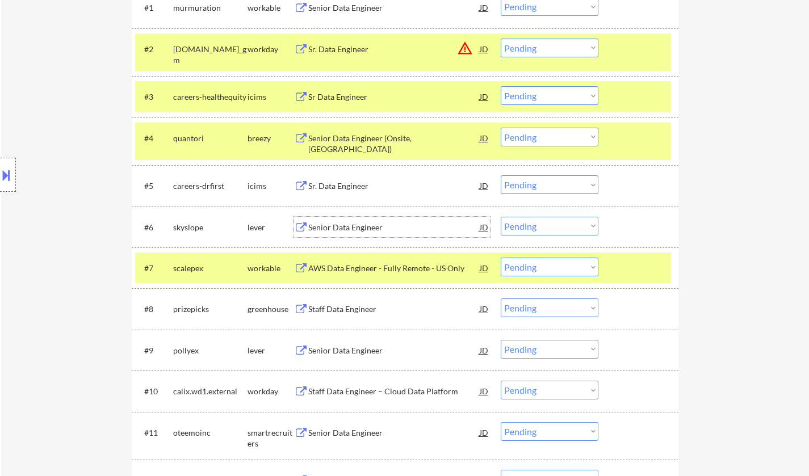
click at [567, 229] on select "Choose an option... Pending Applied Excluded (Questions) Excluded (Expired) Exc…" at bounding box center [549, 226] width 98 height 19
click at [500, 217] on select "Choose an option... Pending Applied Excluded (Questions) Excluded (Expired) Exc…" at bounding box center [549, 226] width 98 height 19
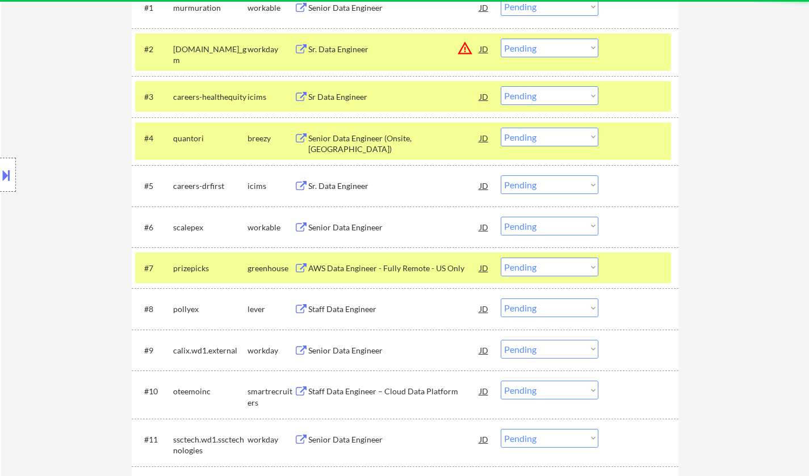
click at [341, 223] on div "Senior Data Engineer" at bounding box center [393, 227] width 171 height 11
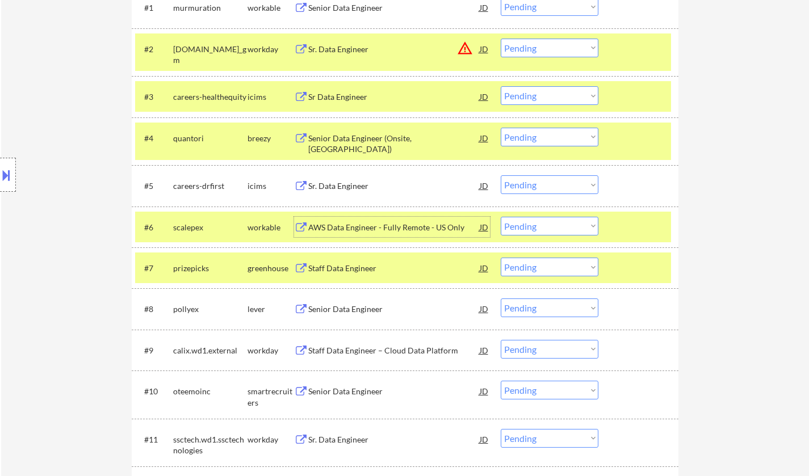
click at [557, 226] on select "Choose an option... Pending Applied Excluded (Questions) Excluded (Expired) Exc…" at bounding box center [549, 226] width 98 height 19
click at [500, 217] on select "Choose an option... Pending Applied Excluded (Questions) Excluded (Expired) Exc…" at bounding box center [549, 226] width 98 height 19
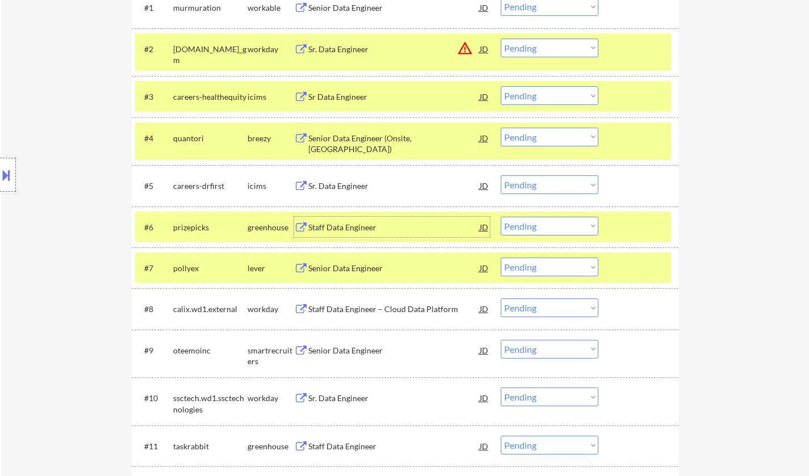
click at [339, 228] on div "Staff Data Engineer" at bounding box center [393, 227] width 171 height 11
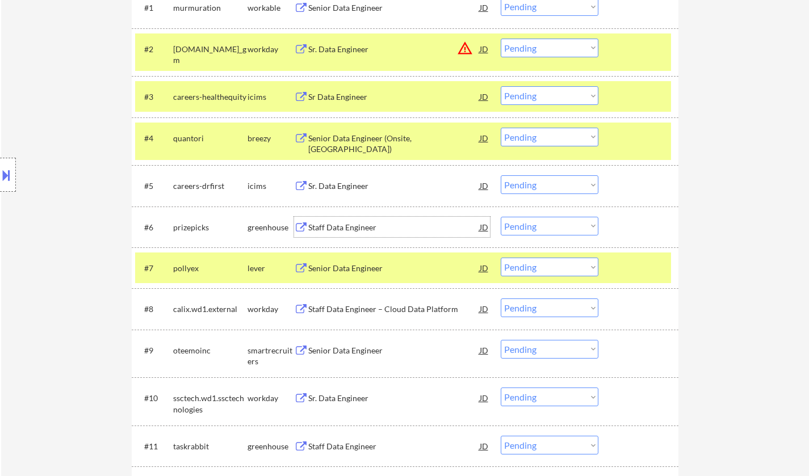
scroll to position [511, 0]
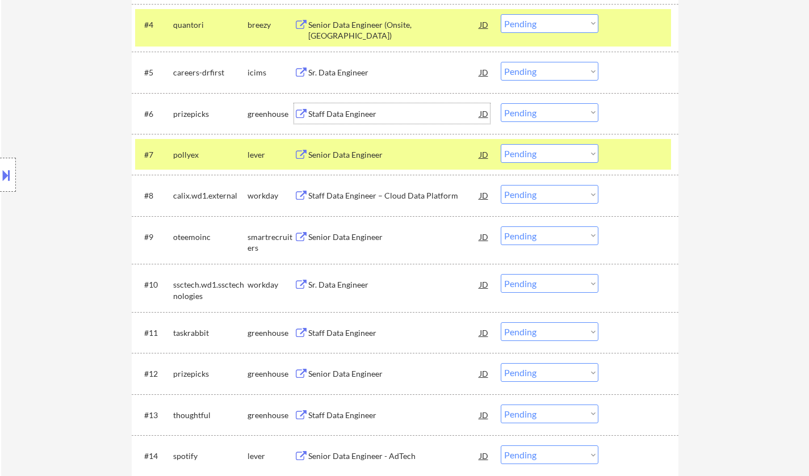
click at [558, 115] on select "Choose an option... Pending Applied Excluded (Questions) Excluded (Expired) Exc…" at bounding box center [549, 112] width 98 height 19
click at [500, 103] on select "Choose an option... Pending Applied Excluded (Questions) Excluded (Expired) Exc…" at bounding box center [549, 112] width 98 height 19
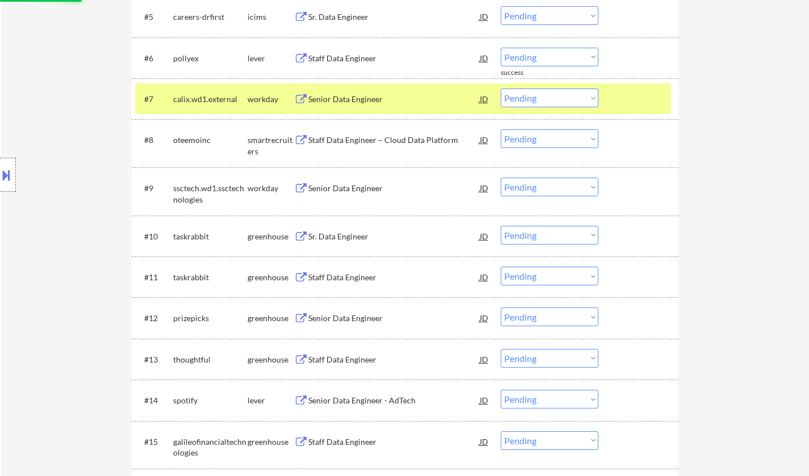
scroll to position [567, 0]
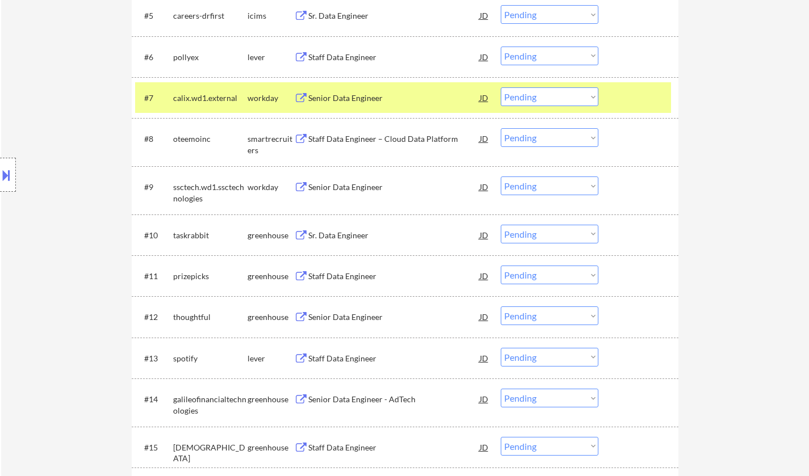
click at [338, 55] on div "Staff Data Engineer" at bounding box center [393, 57] width 171 height 11
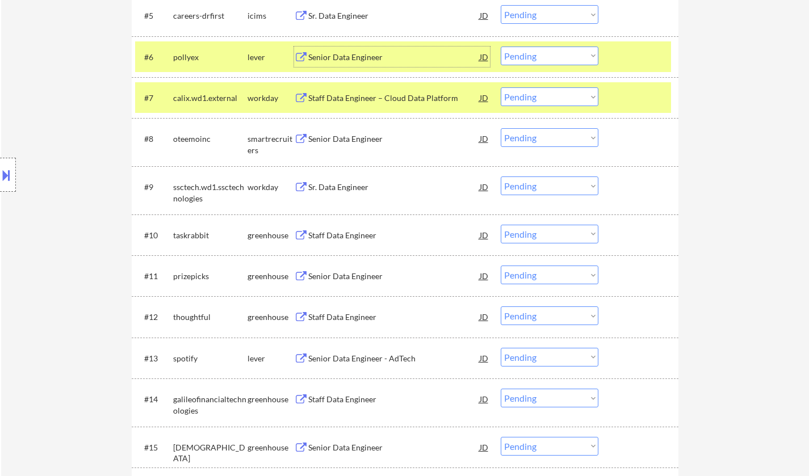
drag, startPoint x: 527, startPoint y: 51, endPoint x: 542, endPoint y: 62, distance: 19.4
click at [527, 51] on select "Choose an option... Pending Applied Excluded (Questions) Excluded (Expired) Exc…" at bounding box center [549, 56] width 98 height 19
click at [500, 47] on select "Choose an option... Pending Applied Excluded (Questions) Excluded (Expired) Exc…" at bounding box center [549, 56] width 98 height 19
select select ""pending""
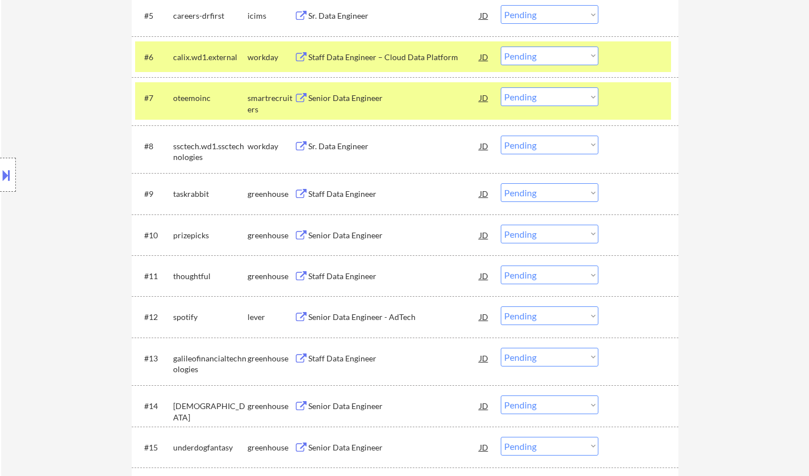
click at [349, 100] on div "Senior Data Engineer" at bounding box center [393, 97] width 171 height 11
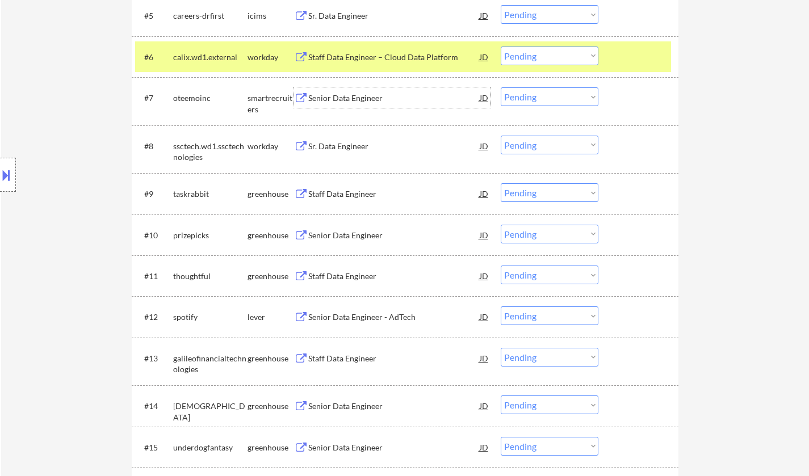
drag, startPoint x: 529, startPoint y: 87, endPoint x: 534, endPoint y: 92, distance: 7.2
click at [529, 88] on div "#7 oteemoinc smartrecruiters Senior Data Engineer JD warning_amber Choose an op…" at bounding box center [403, 100] width 536 height 37
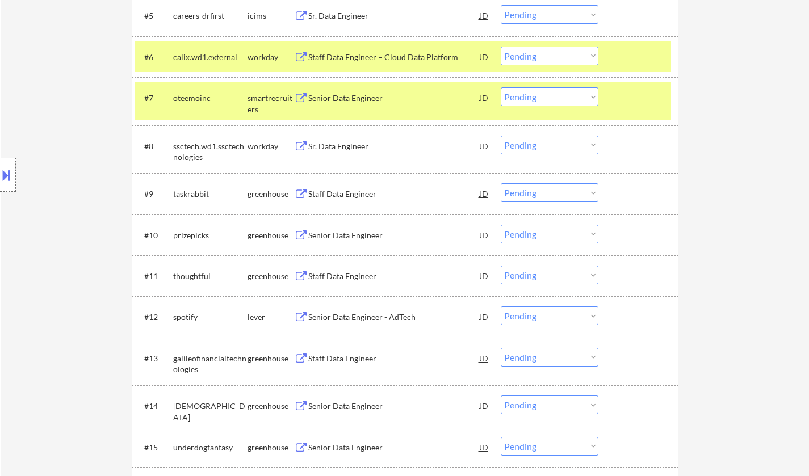
drag, startPoint x: 535, startPoint y: 95, endPoint x: 540, endPoint y: 102, distance: 8.9
click at [535, 95] on select "Choose an option... Pending Applied Excluded (Questions) Excluded (Expired) Exc…" at bounding box center [549, 96] width 98 height 19
click at [500, 87] on select "Choose an option... Pending Applied Excluded (Questions) Excluded (Expired) Exc…" at bounding box center [549, 96] width 98 height 19
select select ""pending""
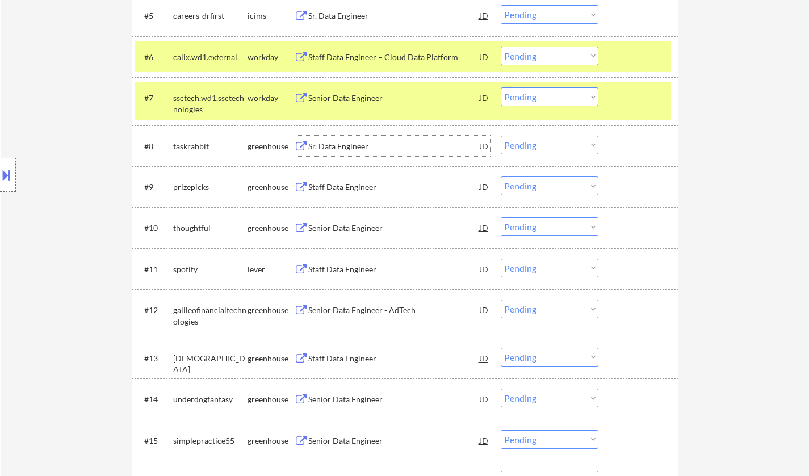
click at [331, 144] on div "Sr. Data Engineer" at bounding box center [393, 146] width 171 height 11
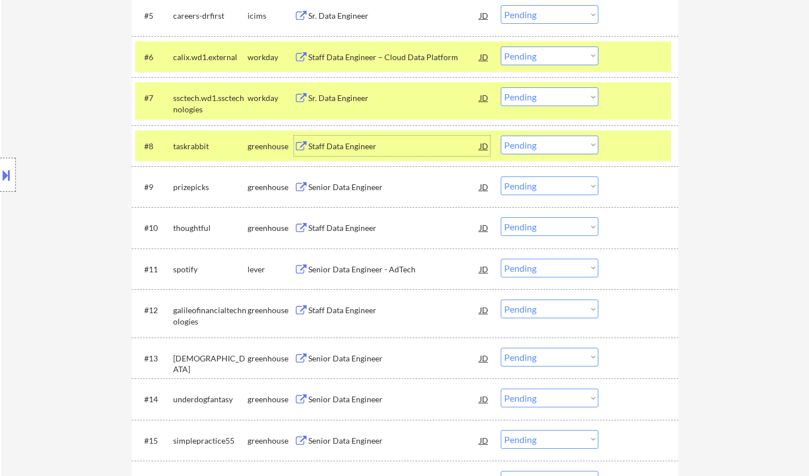
drag, startPoint x: 535, startPoint y: 140, endPoint x: 542, endPoint y: 151, distance: 13.4
click at [535, 140] on select "Choose an option... Pending Applied Excluded (Questions) Excluded (Expired) Exc…" at bounding box center [549, 145] width 98 height 19
click at [500, 136] on select "Choose an option... Pending Applied Excluded (Questions) Excluded (Expired) Exc…" at bounding box center [549, 145] width 98 height 19
select select ""pending""
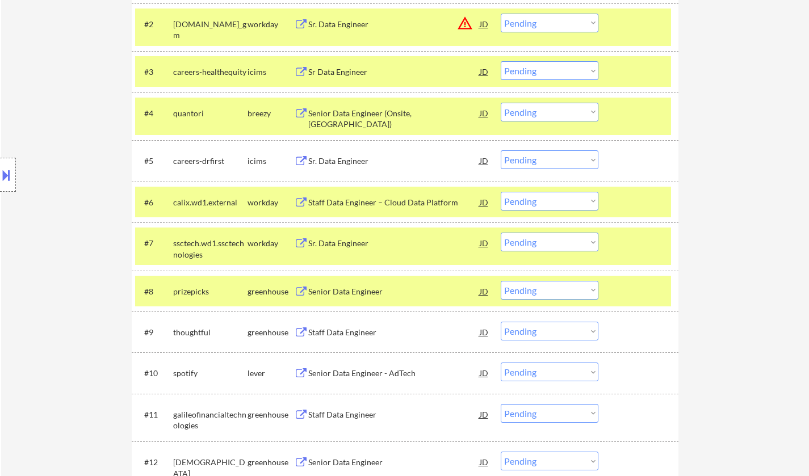
scroll to position [454, 0]
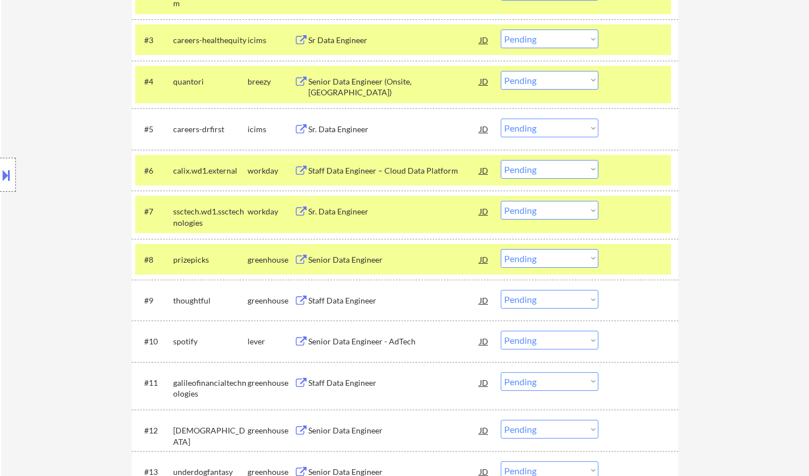
click at [329, 256] on div "Senior Data Engineer" at bounding box center [393, 259] width 171 height 11
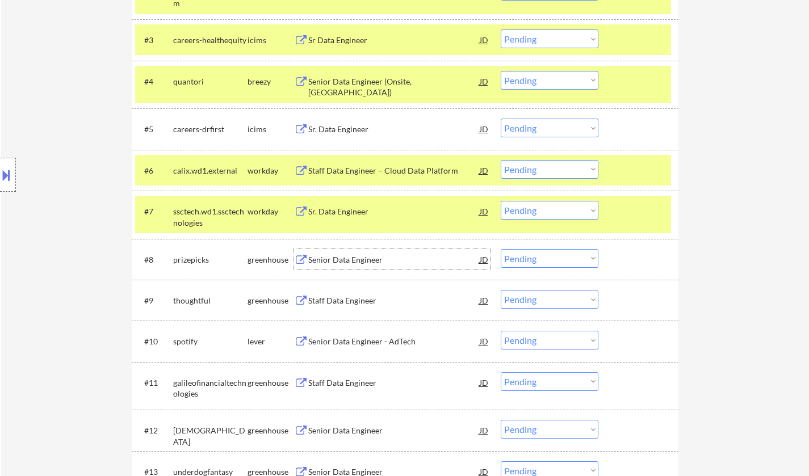
click at [345, 303] on div "Staff Data Engineer" at bounding box center [393, 300] width 171 height 11
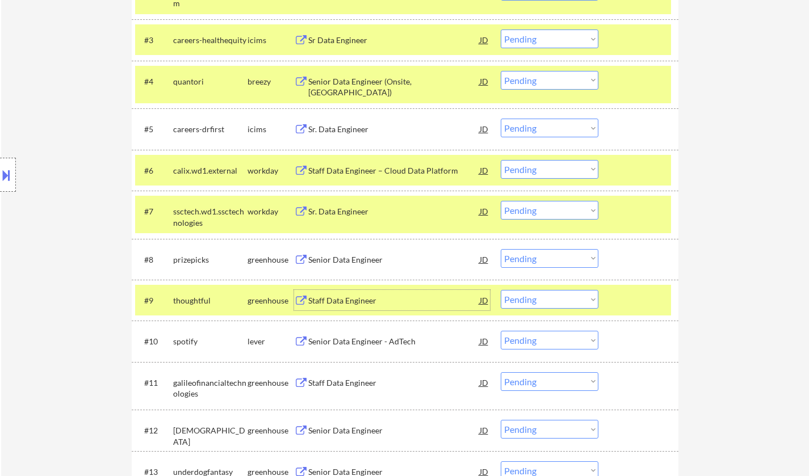
scroll to position [567, 0]
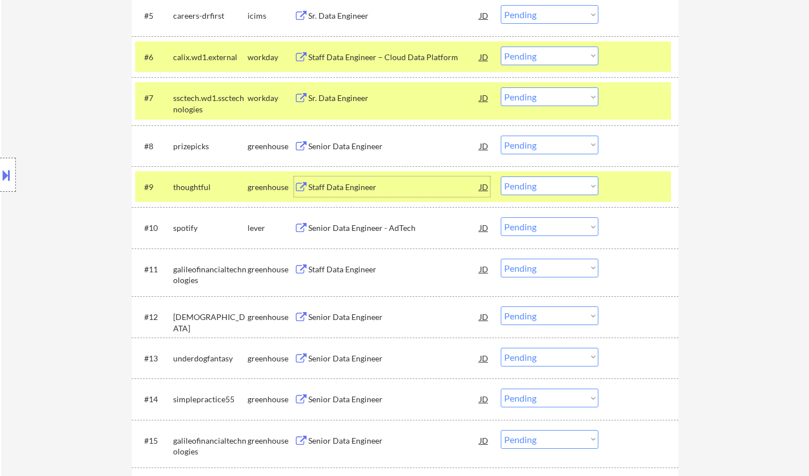
click at [557, 191] on select "Choose an option... Pending Applied Excluded (Questions) Excluded (Expired) Exc…" at bounding box center [549, 185] width 98 height 19
click at [500, 176] on select "Choose an option... Pending Applied Excluded (Questions) Excluded (Expired) Exc…" at bounding box center [549, 185] width 98 height 19
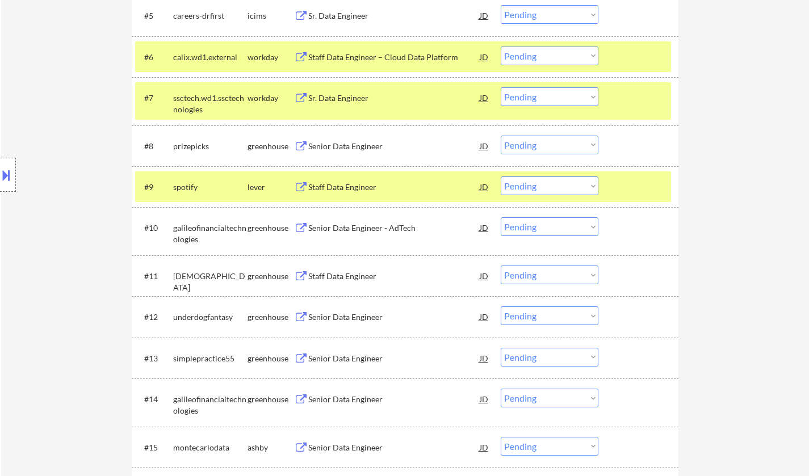
click at [354, 191] on div "Staff Data Engineer" at bounding box center [393, 187] width 171 height 11
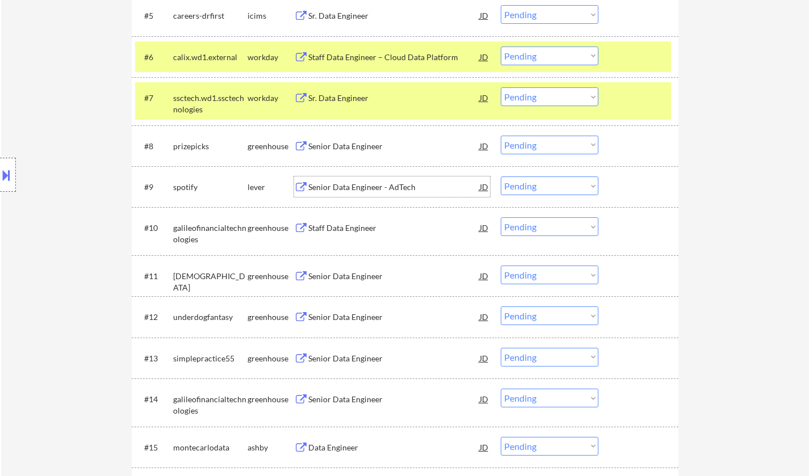
click at [565, 183] on select "Choose an option... Pending Applied Excluded (Questions) Excluded (Expired) Exc…" at bounding box center [549, 185] width 98 height 19
click at [500, 176] on select "Choose an option... Pending Applied Excluded (Questions) Excluded (Expired) Exc…" at bounding box center [549, 185] width 98 height 19
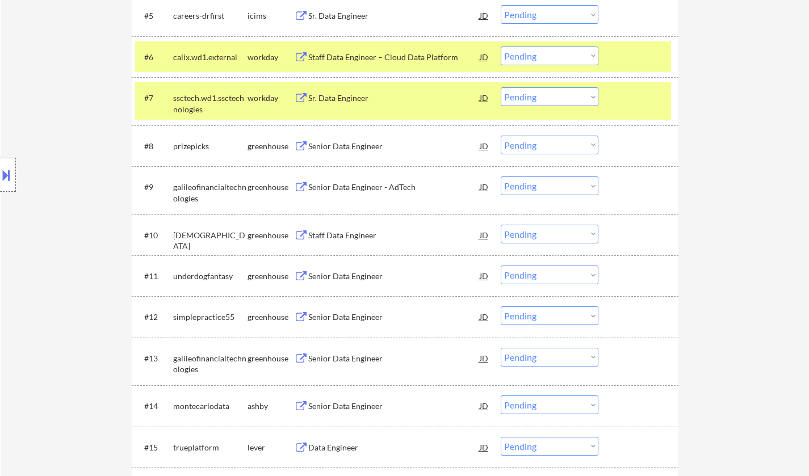
click at [354, 190] on div "Senior Data Engineer - AdTech" at bounding box center [393, 187] width 171 height 11
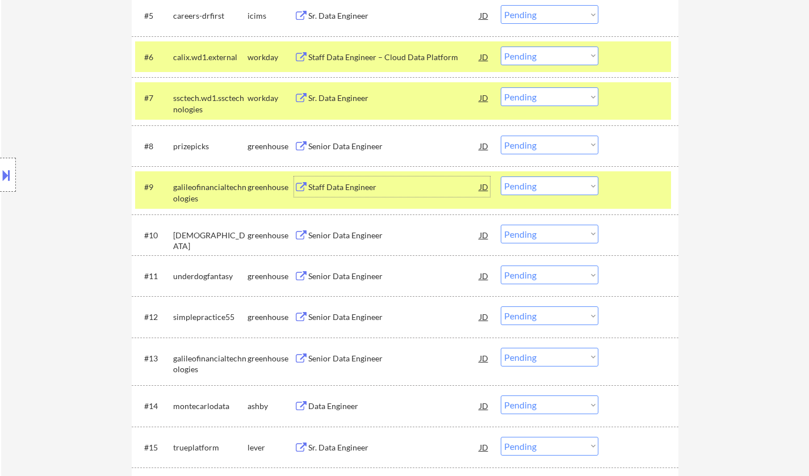
click at [548, 186] on select "Choose an option... Pending Applied Excluded (Questions) Excluded (Expired) Exc…" at bounding box center [549, 185] width 98 height 19
click at [500, 176] on select "Choose an option... Pending Applied Excluded (Questions) Excluded (Expired) Exc…" at bounding box center [549, 185] width 98 height 19
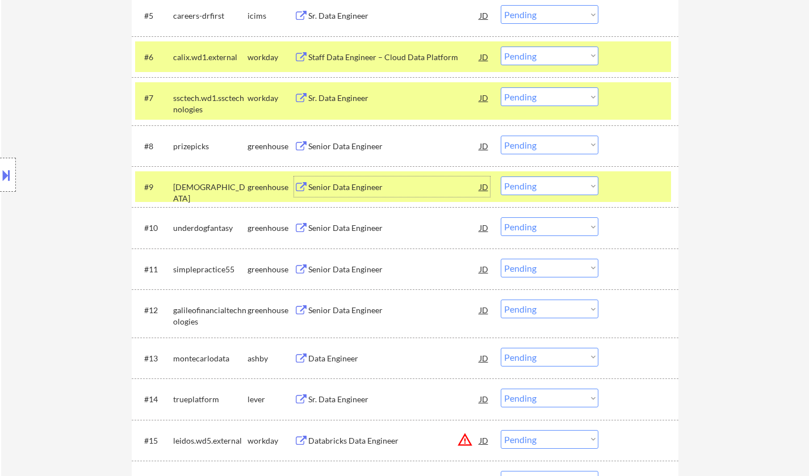
click at [345, 187] on div "Senior Data Engineer" at bounding box center [393, 187] width 171 height 11
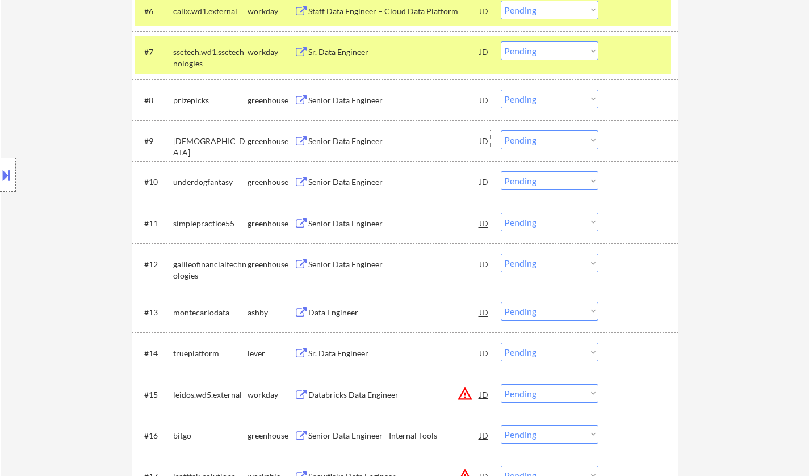
scroll to position [624, 0]
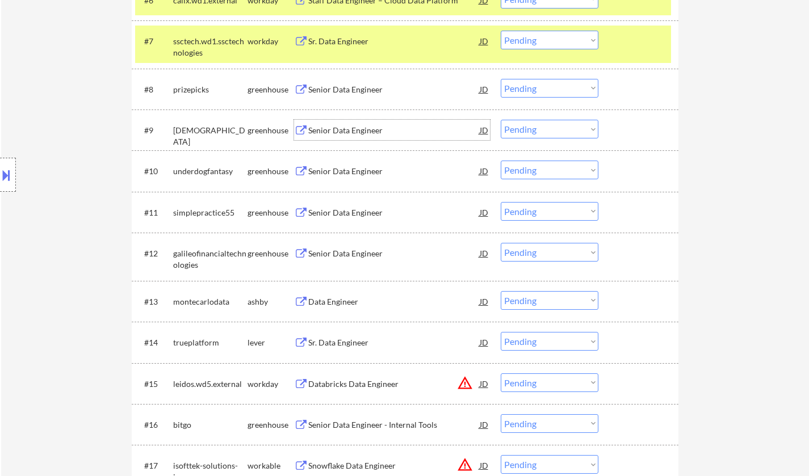
click at [357, 133] on div "Senior Data Engineer" at bounding box center [393, 130] width 171 height 11
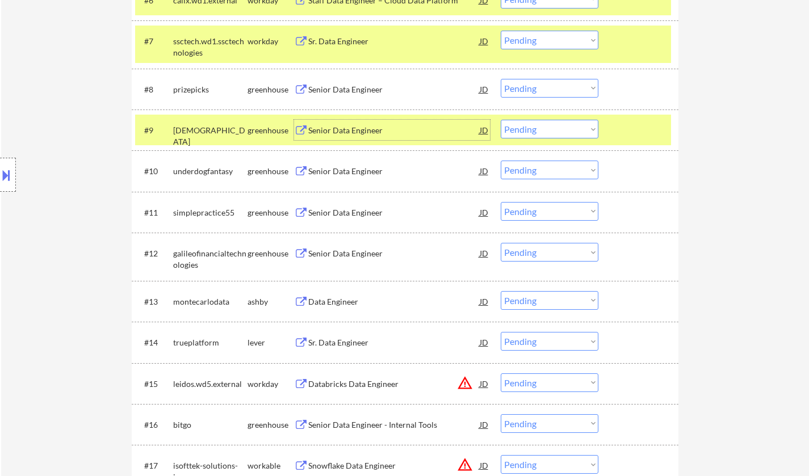
click at [551, 131] on select "Choose an option... Pending Applied Excluded (Questions) Excluded (Expired) Exc…" at bounding box center [549, 129] width 98 height 19
click at [500, 120] on select "Choose an option... Pending Applied Excluded (Questions) Excluded (Expired) Exc…" at bounding box center [549, 129] width 98 height 19
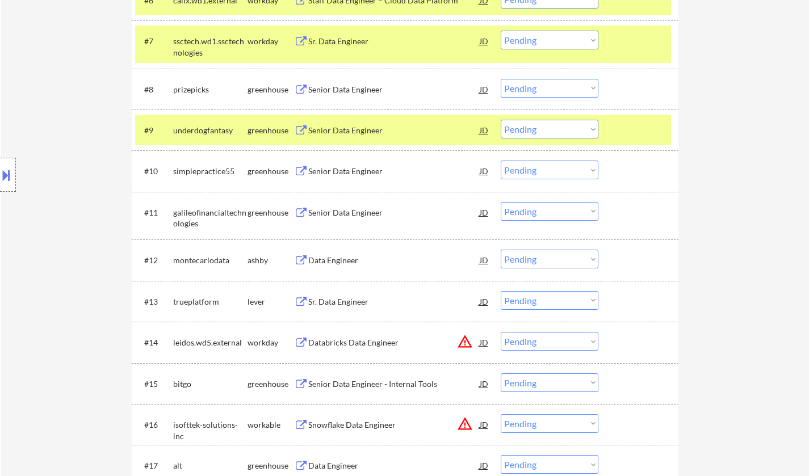
click at [340, 130] on div "Senior Data Engineer" at bounding box center [393, 130] width 171 height 11
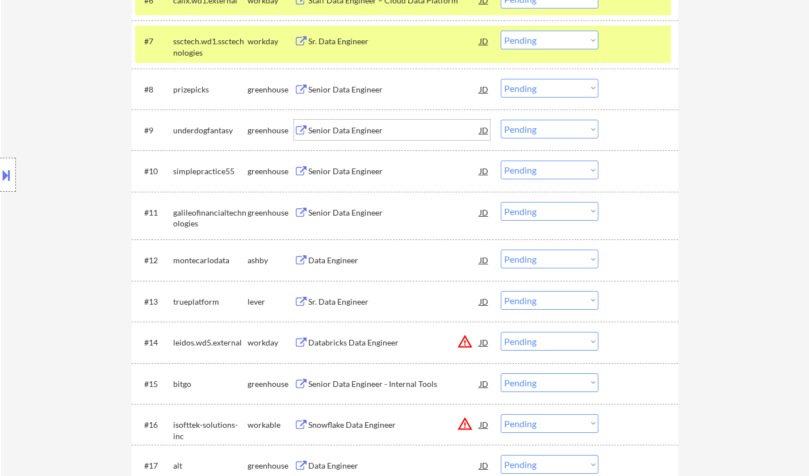
click at [550, 132] on select "Choose an option... Pending Applied Excluded (Questions) Excluded (Expired) Exc…" at bounding box center [549, 129] width 98 height 19
click at [500, 120] on select "Choose an option... Pending Applied Excluded (Questions) Excluded (Expired) Exc…" at bounding box center [549, 129] width 98 height 19
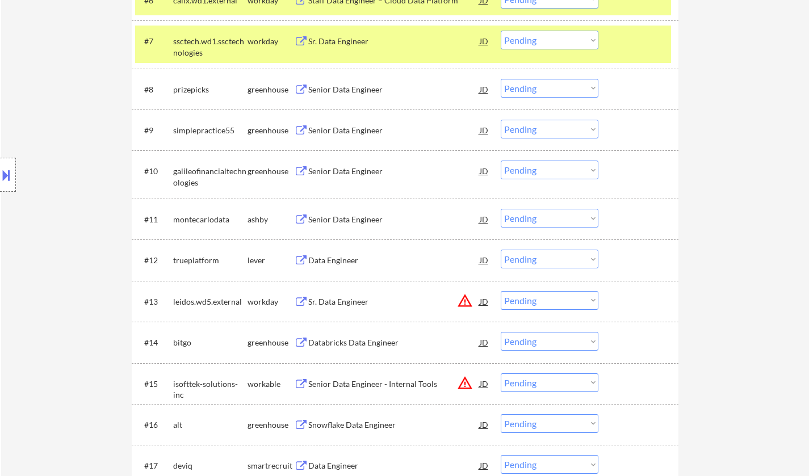
click at [348, 127] on div "Senior Data Engineer" at bounding box center [393, 130] width 171 height 11
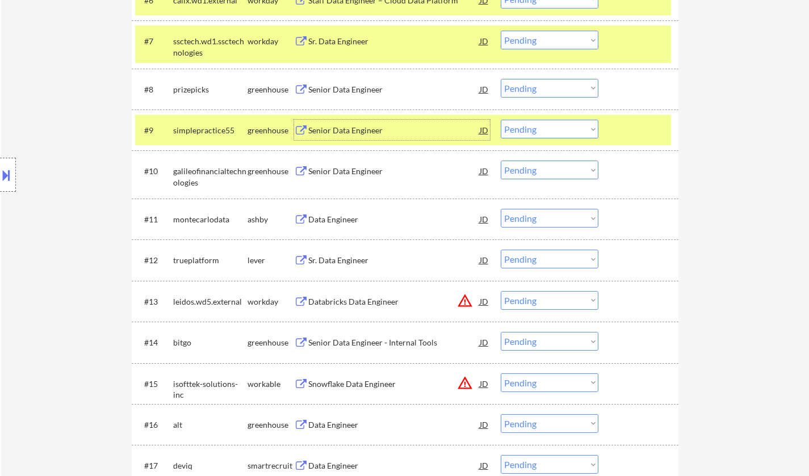
click at [597, 129] on select "Choose an option... Pending Applied Excluded (Questions) Excluded (Expired) Exc…" at bounding box center [549, 129] width 98 height 19
click at [500, 120] on select "Choose an option... Pending Applied Excluded (Questions) Excluded (Expired) Exc…" at bounding box center [549, 129] width 98 height 19
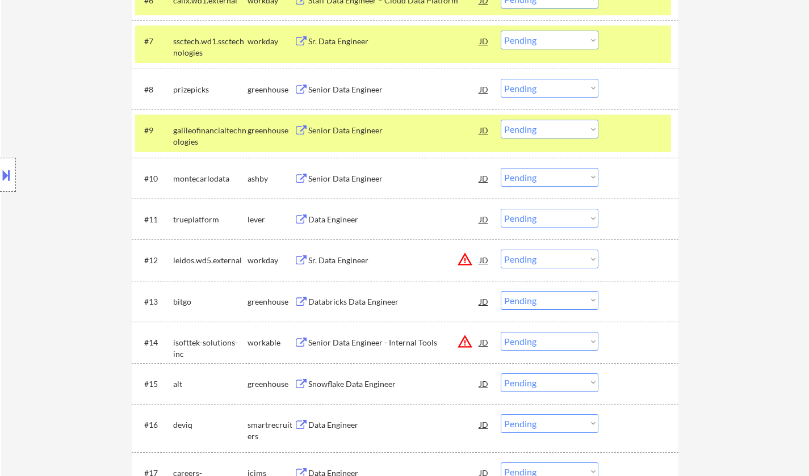
click at [352, 128] on div "Senior Data Engineer" at bounding box center [393, 130] width 171 height 11
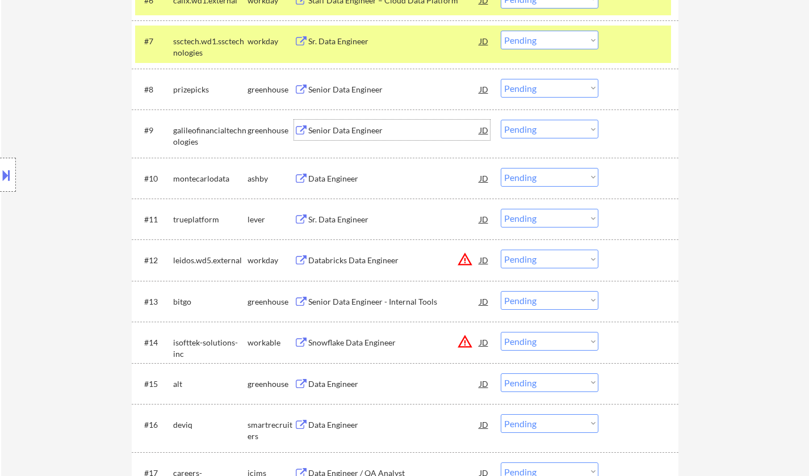
click at [552, 120] on select "Choose an option... Pending Applied Excluded (Questions) Excluded (Expired) Exc…" at bounding box center [549, 129] width 98 height 19
click at [500, 120] on select "Choose an option... Pending Applied Excluded (Questions) Excluded (Expired) Exc…" at bounding box center [549, 129] width 98 height 19
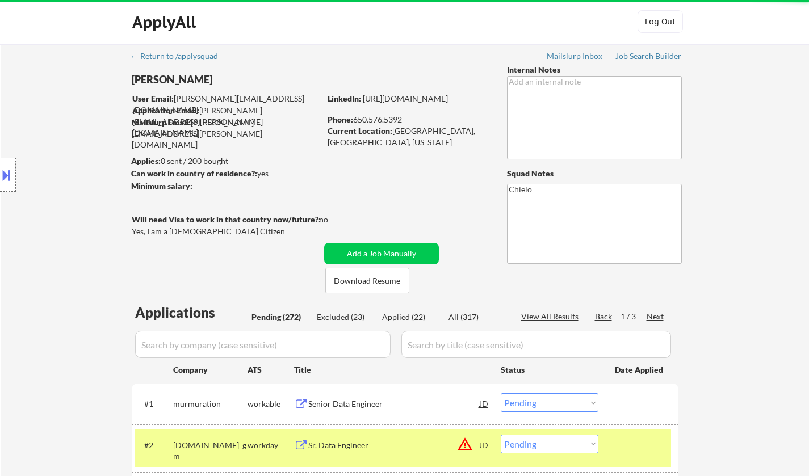
scroll to position [397, 0]
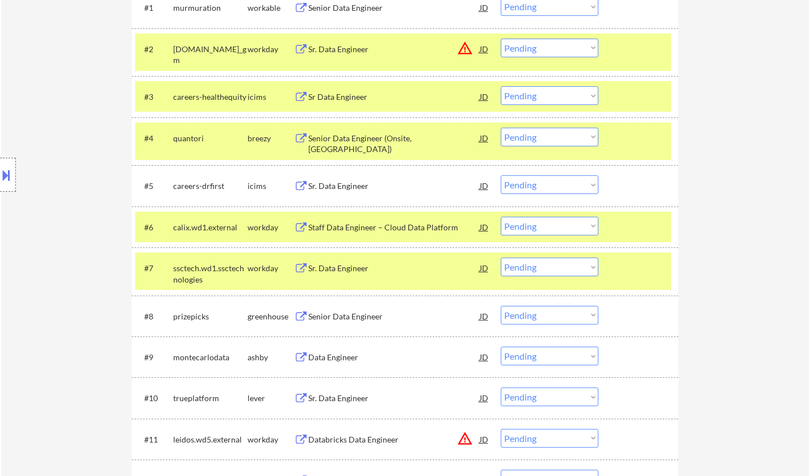
click at [347, 365] on div "Data Engineer" at bounding box center [393, 357] width 171 height 20
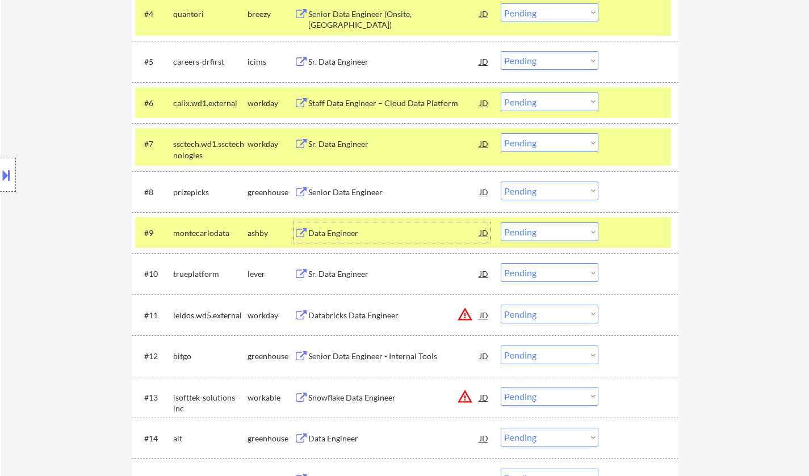
scroll to position [624, 0]
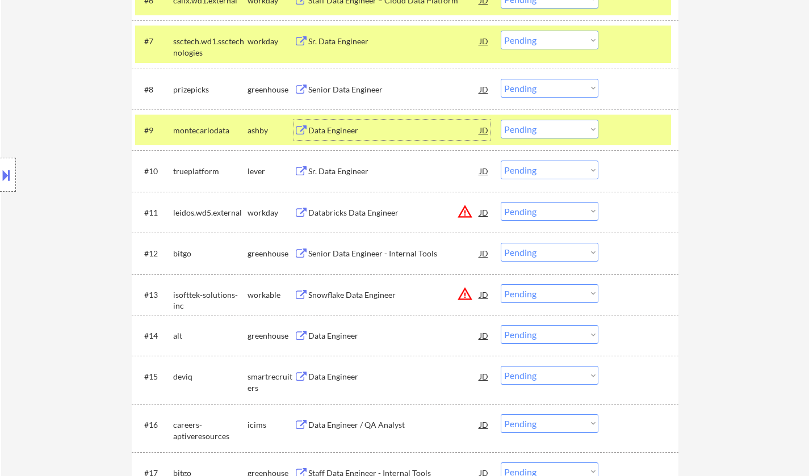
drag, startPoint x: 579, startPoint y: 128, endPoint x: 582, endPoint y: 136, distance: 9.0
click at [579, 128] on select "Choose an option... Pending Applied Excluded (Questions) Excluded (Expired) Exc…" at bounding box center [549, 129] width 98 height 19
click at [500, 120] on select "Choose an option... Pending Applied Excluded (Questions) Excluded (Expired) Exc…" at bounding box center [549, 129] width 98 height 19
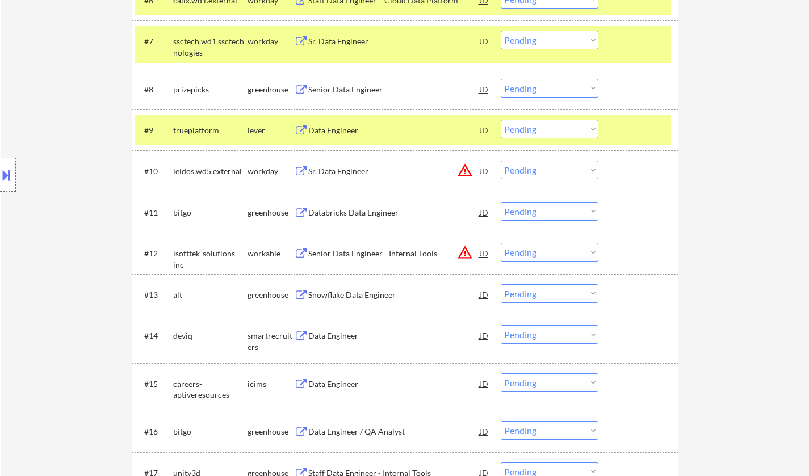
click at [329, 133] on div "Data Engineer" at bounding box center [393, 130] width 171 height 11
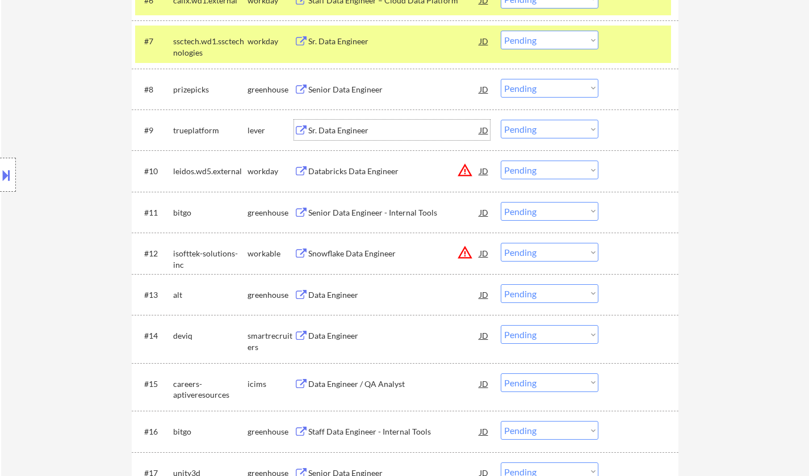
drag, startPoint x: 521, startPoint y: 122, endPoint x: 535, endPoint y: 136, distance: 19.7
click at [521, 122] on select "Choose an option... Pending Applied Excluded (Questions) Excluded (Expired) Exc…" at bounding box center [549, 129] width 98 height 19
click at [500, 120] on select "Choose an option... Pending Applied Excluded (Questions) Excluded (Expired) Exc…" at bounding box center [549, 129] width 98 height 19
select select ""pending""
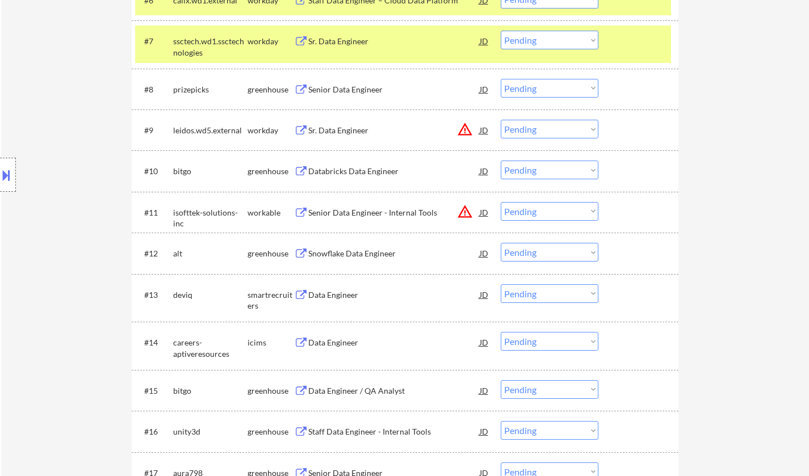
click at [564, 127] on select "Choose an option... Pending Applied Excluded (Questions) Excluded (Expired) Exc…" at bounding box center [549, 129] width 98 height 19
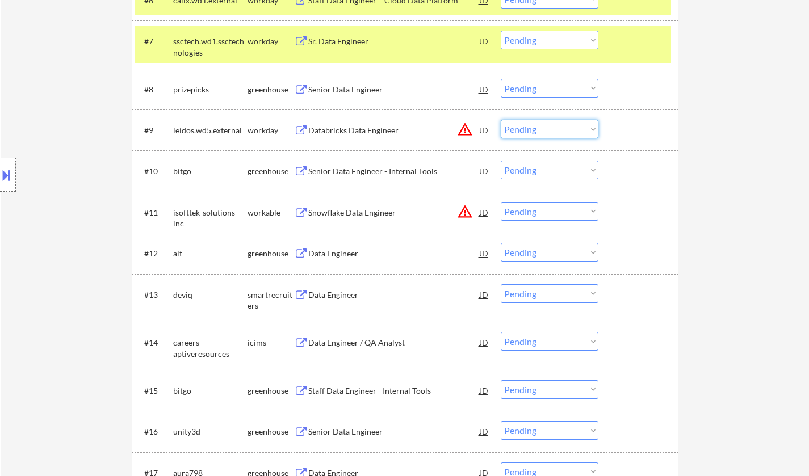
click at [485, 126] on div "JD" at bounding box center [483, 130] width 11 height 20
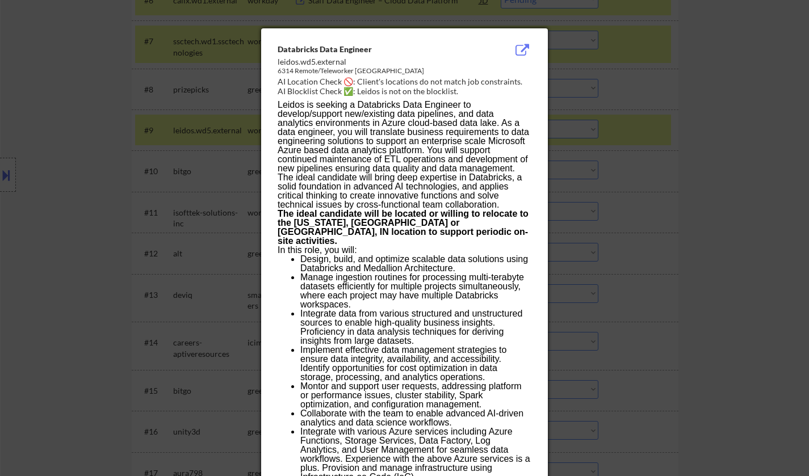
click at [685, 210] on div at bounding box center [404, 238] width 809 height 476
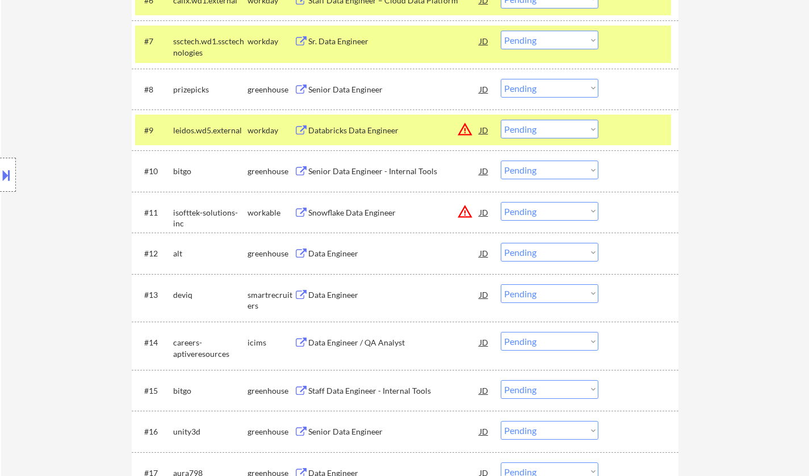
click at [338, 136] on div "Databricks Data Engineer" at bounding box center [393, 130] width 171 height 11
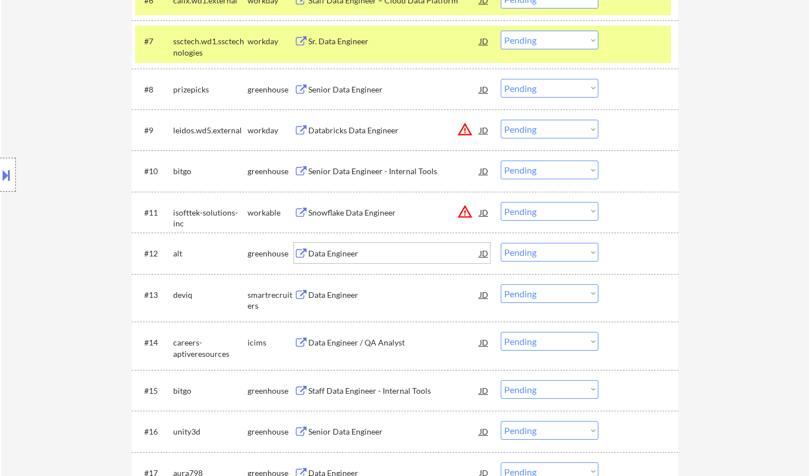
click at [334, 256] on div "Data Engineer" at bounding box center [393, 253] width 171 height 11
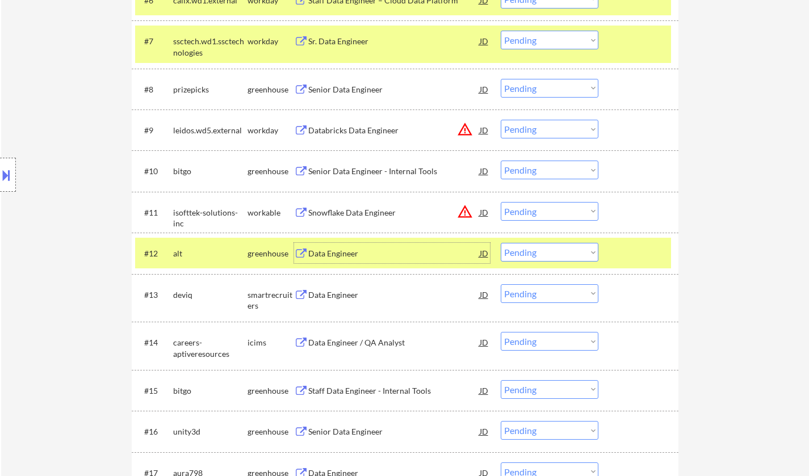
drag, startPoint x: 563, startPoint y: 247, endPoint x: 570, endPoint y: 250, distance: 6.9
click at [563, 247] on select "Choose an option... Pending Applied Excluded (Questions) Excluded (Expired) Exc…" at bounding box center [549, 252] width 98 height 19
click at [500, 243] on select "Choose an option... Pending Applied Excluded (Questions) Excluded (Expired) Exc…" at bounding box center [549, 252] width 98 height 19
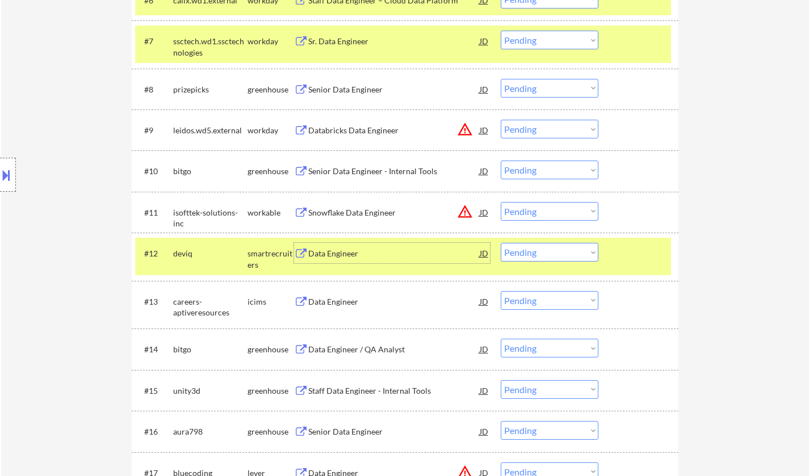
click at [330, 258] on div "Data Engineer" at bounding box center [393, 253] width 171 height 11
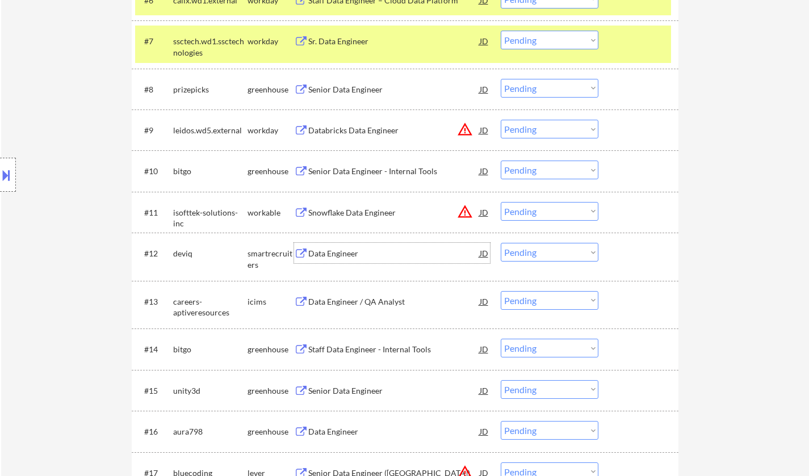
click at [549, 254] on select "Choose an option... Pending Applied Excluded (Questions) Excluded (Expired) Exc…" at bounding box center [549, 252] width 98 height 19
click at [500, 243] on select "Choose an option... Pending Applied Excluded (Questions) Excluded (Expired) Exc…" at bounding box center [549, 252] width 98 height 19
select select ""pending""
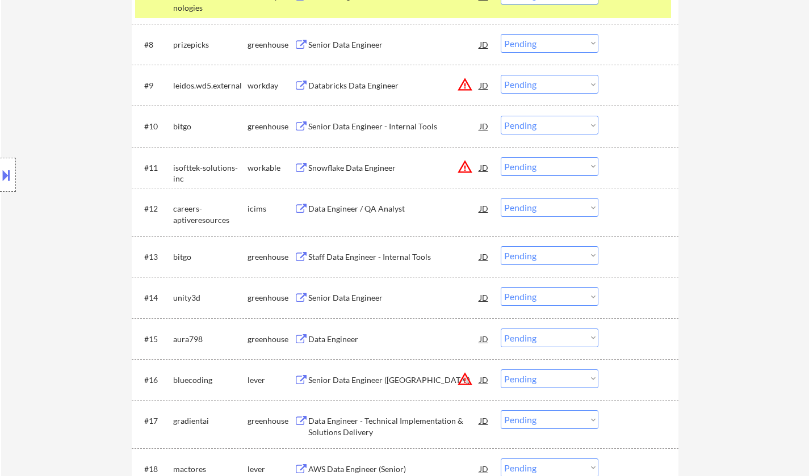
scroll to position [681, 0]
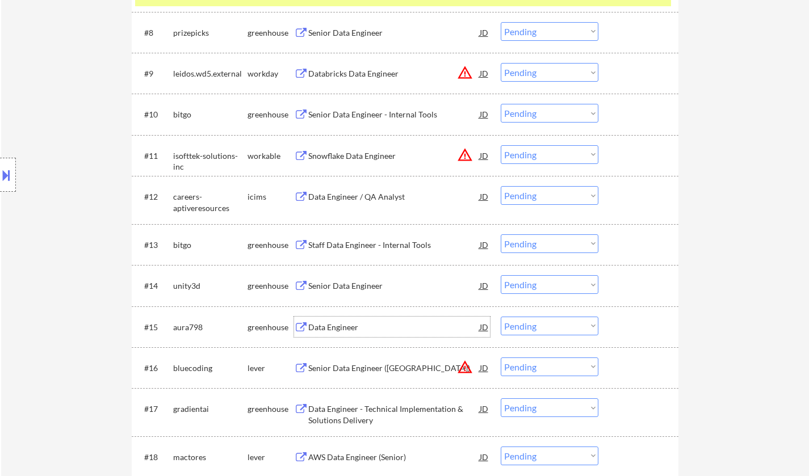
click at [344, 329] on div "Data Engineer" at bounding box center [393, 327] width 171 height 11
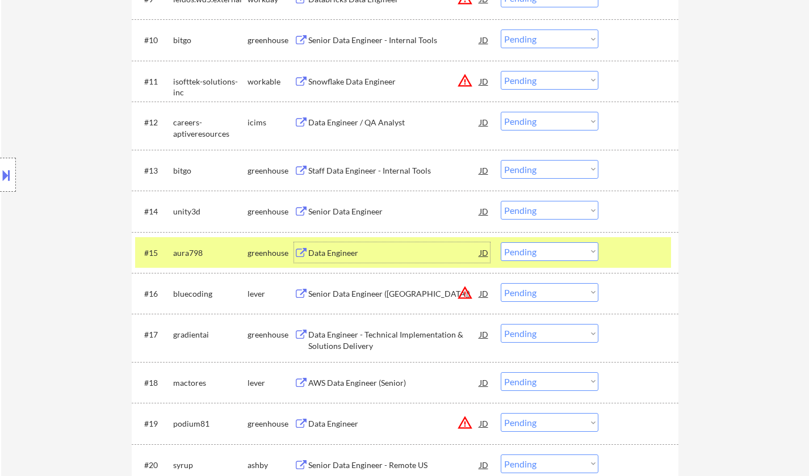
scroll to position [794, 0]
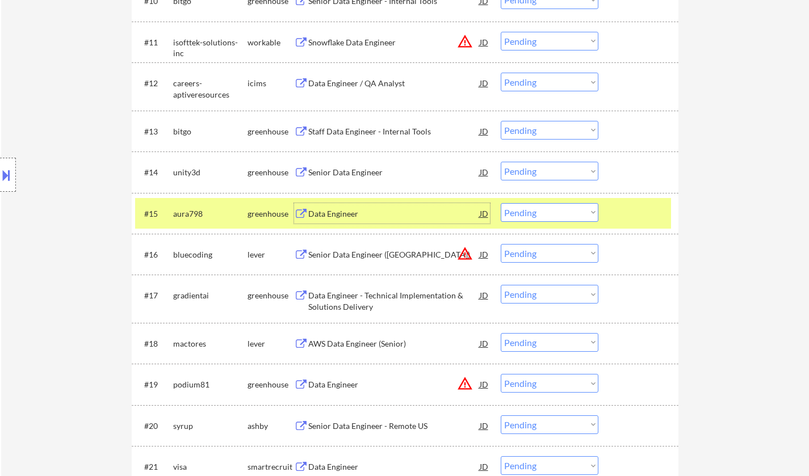
drag, startPoint x: 559, startPoint y: 213, endPoint x: 560, endPoint y: 221, distance: 7.4
click at [559, 214] on select "Choose an option... Pending Applied Excluded (Questions) Excluded (Expired) Exc…" at bounding box center [549, 212] width 98 height 19
click at [500, 203] on select "Choose an option... Pending Applied Excluded (Questions) Excluded (Expired) Exc…" at bounding box center [549, 212] width 98 height 19
select select ""pending""
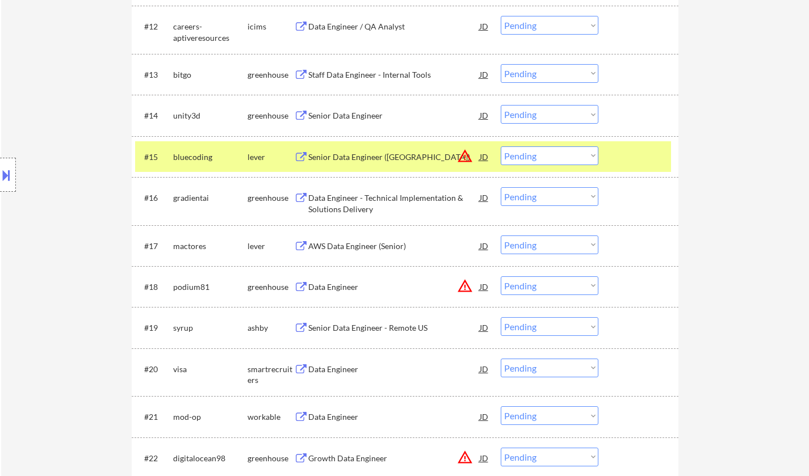
scroll to position [908, 0]
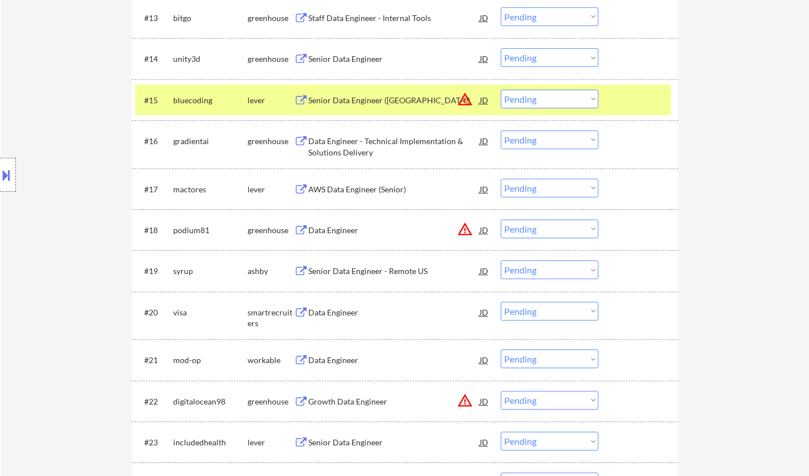
click at [369, 268] on div "Senior Data Engineer - Remote US" at bounding box center [393, 271] width 171 height 11
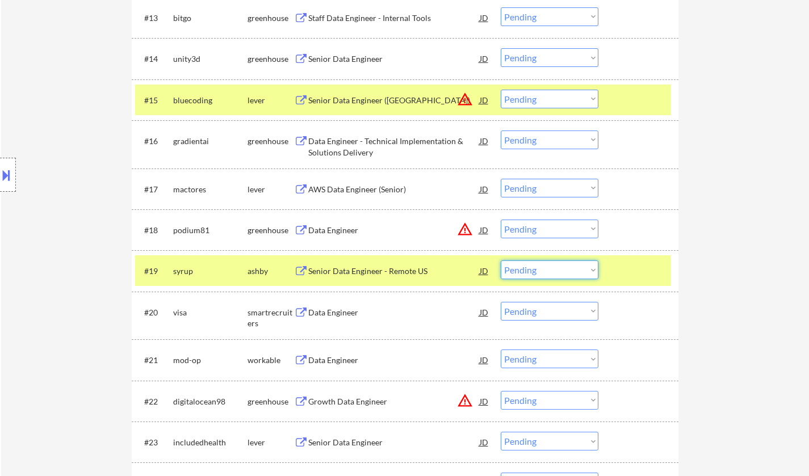
click at [554, 262] on select "Choose an option... Pending Applied Excluded (Questions) Excluded (Expired) Exc…" at bounding box center [549, 269] width 98 height 19
click at [500, 260] on select "Choose an option... Pending Applied Excluded (Questions) Excluded (Expired) Exc…" at bounding box center [549, 269] width 98 height 19
select select ""pending""
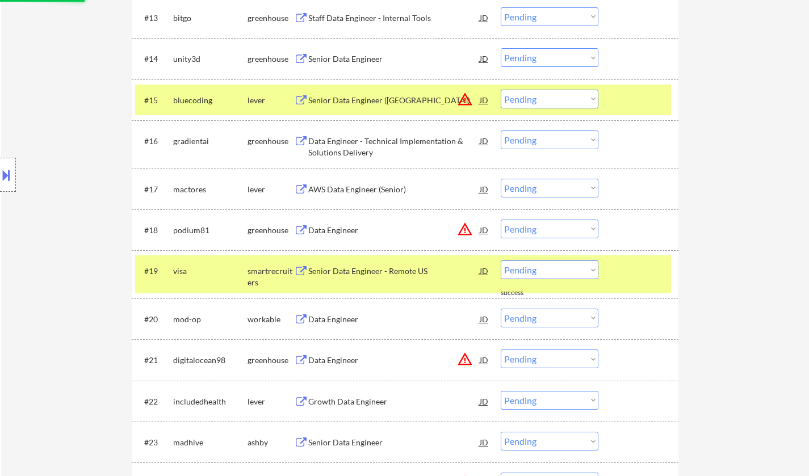
scroll to position [965, 0]
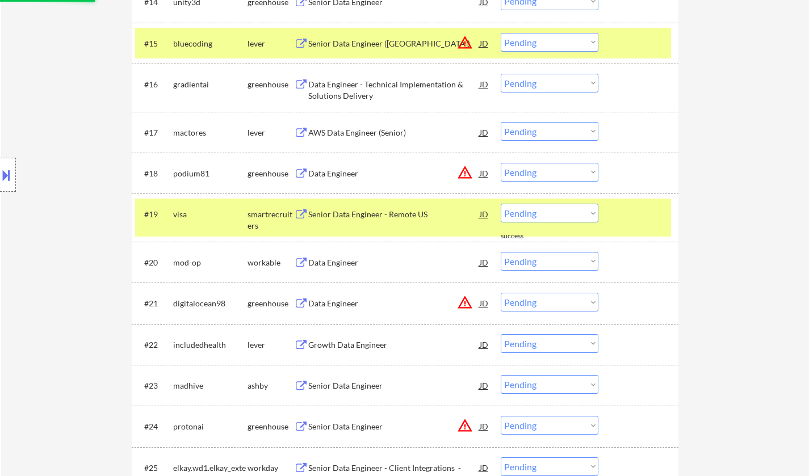
click at [341, 257] on div "Data Engineer" at bounding box center [393, 262] width 171 height 11
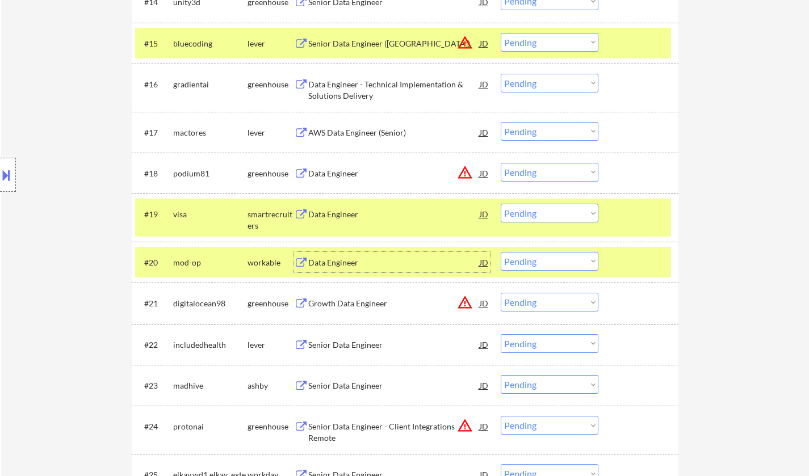
click at [549, 260] on select "Choose an option... Pending Applied Excluded (Questions) Excluded (Expired) Exc…" at bounding box center [549, 261] width 98 height 19
click at [500, 252] on select "Choose an option... Pending Applied Excluded (Questions) Excluded (Expired) Exc…" at bounding box center [549, 261] width 98 height 19
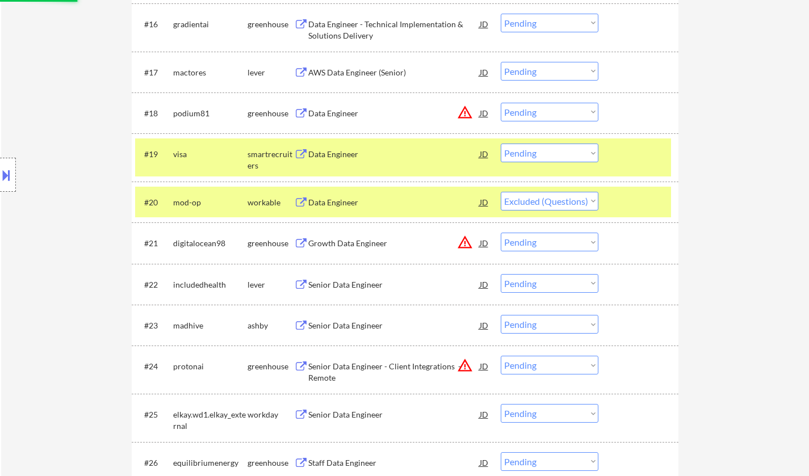
scroll to position [1078, 0]
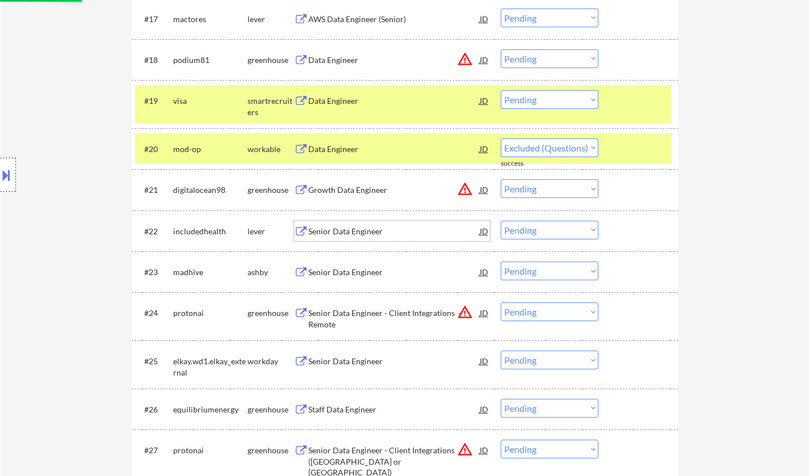
click at [339, 233] on div "Senior Data Engineer" at bounding box center [393, 231] width 171 height 11
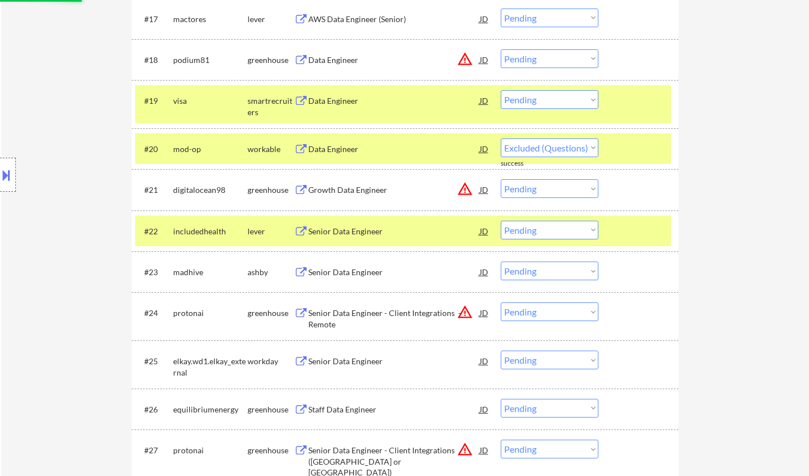
select select ""pending""
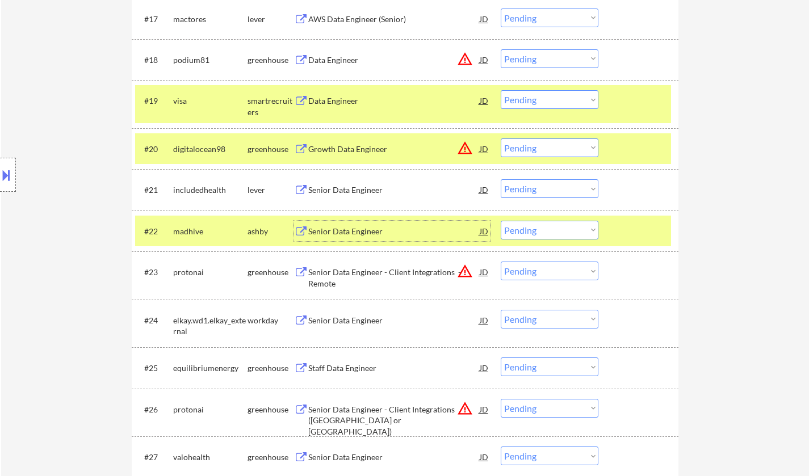
drag, startPoint x: 554, startPoint y: 183, endPoint x: 549, endPoint y: 197, distance: 15.1
click at [554, 183] on select "Choose an option... Pending Applied Excluded (Questions) Excluded (Expired) Exc…" at bounding box center [549, 188] width 98 height 19
click at [500, 179] on select "Choose an option... Pending Applied Excluded (Questions) Excluded (Expired) Exc…" at bounding box center [549, 188] width 98 height 19
select select ""pending""
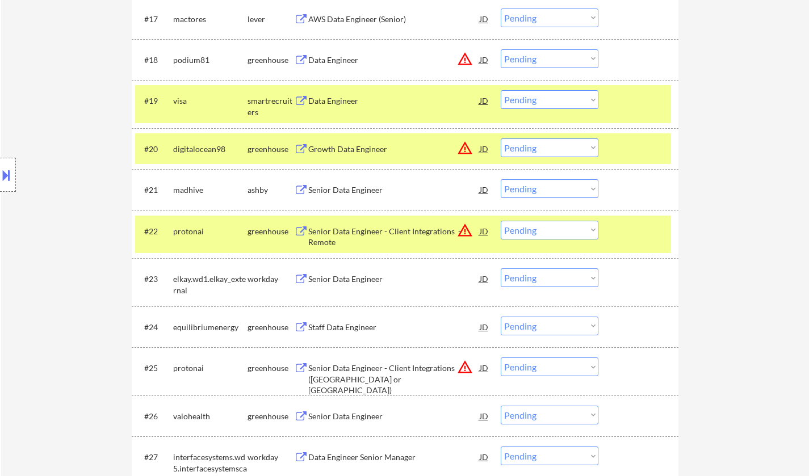
click at [346, 330] on div "Staff Data Engineer" at bounding box center [393, 327] width 171 height 11
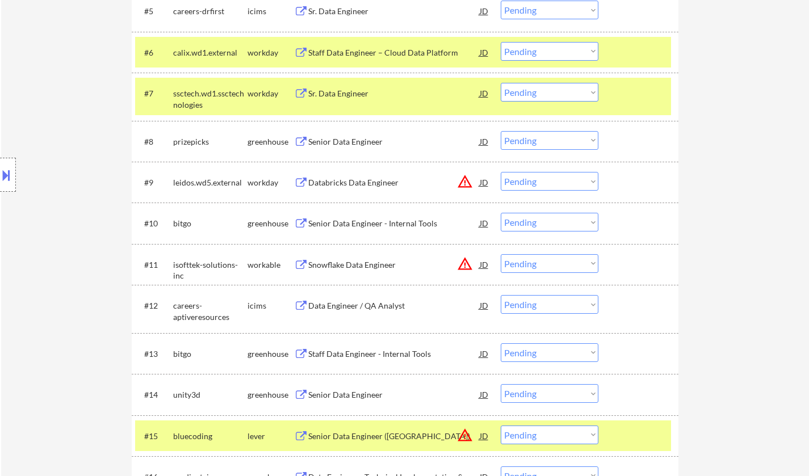
scroll to position [738, 0]
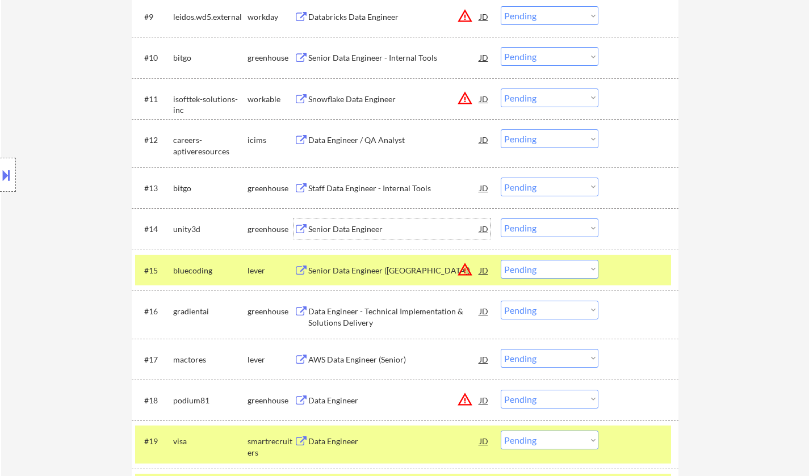
click at [352, 228] on div "Senior Data Engineer" at bounding box center [393, 229] width 171 height 11
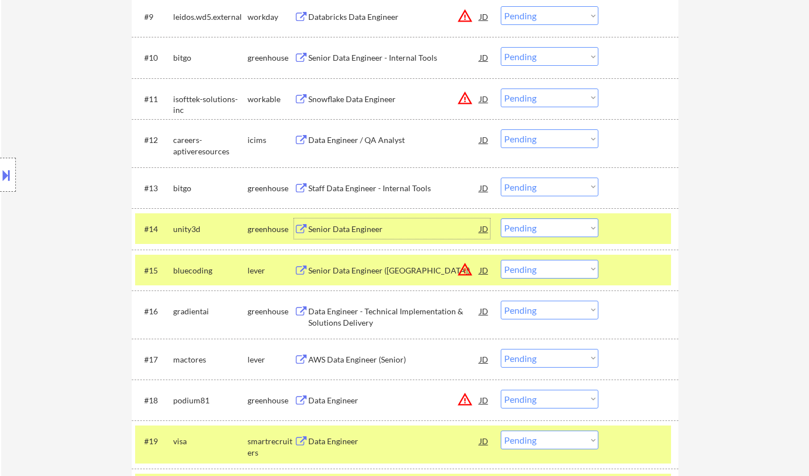
click at [583, 228] on select "Choose an option... Pending Applied Excluded (Questions) Excluded (Expired) Exc…" at bounding box center [549, 227] width 98 height 19
click at [500, 218] on select "Choose an option... Pending Applied Excluded (Questions) Excluded (Expired) Exc…" at bounding box center [549, 227] width 98 height 19
select select ""pending""
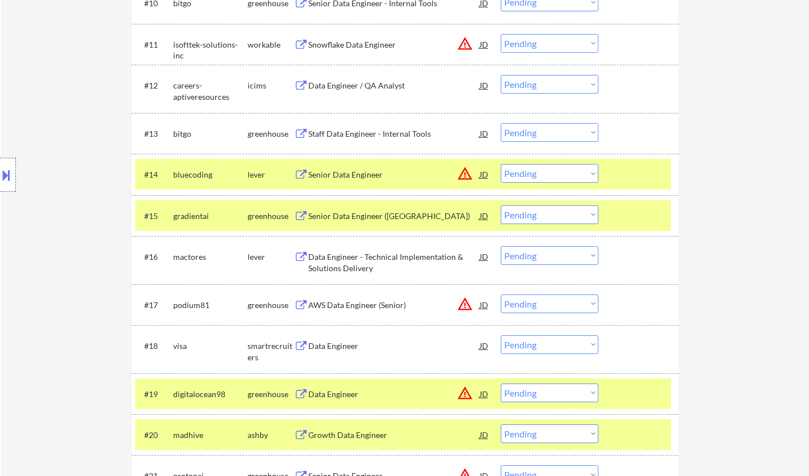
scroll to position [794, 0]
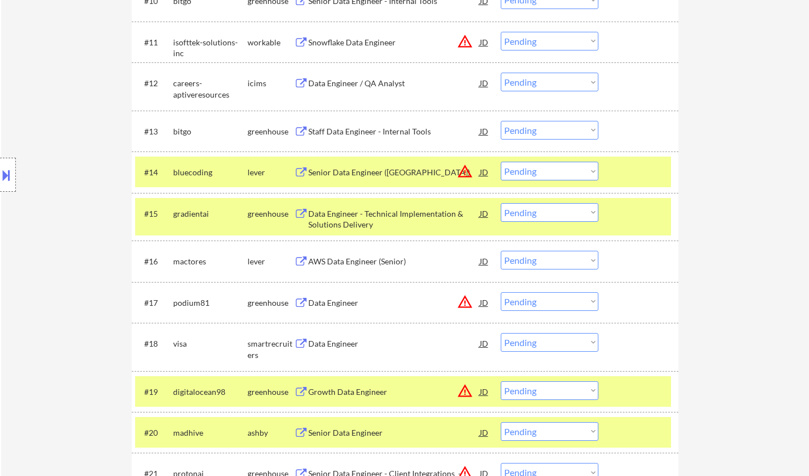
click at [361, 263] on div "AWS Data Engineer (Senior)" at bounding box center [393, 261] width 171 height 11
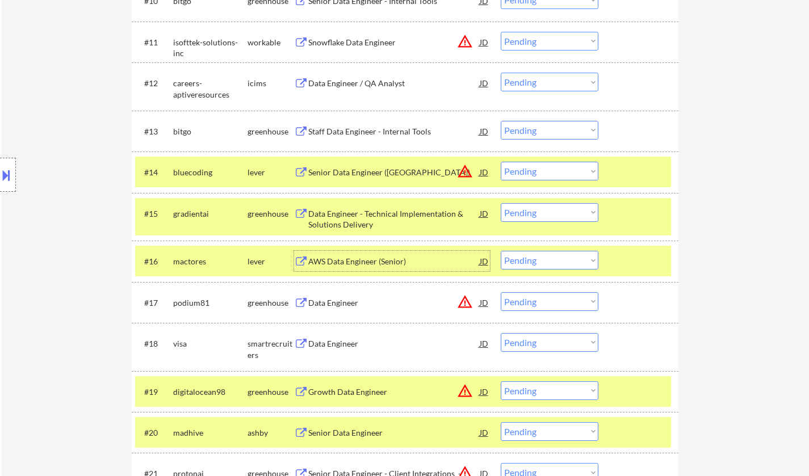
click at [554, 262] on select "Choose an option... Pending Applied Excluded (Questions) Excluded (Expired) Exc…" at bounding box center [549, 260] width 98 height 19
click at [500, 251] on select "Choose an option... Pending Applied Excluded (Questions) Excluded (Expired) Exc…" at bounding box center [549, 260] width 98 height 19
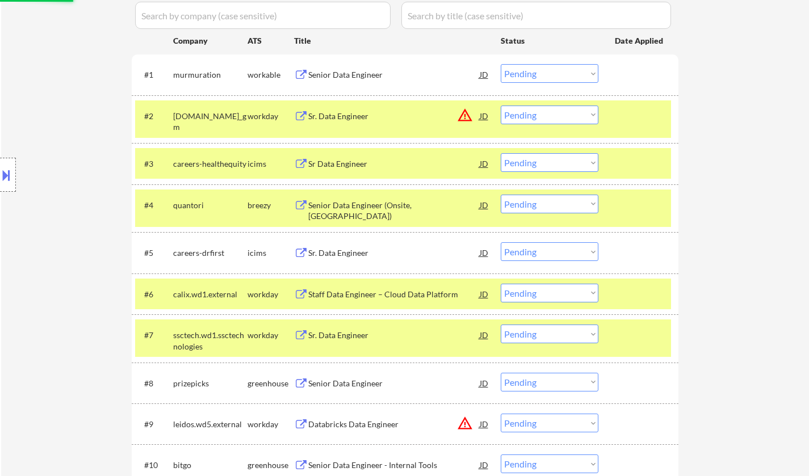
scroll to position [0, 0]
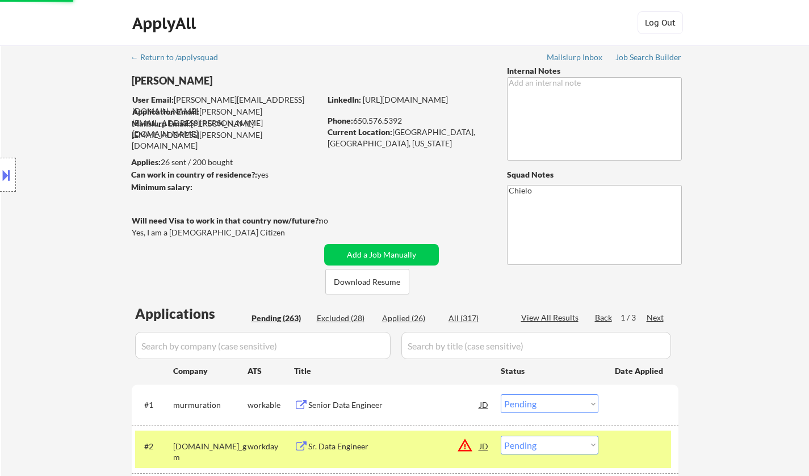
select select ""pending""
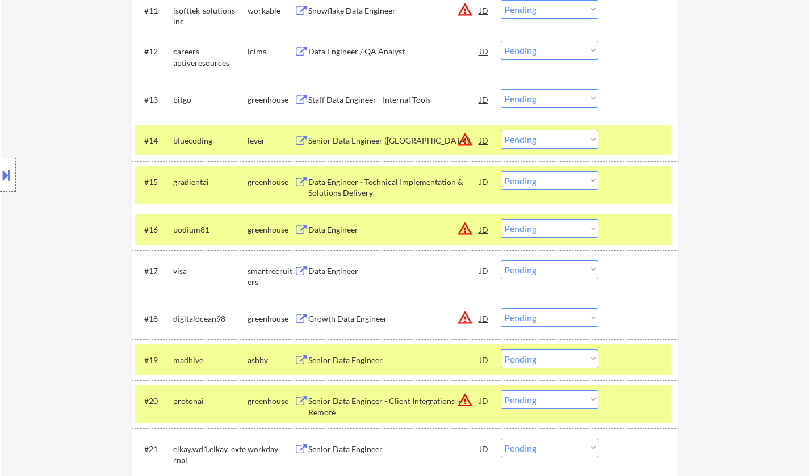
scroll to position [1053, 0]
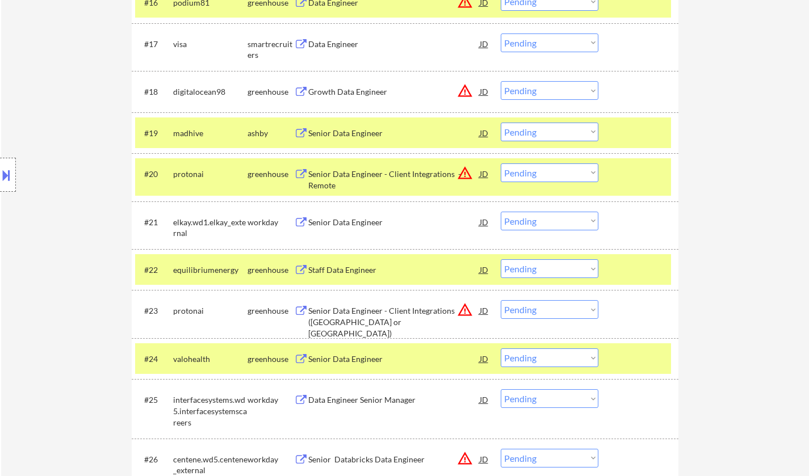
click at [342, 267] on div "Staff Data Engineer" at bounding box center [393, 269] width 171 height 11
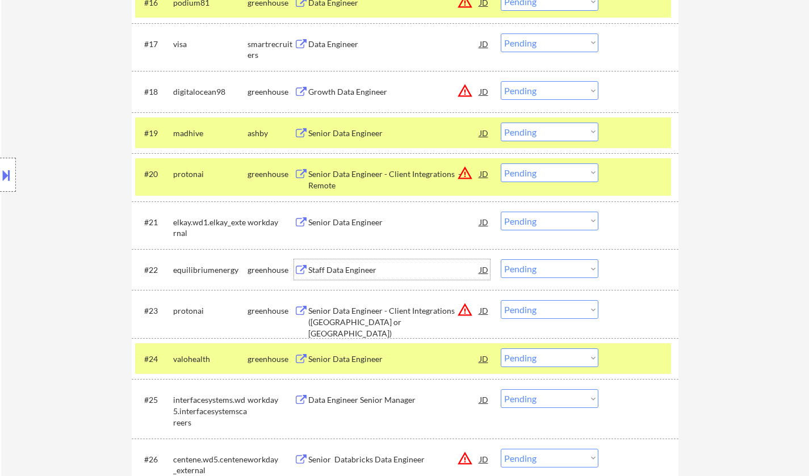
click at [557, 267] on select "Choose an option... Pending Applied Excluded (Questions) Excluded (Expired) Exc…" at bounding box center [549, 268] width 98 height 19
click at [500, 259] on select "Choose an option... Pending Applied Excluded (Questions) Excluded (Expired) Exc…" at bounding box center [549, 268] width 98 height 19
select select ""pending""
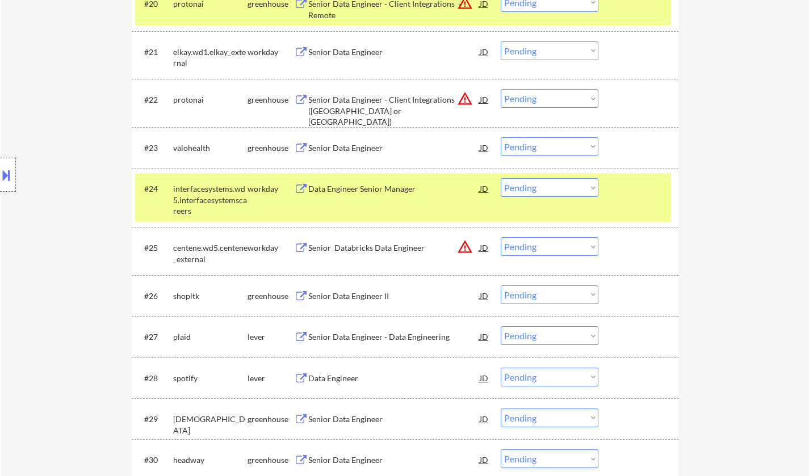
scroll to position [1337, 0]
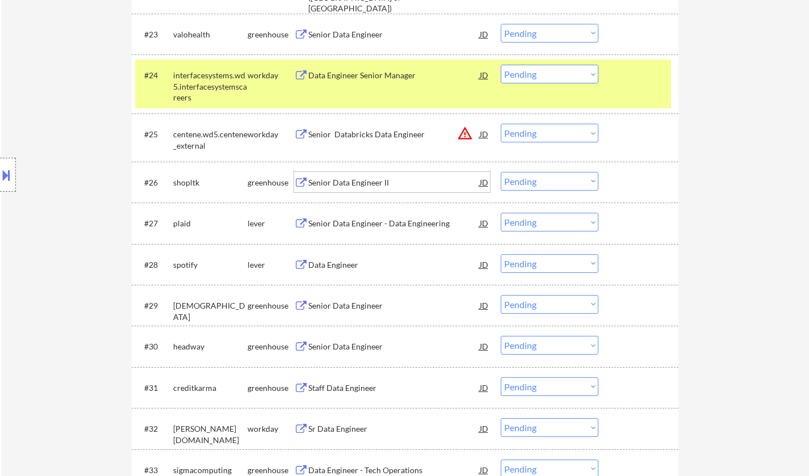
click at [350, 182] on div "Senior Data Engineer II" at bounding box center [393, 182] width 171 height 11
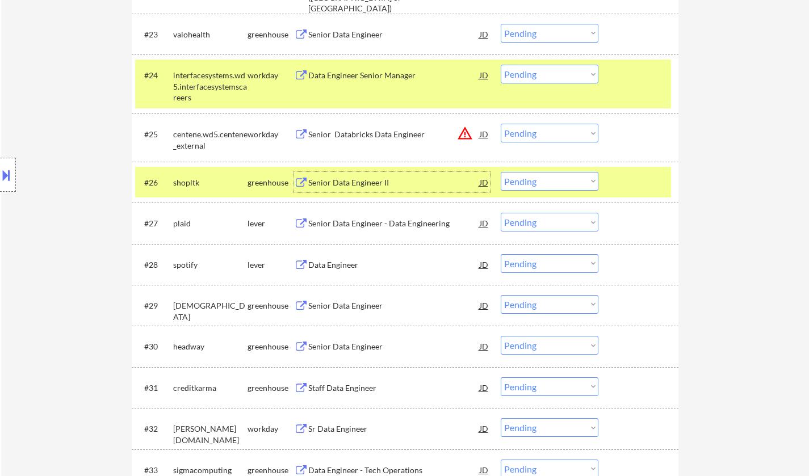
click at [546, 178] on select "Choose an option... Pending Applied Excluded (Questions) Excluded (Expired) Exc…" at bounding box center [549, 181] width 98 height 19
click at [500, 172] on select "Choose an option... Pending Applied Excluded (Questions) Excluded (Expired) Exc…" at bounding box center [549, 181] width 98 height 19
select select ""pending""
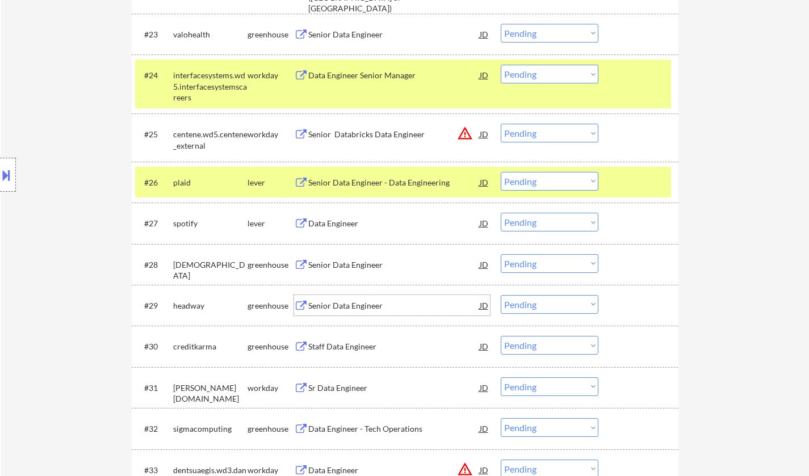
click at [342, 305] on div "Senior Data Engineer" at bounding box center [393, 305] width 171 height 11
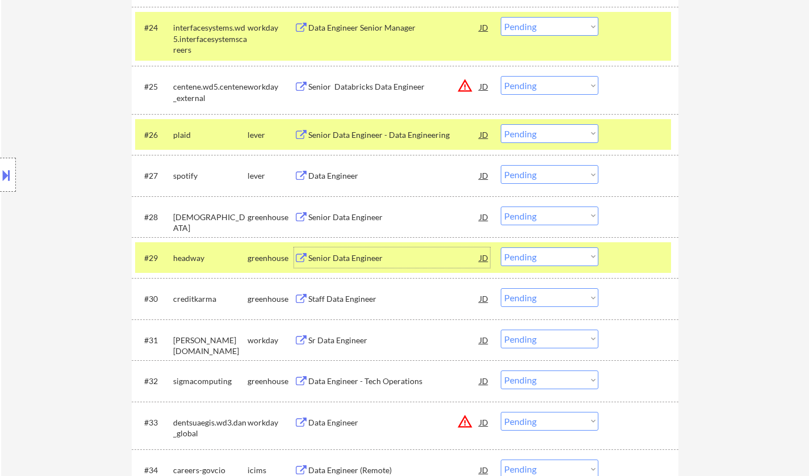
scroll to position [1394, 0]
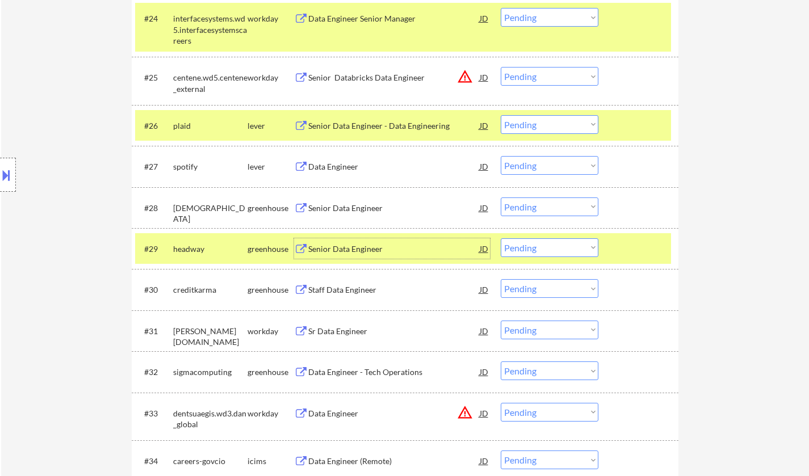
click at [531, 254] on select "Choose an option... Pending Applied Excluded (Questions) Excluded (Expired) Exc…" at bounding box center [549, 247] width 98 height 19
click at [500, 238] on select "Choose an option... Pending Applied Excluded (Questions) Excluded (Expired) Exc…" at bounding box center [549, 247] width 98 height 19
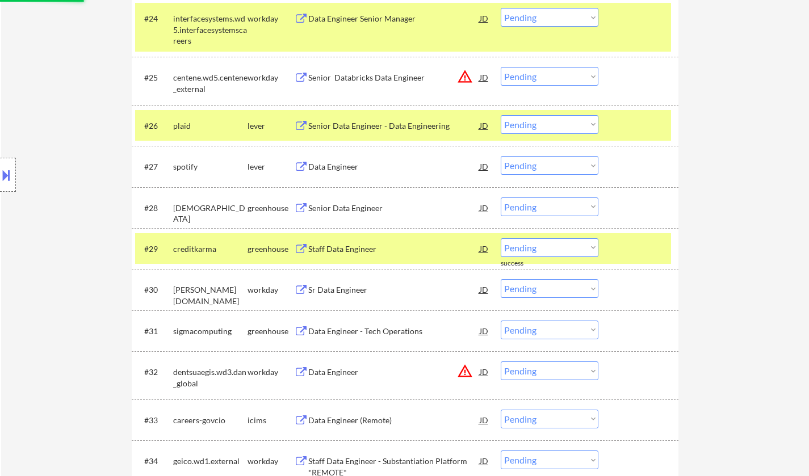
click at [338, 251] on div "Staff Data Engineer" at bounding box center [393, 248] width 171 height 11
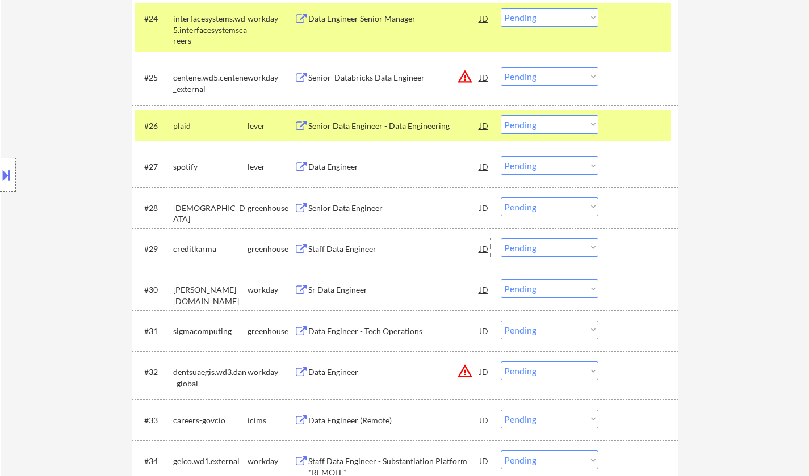
drag, startPoint x: 541, startPoint y: 252, endPoint x: 550, endPoint y: 255, distance: 9.7
click at [541, 252] on select "Choose an option... Pending Applied Excluded (Questions) Excluded (Expired) Exc…" at bounding box center [549, 247] width 98 height 19
click at [500, 238] on select "Choose an option... Pending Applied Excluded (Questions) Excluded (Expired) Exc…" at bounding box center [549, 247] width 98 height 19
select select ""pending""
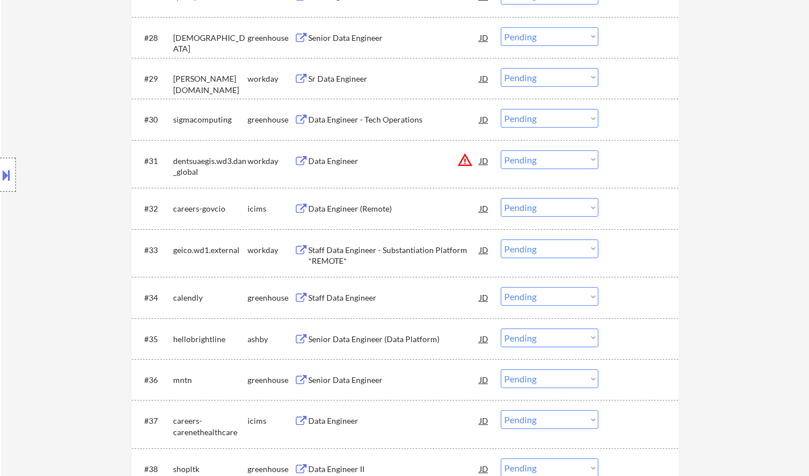
scroll to position [1621, 0]
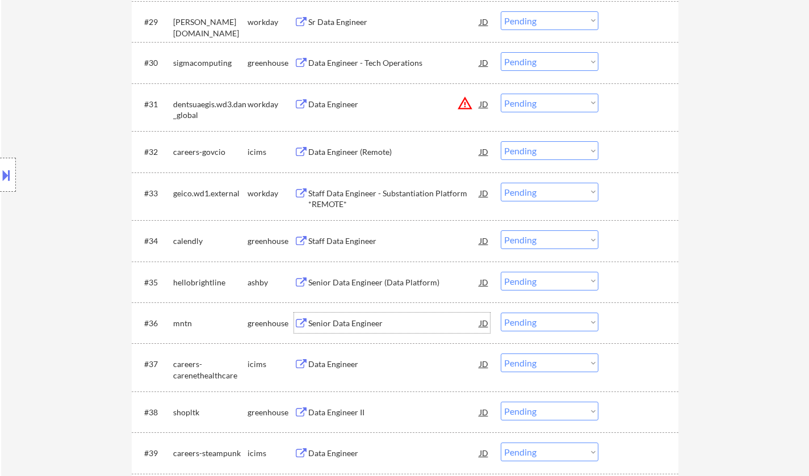
click at [356, 321] on div "Senior Data Engineer" at bounding box center [393, 323] width 171 height 11
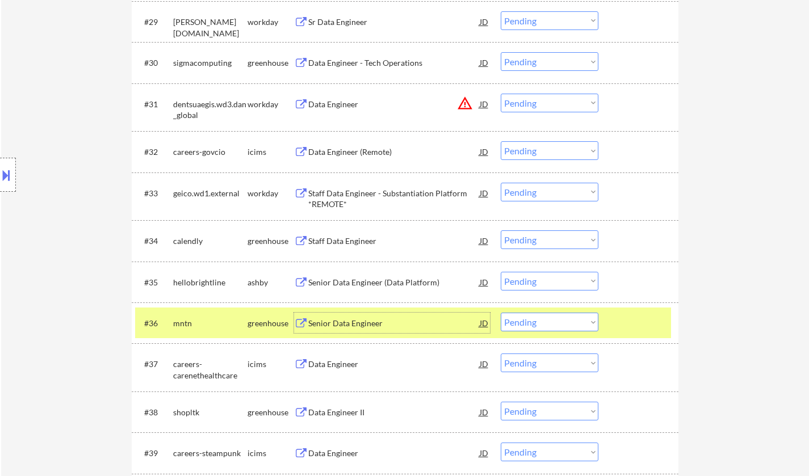
click at [536, 317] on select "Choose an option... Pending Applied Excluded (Questions) Excluded (Expired) Exc…" at bounding box center [549, 322] width 98 height 19
click at [500, 313] on select "Choose an option... Pending Applied Excluded (Questions) Excluded (Expired) Exc…" at bounding box center [549, 322] width 98 height 19
select select ""pending""
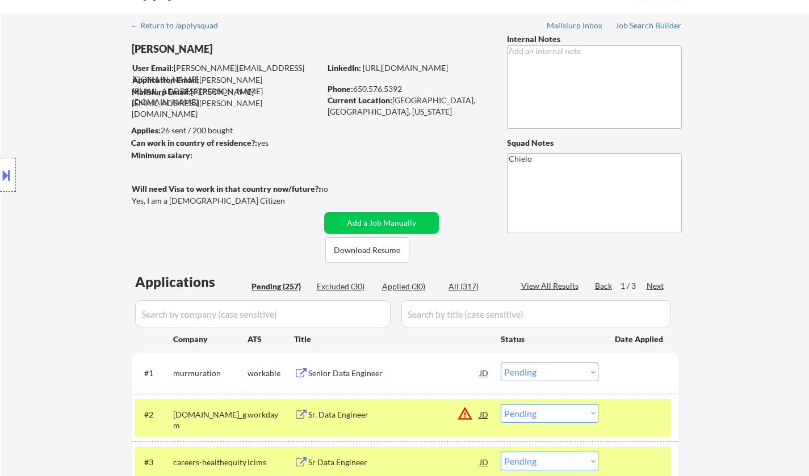
scroll to position [0, 0]
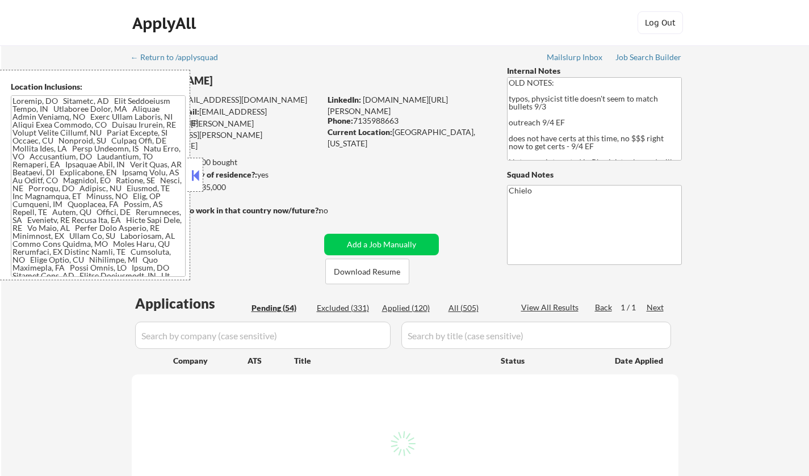
select select ""pending""
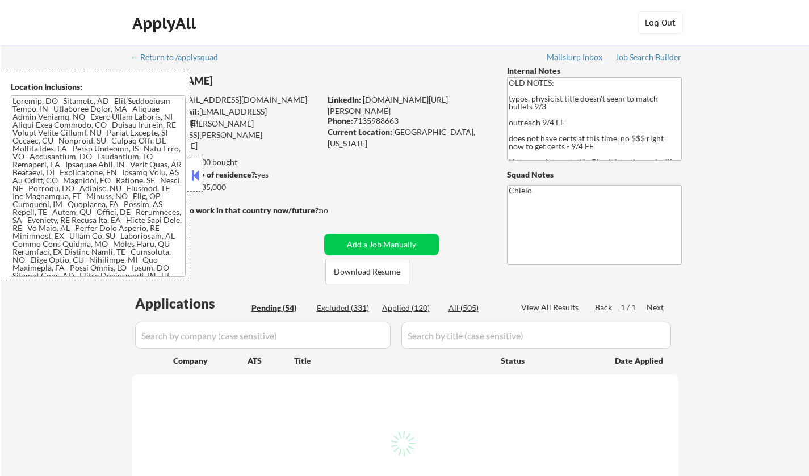
select select ""pending""
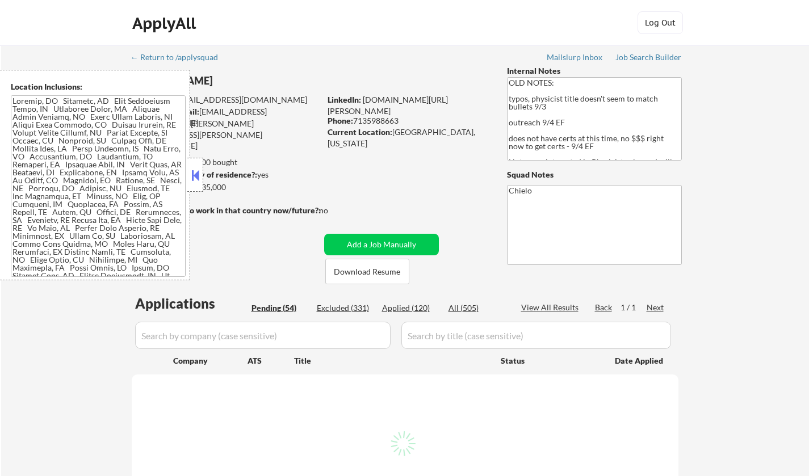
select select ""pending""
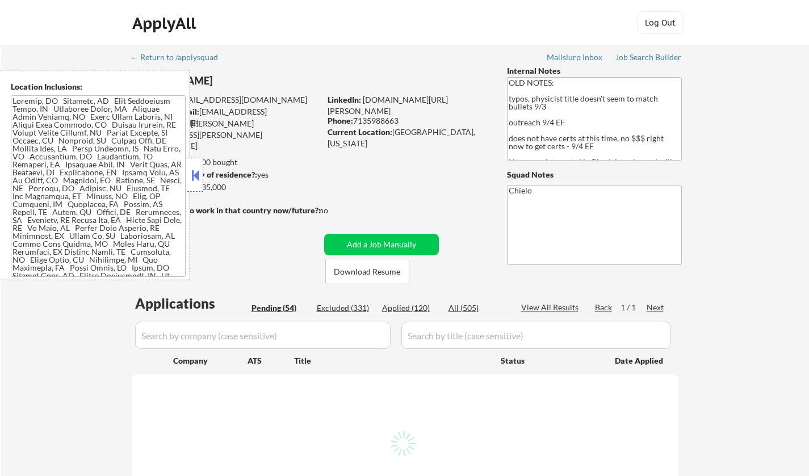
select select ""pending""
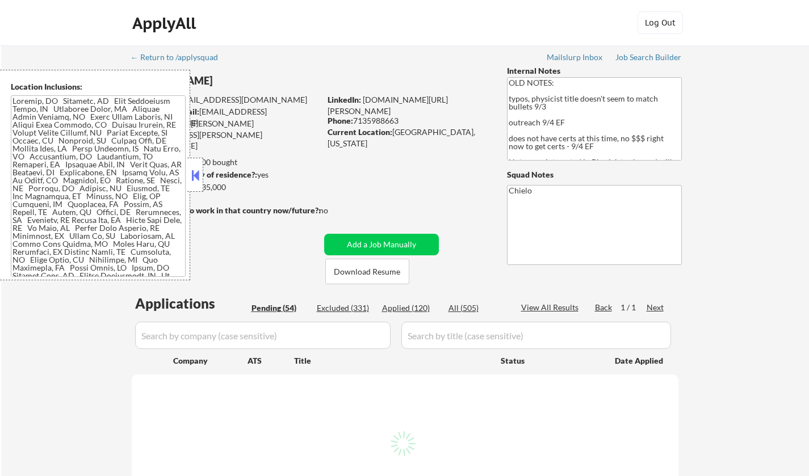
select select ""pending""
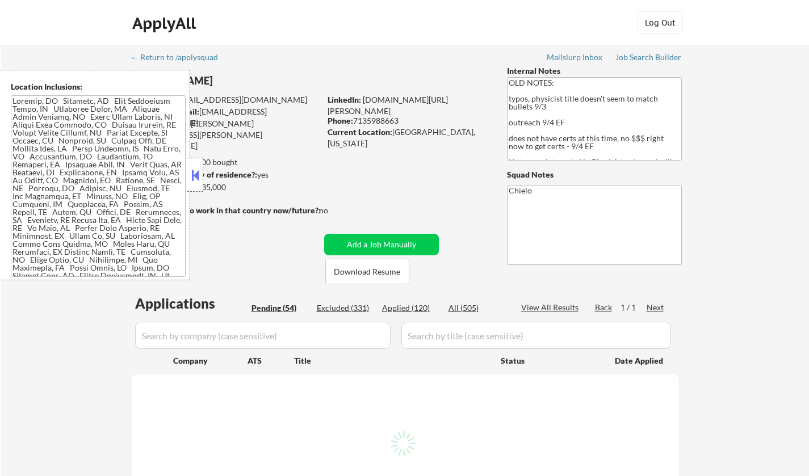
select select ""pending""
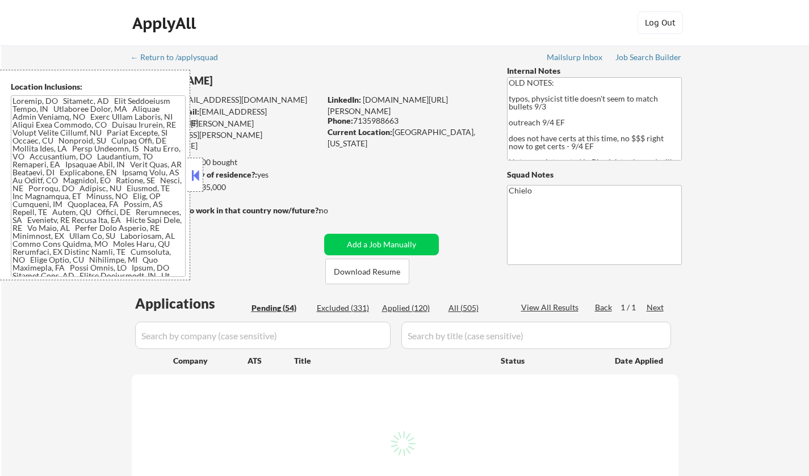
select select ""pending""
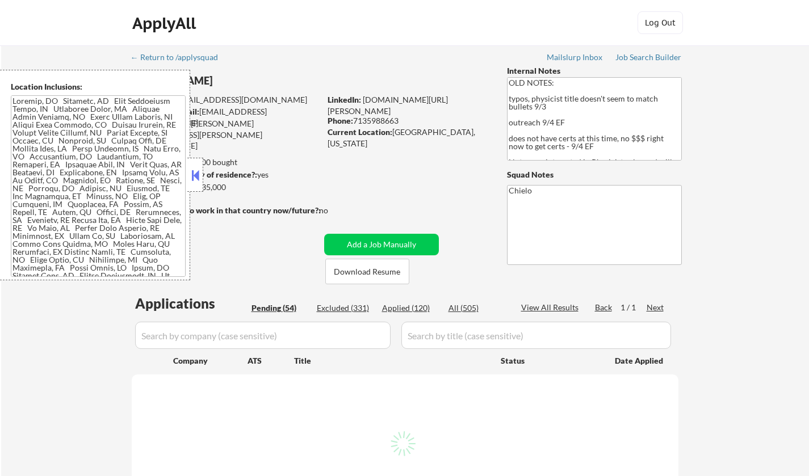
select select ""pending""
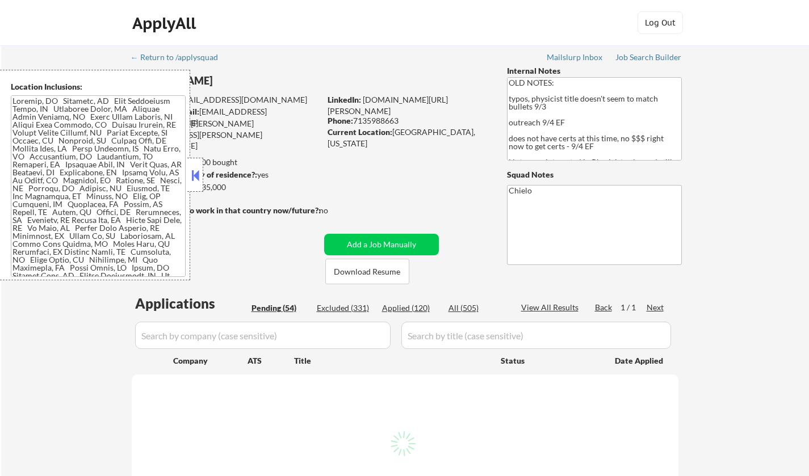
select select ""pending""
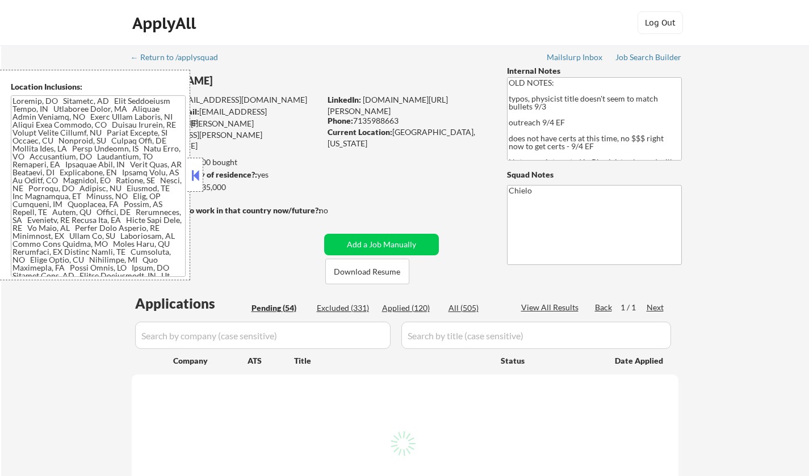
select select ""pending""
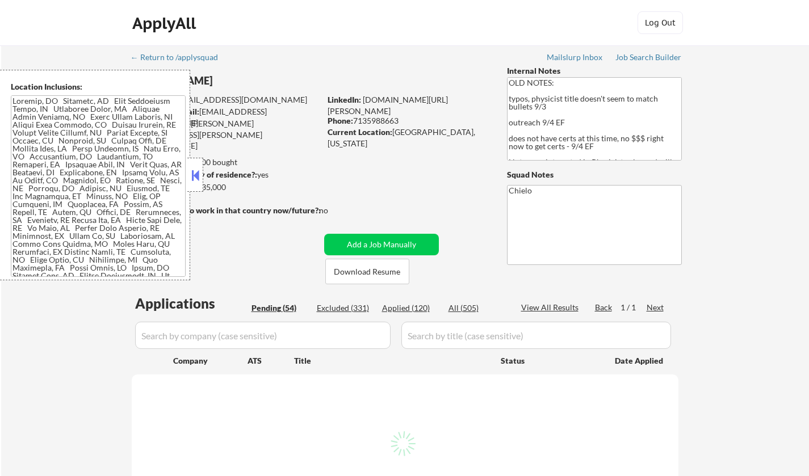
select select ""pending""
click at [196, 170] on button at bounding box center [195, 175] width 12 height 17
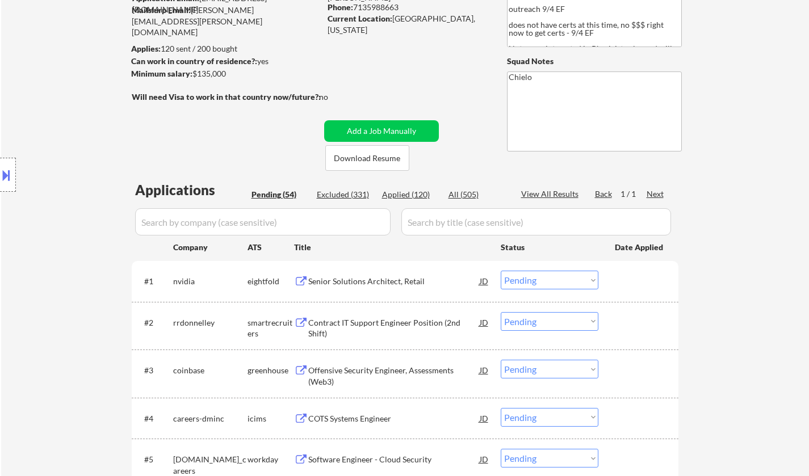
scroll to position [170, 0]
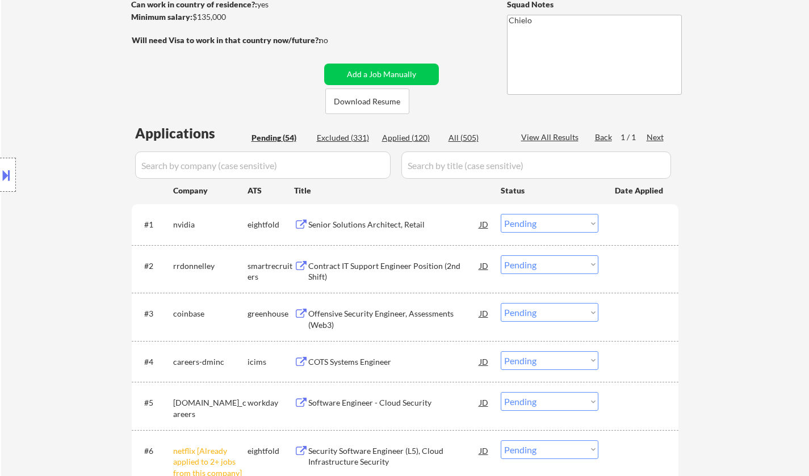
click at [357, 222] on div "Senior Solutions Architect, Retail" at bounding box center [393, 224] width 171 height 11
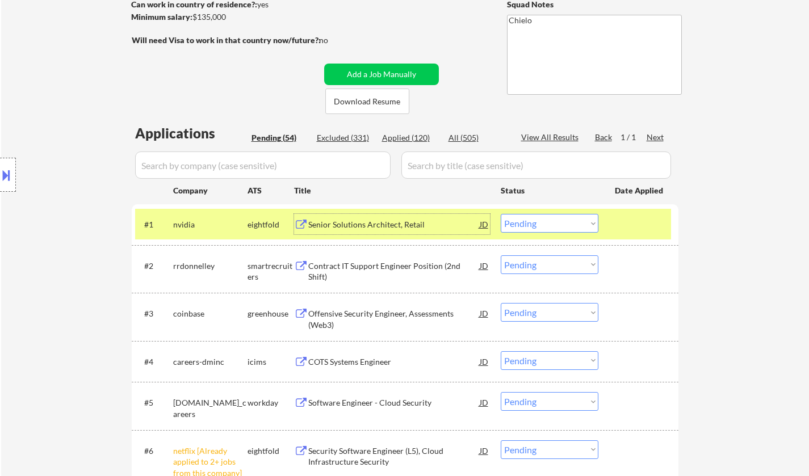
click at [542, 221] on select "Choose an option... Pending Applied Excluded (Questions) Excluded (Expired) Exc…" at bounding box center [549, 223] width 98 height 19
click at [500, 214] on select "Choose an option... Pending Applied Excluded (Questions) Excluded (Expired) Exc…" at bounding box center [549, 223] width 98 height 19
select select ""pending""
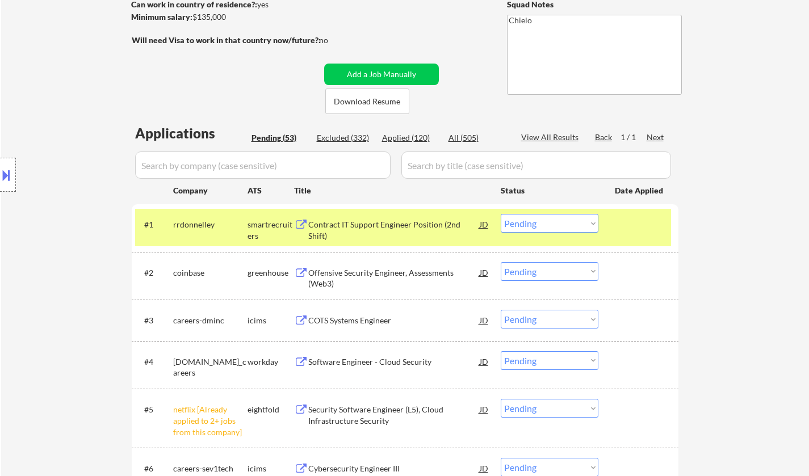
scroll to position [340, 0]
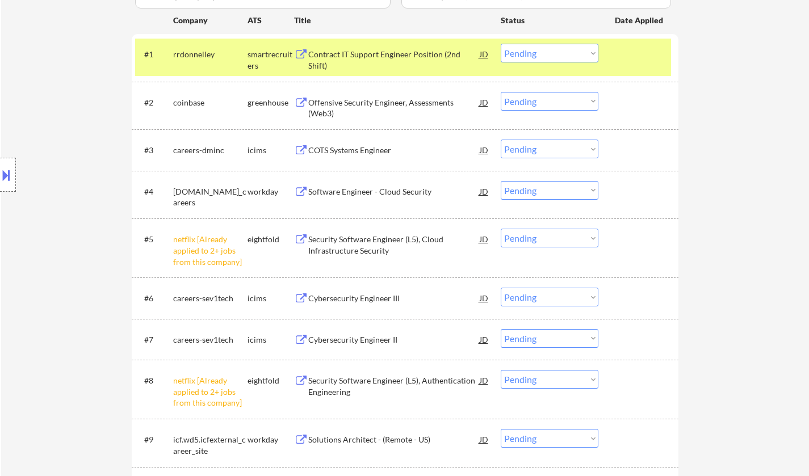
click at [542, 240] on select "Choose an option... Pending Applied Excluded (Questions) Excluded (Expired) Exc…" at bounding box center [549, 238] width 98 height 19
click at [500, 229] on select "Choose an option... Pending Applied Excluded (Questions) Excluded (Expired) Exc…" at bounding box center [549, 238] width 98 height 19
select select ""pending""
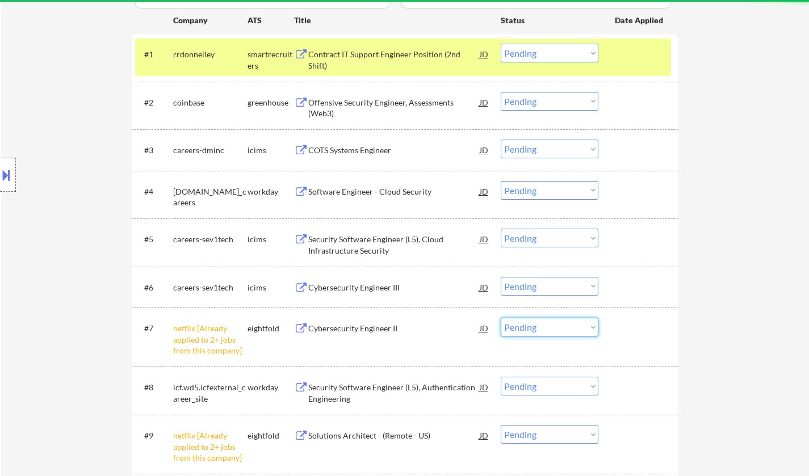
click at [536, 318] on select "Choose an option... Pending Applied Excluded (Questions) Excluded (Expired) Exc…" at bounding box center [549, 327] width 98 height 19
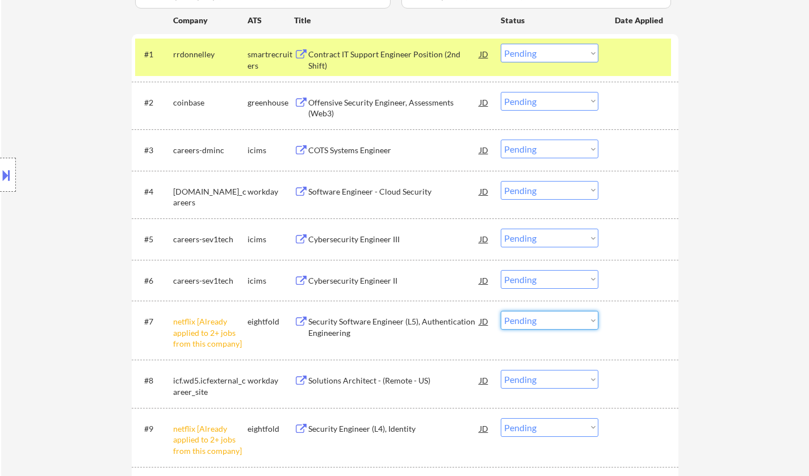
drag, startPoint x: 552, startPoint y: 319, endPoint x: 562, endPoint y: 326, distance: 11.8
click at [552, 318] on select "Choose an option... Pending Applied Excluded (Questions) Excluded (Expired) Exc…" at bounding box center [549, 320] width 98 height 19
click at [500, 311] on select "Choose an option... Pending Applied Excluded (Questions) Excluded (Expired) Exc…" at bounding box center [549, 320] width 98 height 19
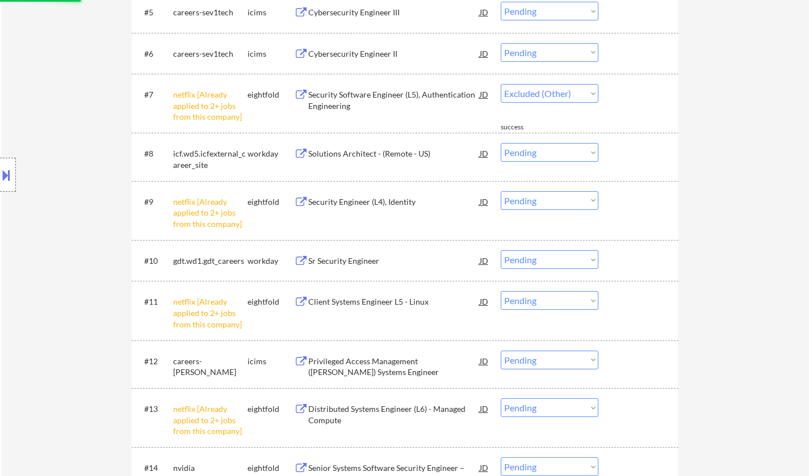
select select ""pending""
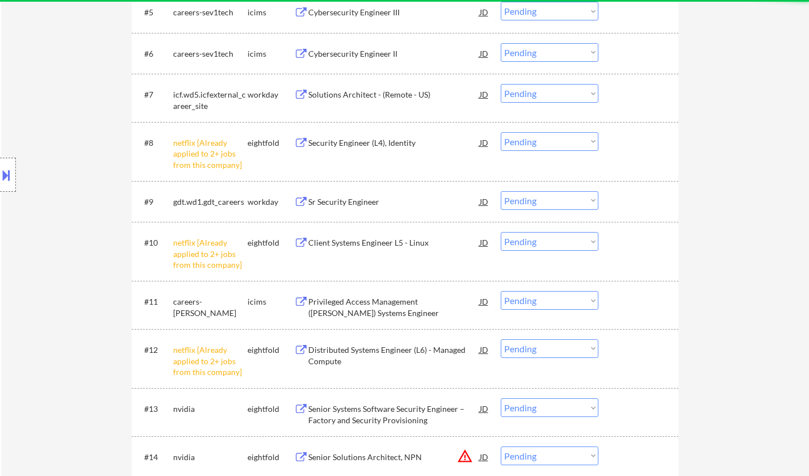
click at [576, 145] on select "Choose an option... Pending Applied Excluded (Questions) Excluded (Expired) Exc…" at bounding box center [549, 141] width 98 height 19
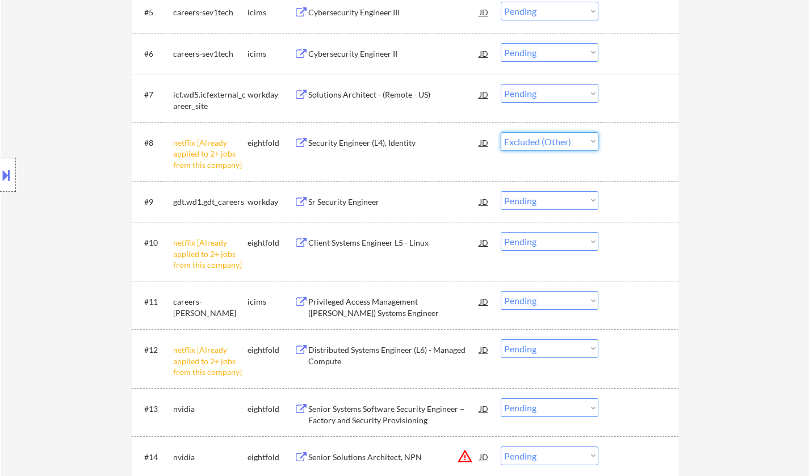
click at [500, 132] on select "Choose an option... Pending Applied Excluded (Questions) Excluded (Expired) Exc…" at bounding box center [549, 141] width 98 height 19
select select ""pending""
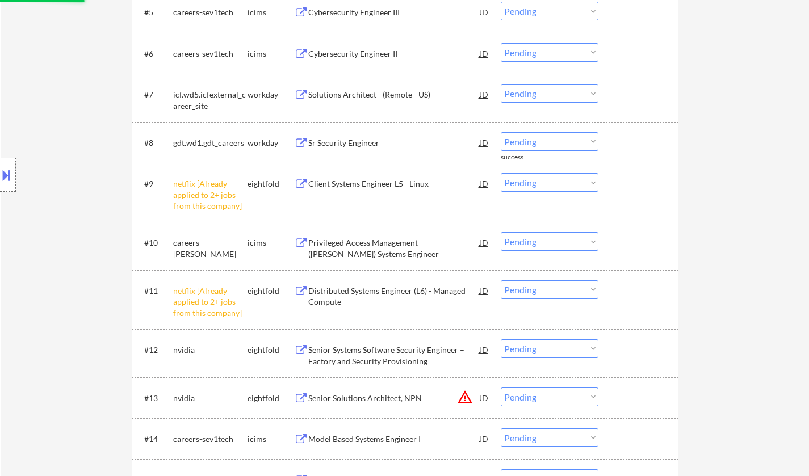
click at [553, 184] on select "Choose an option... Pending Applied Excluded (Questions) Excluded (Expired) Exc…" at bounding box center [549, 182] width 98 height 19
click at [500, 173] on select "Choose an option... Pending Applied Excluded (Questions) Excluded (Expired) Exc…" at bounding box center [549, 182] width 98 height 19
select select ""pending""
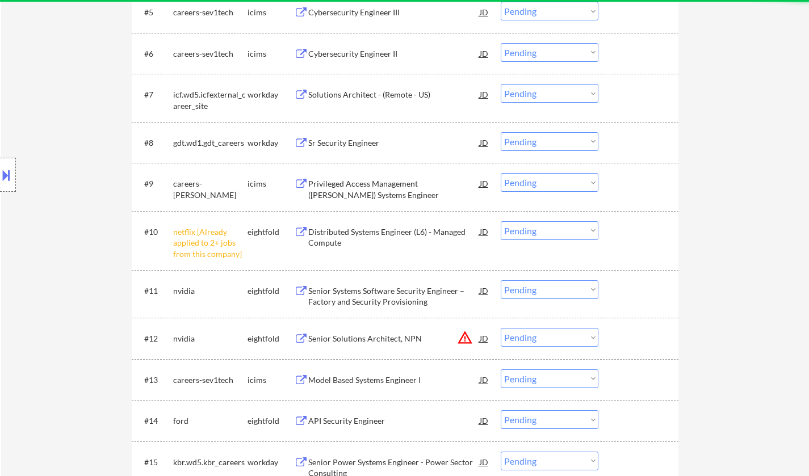
click at [554, 228] on select "Choose an option... Pending Applied Excluded (Questions) Excluded (Expired) Exc…" at bounding box center [549, 230] width 98 height 19
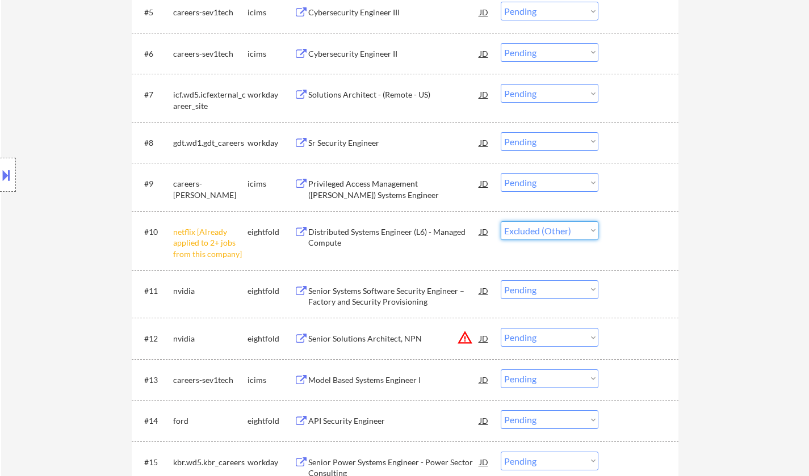
click at [500, 221] on select "Choose an option... Pending Applied Excluded (Questions) Excluded (Expired) Exc…" at bounding box center [549, 230] width 98 height 19
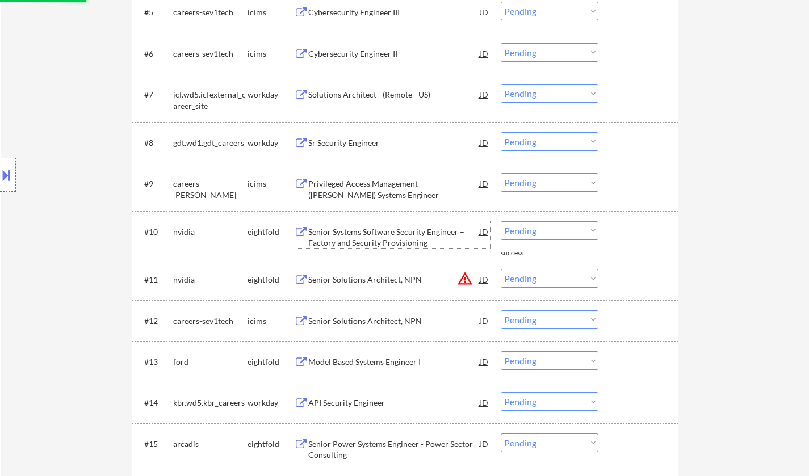
click at [395, 228] on div "Senior Systems Software Security Engineer – Factory and Security Provisioning" at bounding box center [393, 237] width 171 height 22
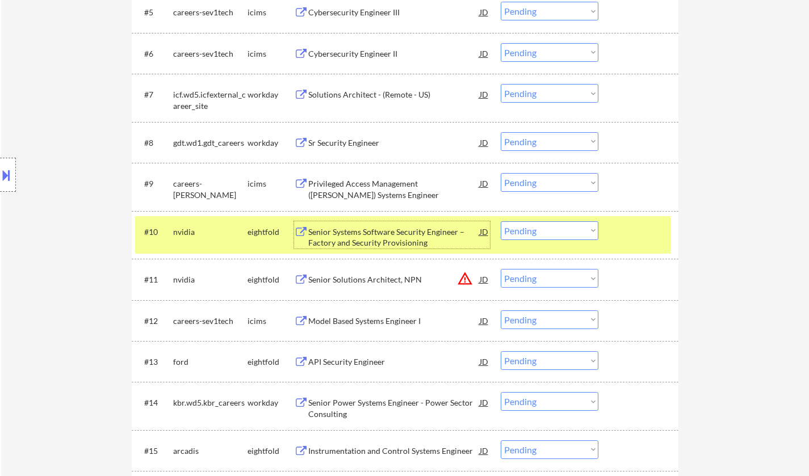
click at [528, 236] on select "Choose an option... Pending Applied Excluded (Questions) Excluded (Expired) Exc…" at bounding box center [549, 230] width 98 height 19
click at [500, 221] on select "Choose an option... Pending Applied Excluded (Questions) Excluded (Expired) Exc…" at bounding box center [549, 230] width 98 height 19
select select ""pending""
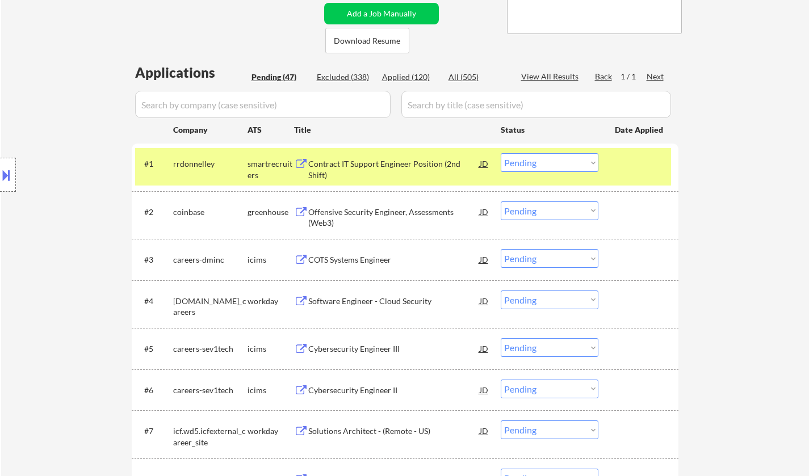
scroll to position [170, 0]
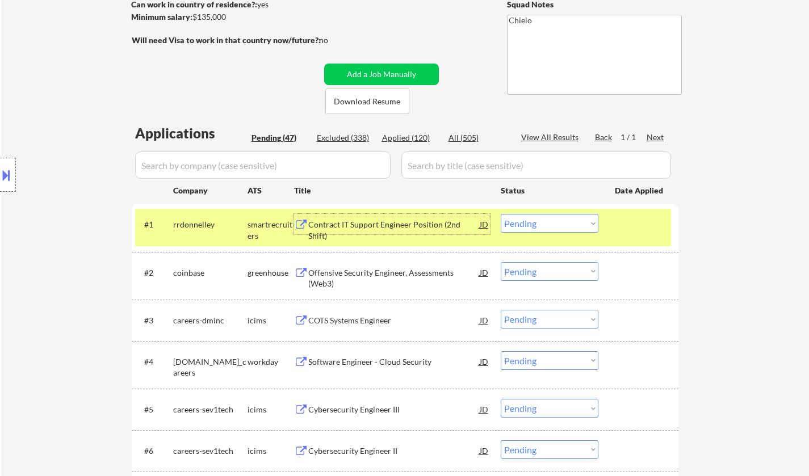
click at [367, 223] on div "Contract IT Support Engineer Position (2nd Shift)" at bounding box center [393, 230] width 171 height 22
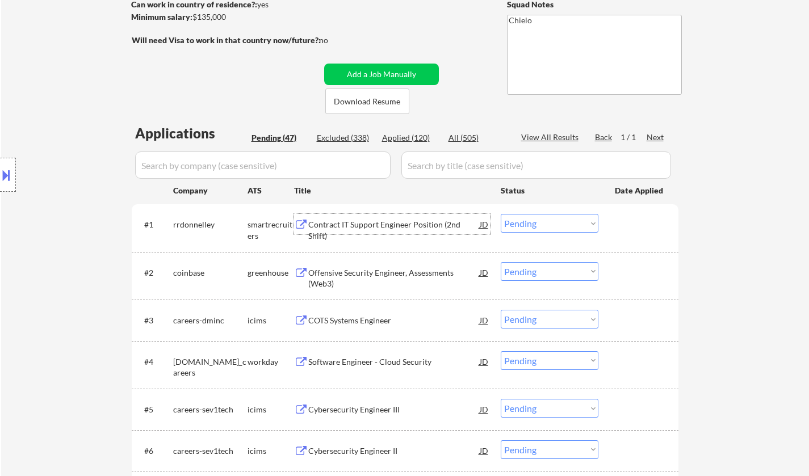
click at [549, 225] on select "Choose an option... Pending Applied Excluded (Questions) Excluded (Expired) Exc…" at bounding box center [549, 223] width 98 height 19
click at [500, 214] on select "Choose an option... Pending Applied Excluded (Questions) Excluded (Expired) Exc…" at bounding box center [549, 223] width 98 height 19
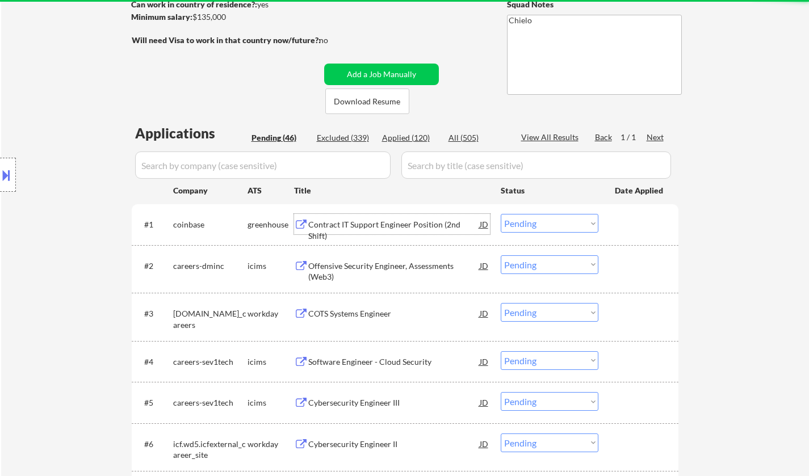
click at [380, 221] on div "Contract IT Support Engineer Position (2nd Shift)" at bounding box center [393, 230] width 171 height 22
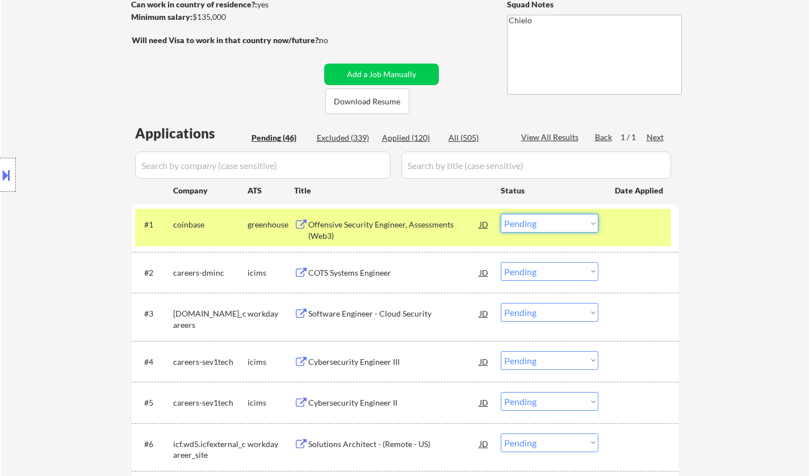
drag, startPoint x: 549, startPoint y: 221, endPoint x: 558, endPoint y: 230, distance: 12.4
click at [549, 221] on select "Choose an option... Pending Applied Excluded (Questions) Excluded (Expired) Exc…" at bounding box center [549, 223] width 98 height 19
click at [500, 214] on select "Choose an option... Pending Applied Excluded (Questions) Excluded (Expired) Exc…" at bounding box center [549, 223] width 98 height 19
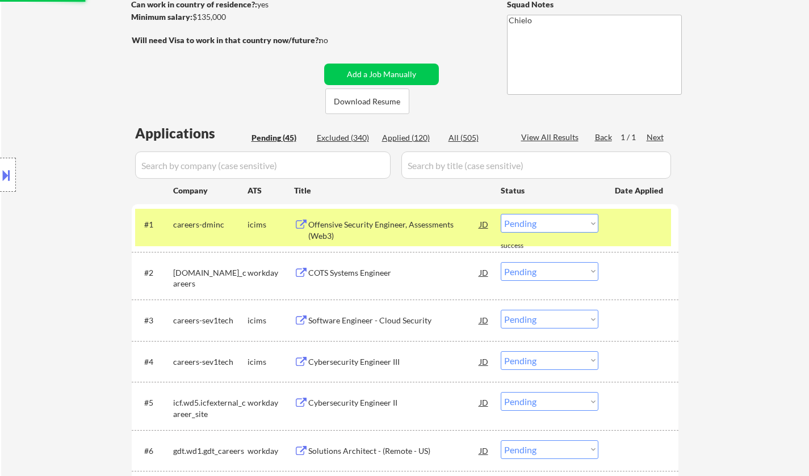
click at [359, 220] on div "Offensive Security Engineer, Assessments (Web3)" at bounding box center [393, 230] width 171 height 22
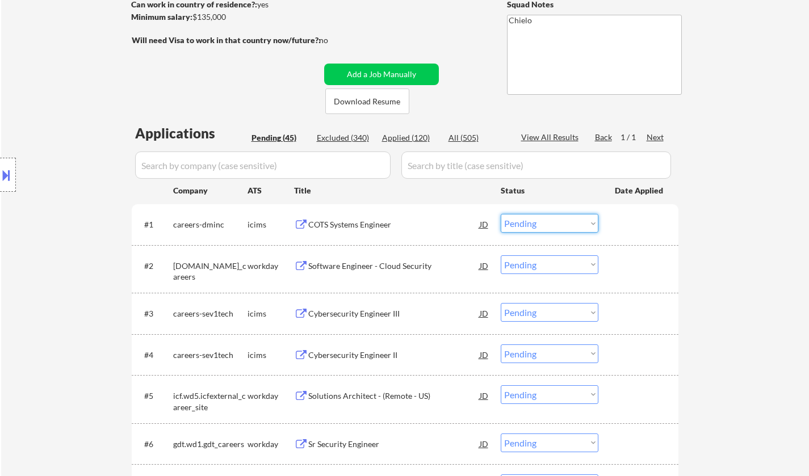
drag, startPoint x: 535, startPoint y: 221, endPoint x: 549, endPoint y: 232, distance: 17.5
click at [535, 221] on select "Choose an option... Pending Applied Excluded (Questions) Excluded (Expired) Exc…" at bounding box center [549, 223] width 98 height 19
click at [500, 214] on select "Choose an option... Pending Applied Excluded (Questions) Excluded (Expired) Exc…" at bounding box center [549, 223] width 98 height 19
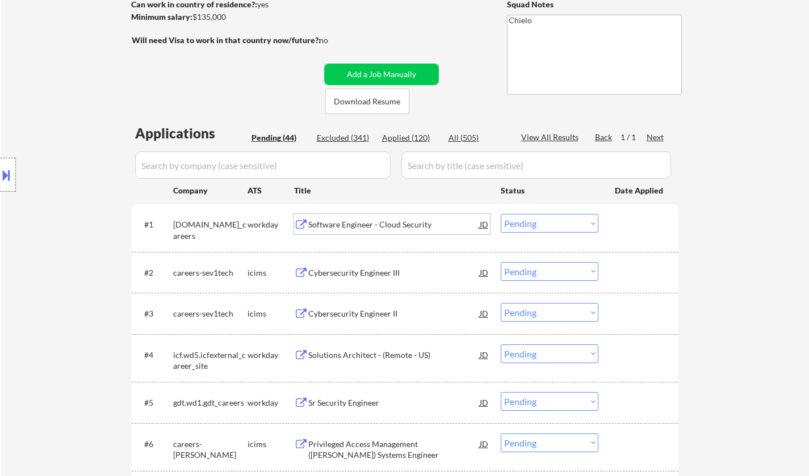
click at [379, 222] on div "Software Engineer - Cloud Security" at bounding box center [393, 224] width 171 height 11
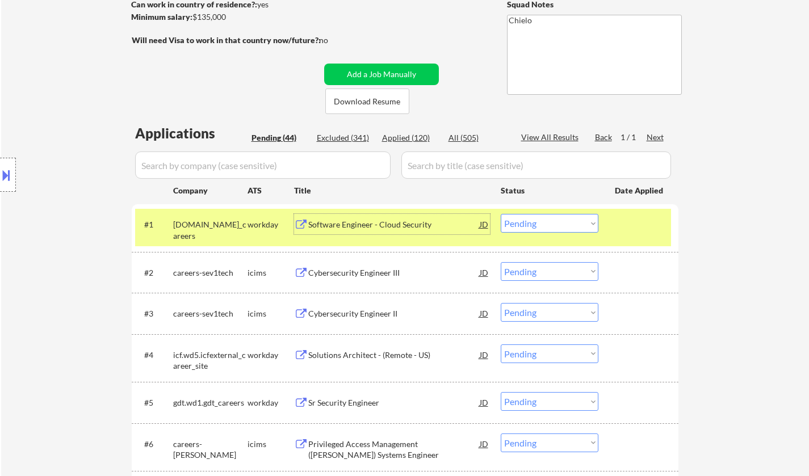
click at [556, 221] on select "Choose an option... Pending Applied Excluded (Questions) Excluded (Expired) Exc…" at bounding box center [549, 223] width 98 height 19
click at [500, 214] on select "Choose an option... Pending Applied Excluded (Questions) Excluded (Expired) Exc…" at bounding box center [549, 223] width 98 height 19
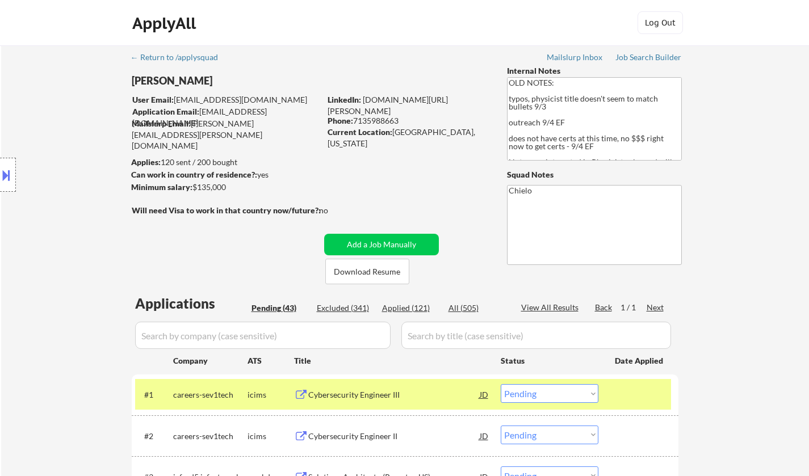
scroll to position [284, 0]
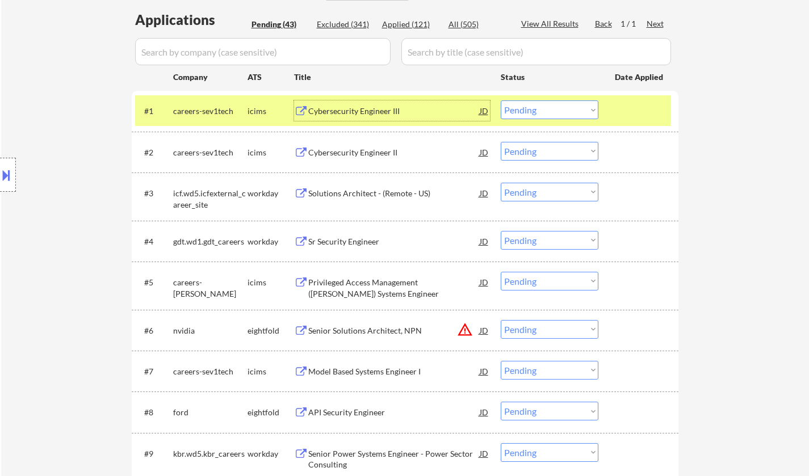
click at [364, 107] on div "Cybersecurity Engineer III" at bounding box center [393, 111] width 171 height 11
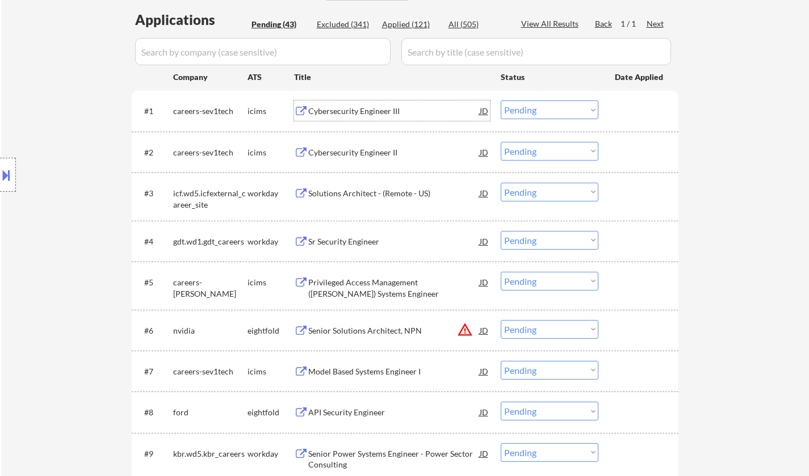
click at [543, 108] on select "Choose an option... Pending Applied Excluded (Questions) Excluded (Expired) Exc…" at bounding box center [549, 109] width 98 height 19
click at [500, 100] on select "Choose an option... Pending Applied Excluded (Questions) Excluded (Expired) Exc…" at bounding box center [549, 109] width 98 height 19
select select ""pending""
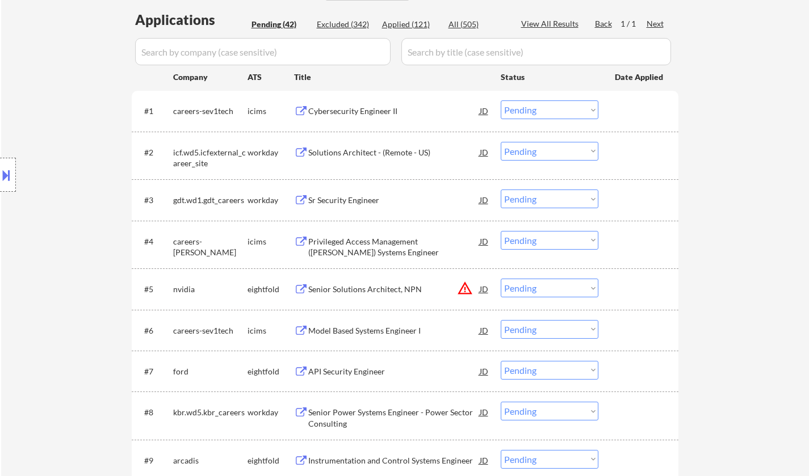
click at [369, 155] on div "Solutions Architect - (Remote - US)" at bounding box center [393, 152] width 171 height 11
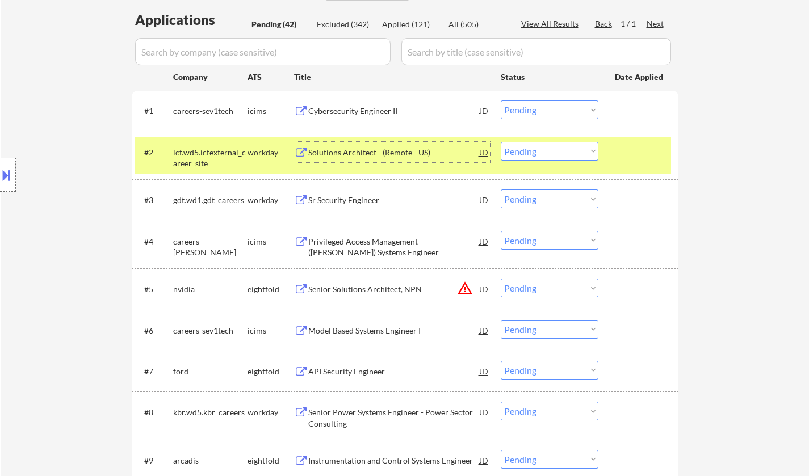
click at [531, 146] on select "Choose an option... Pending Applied Excluded (Questions) Excluded (Expired) Exc…" at bounding box center [549, 151] width 98 height 19
click at [500, 142] on select "Choose an option... Pending Applied Excluded (Questions) Excluded (Expired) Exc…" at bounding box center [549, 151] width 98 height 19
select select ""pending""
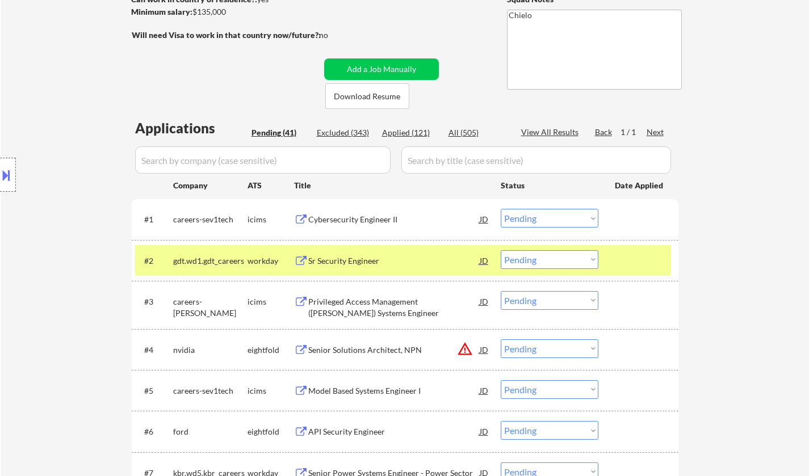
scroll to position [113, 0]
